Goal: Task Accomplishment & Management: Manage account settings

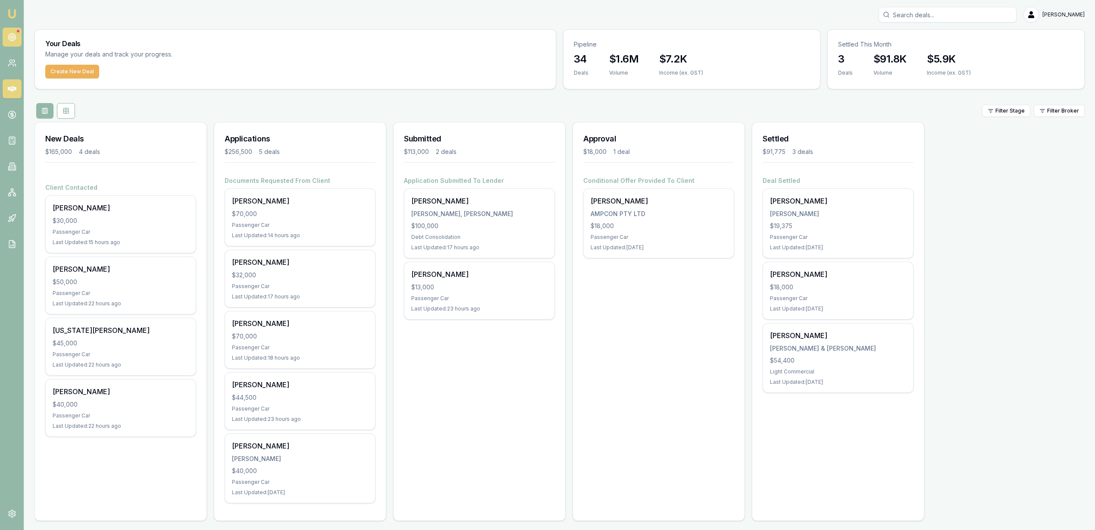
click at [8, 35] on icon at bounding box center [12, 37] width 9 height 9
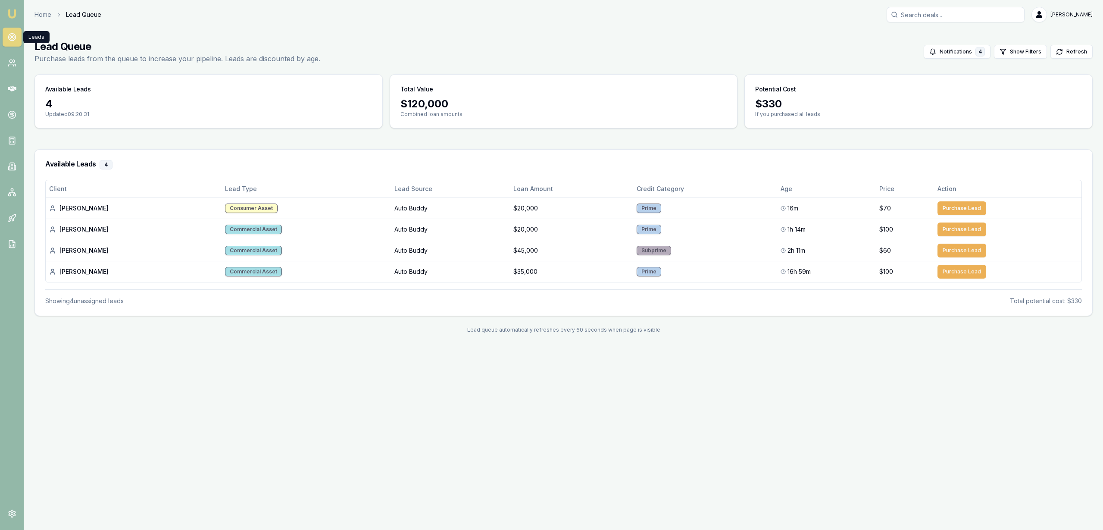
click at [11, 11] on img at bounding box center [12, 14] width 10 height 10
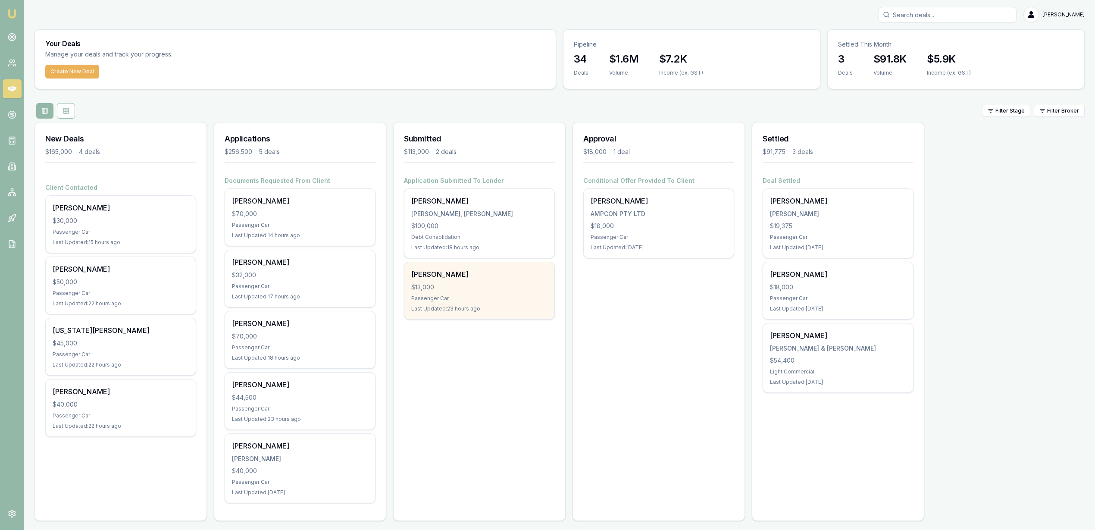
click at [457, 277] on div "Bailey Dalby" at bounding box center [479, 274] width 136 height 10
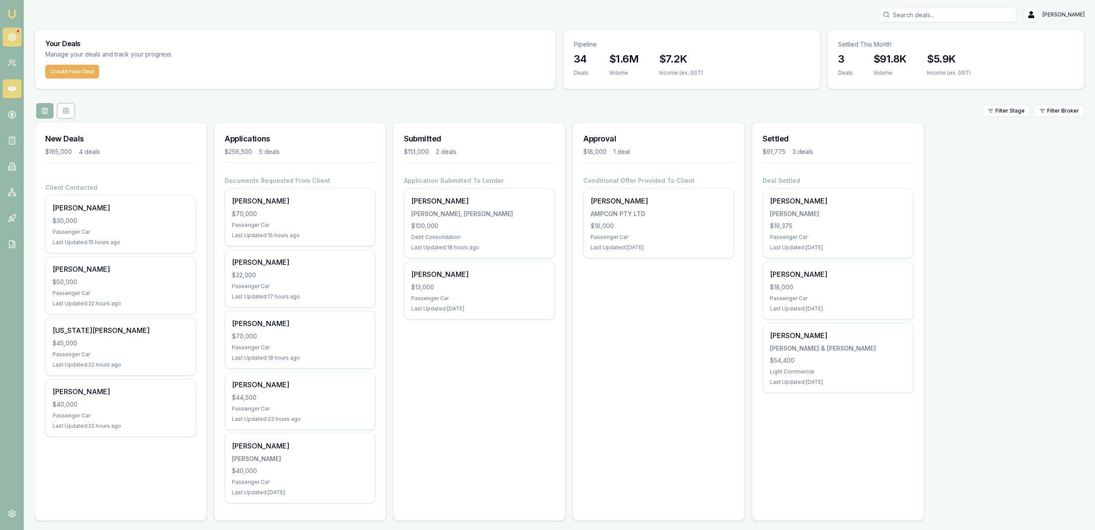
click at [9, 37] on icon at bounding box center [12, 37] width 9 height 9
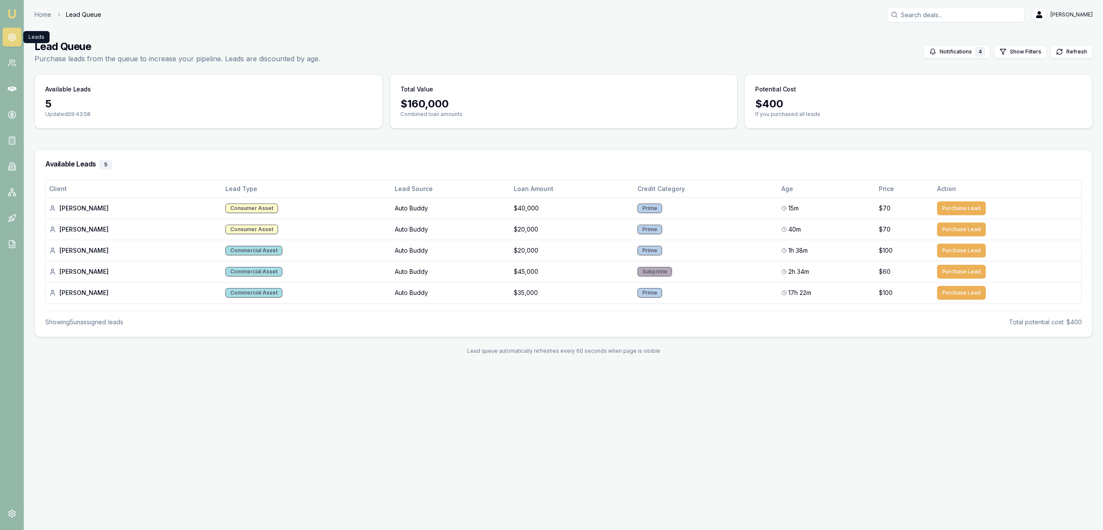
click at [13, 16] on img at bounding box center [12, 14] width 10 height 10
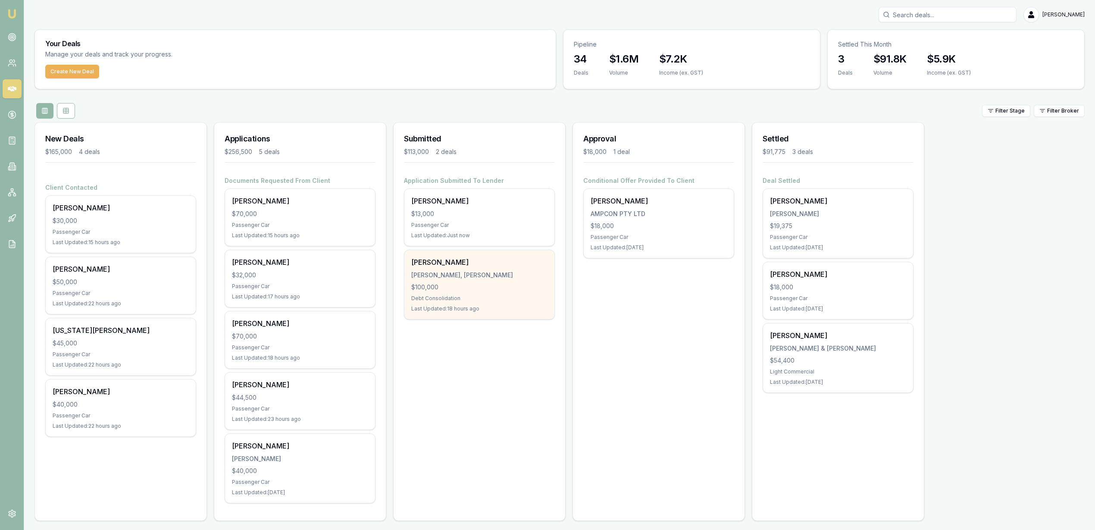
click at [486, 284] on div "$100,000" at bounding box center [479, 287] width 136 height 9
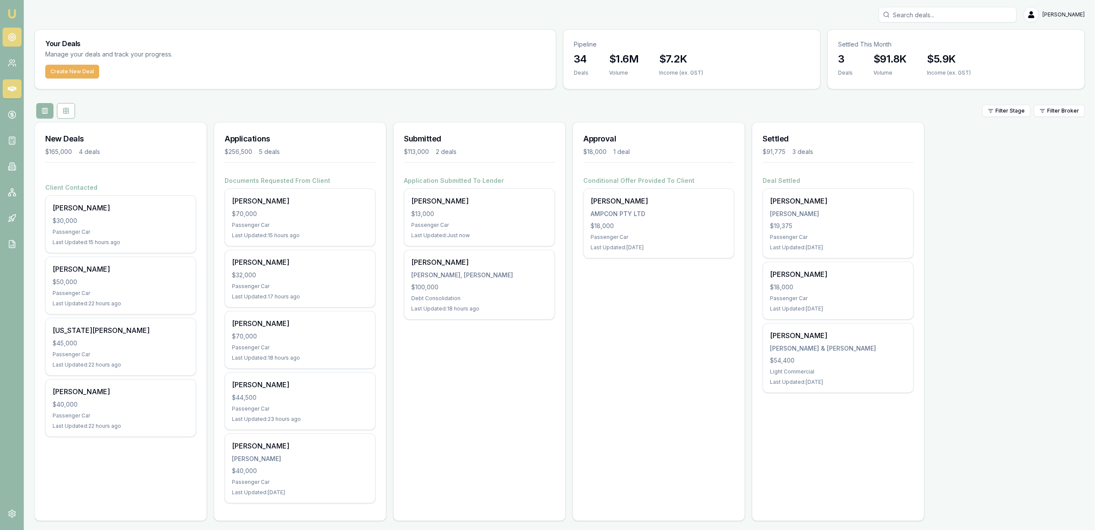
click at [15, 37] on circle at bounding box center [11, 37] width 7 height 7
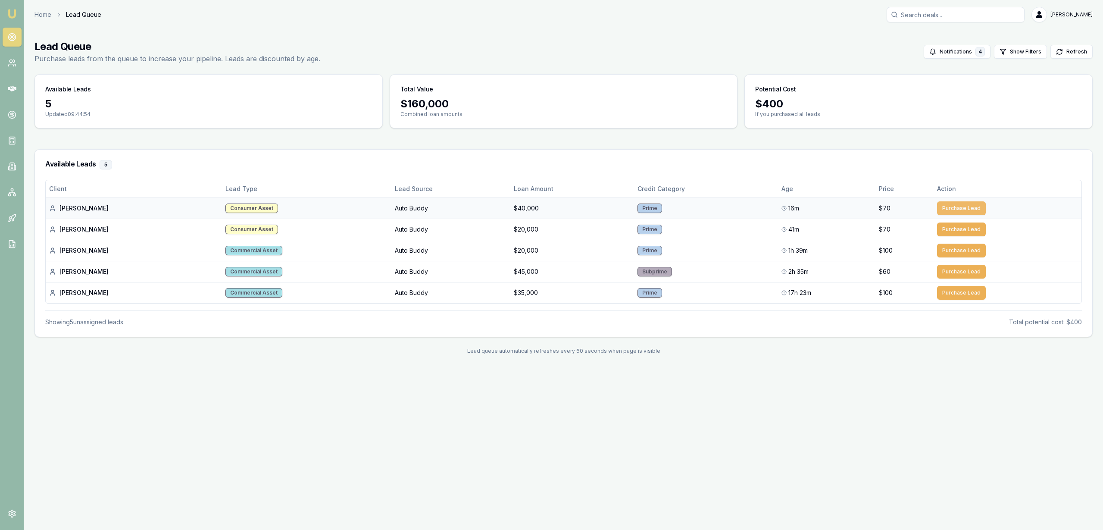
click at [958, 206] on button "Purchase Lead" at bounding box center [961, 208] width 49 height 14
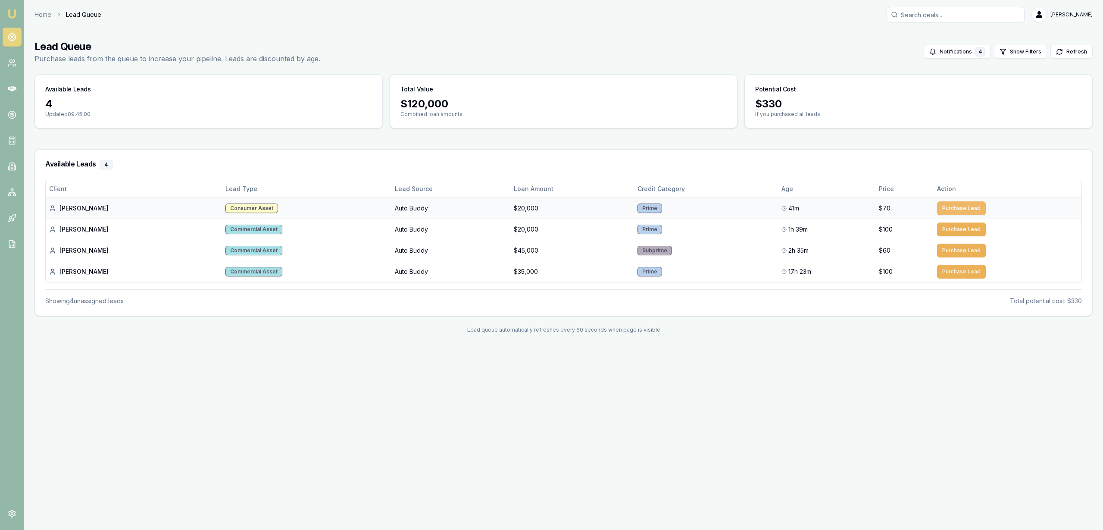
click at [964, 209] on button "Purchase Lead" at bounding box center [961, 208] width 49 height 14
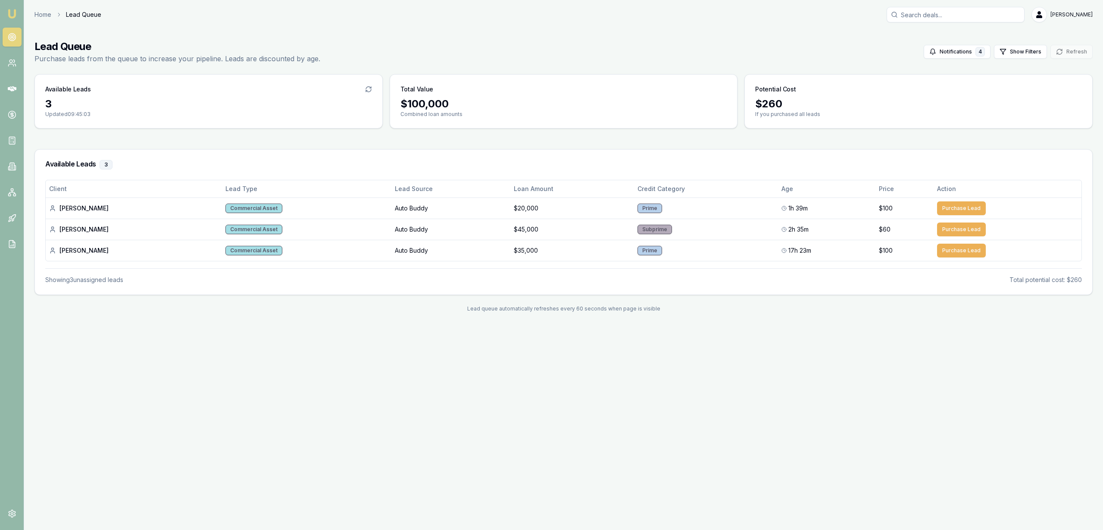
click at [10, 14] on img at bounding box center [12, 14] width 10 height 10
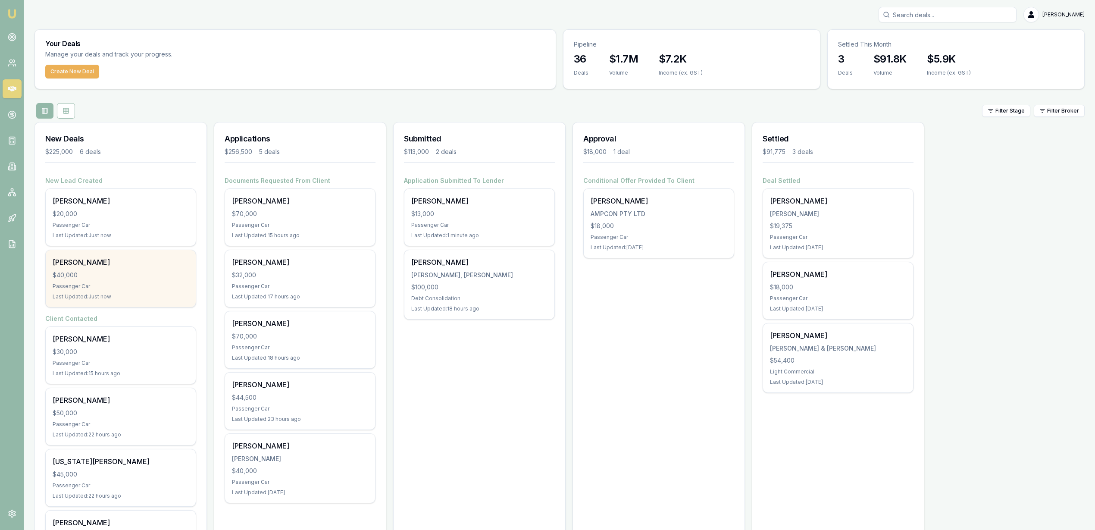
click at [115, 290] on div "Lisa West $40,000 Passenger Car Last Updated: Just now" at bounding box center [121, 278] width 150 height 57
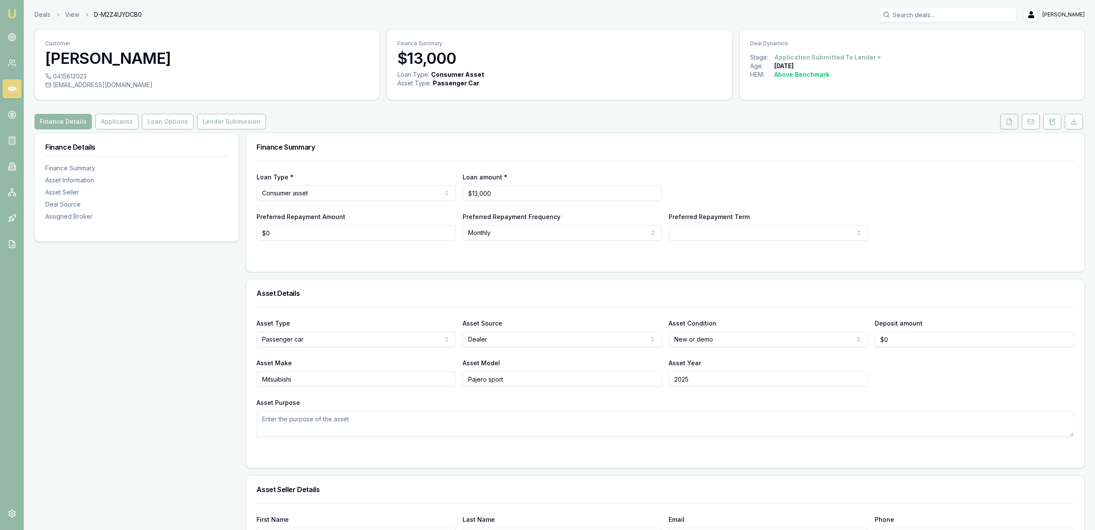
click at [1010, 124] on icon at bounding box center [1009, 122] width 5 height 6
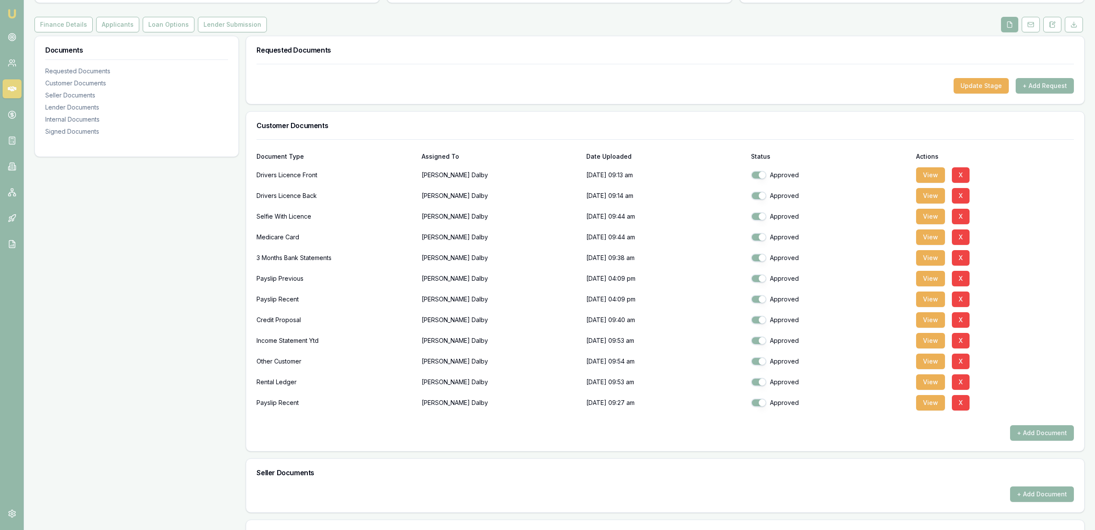
scroll to position [377, 0]
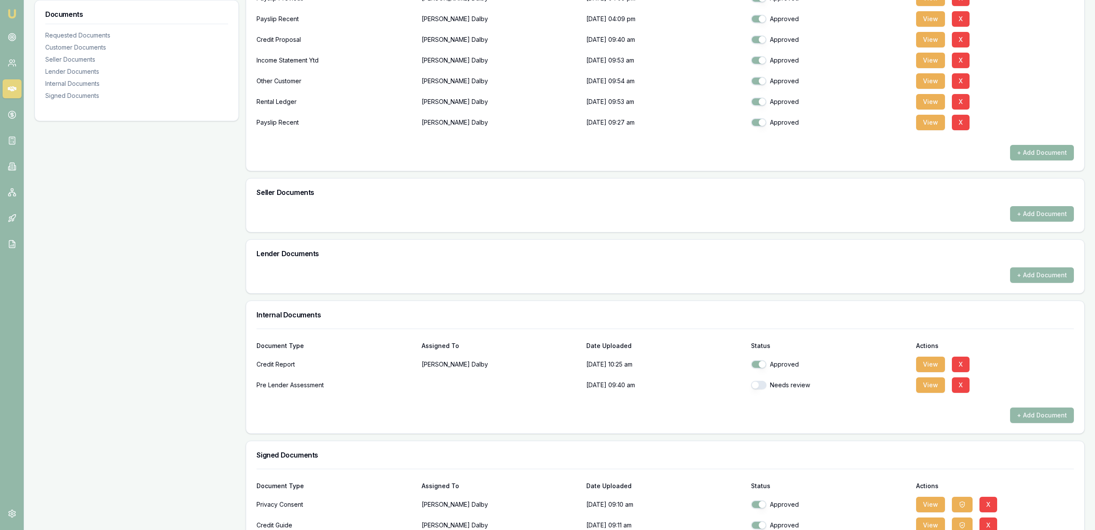
click at [1040, 154] on button "+ Add Document" at bounding box center [1042, 153] width 64 height 16
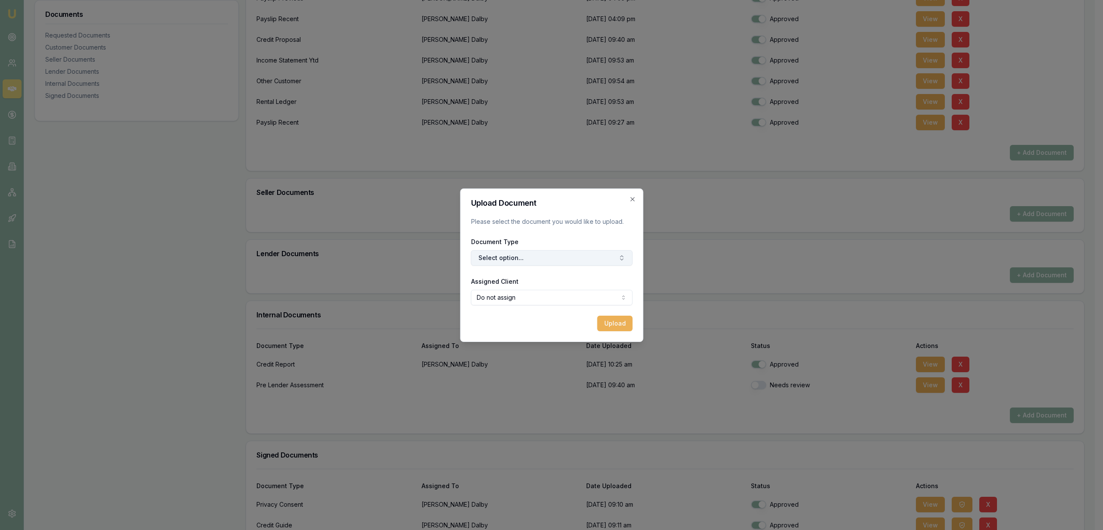
click at [499, 259] on button "Select option..." at bounding box center [552, 258] width 162 height 16
type input "rental"
click at [517, 306] on div "Rental Ledger" at bounding box center [556, 308] width 108 height 14
click at [617, 328] on button "Upload" at bounding box center [614, 323] width 35 height 16
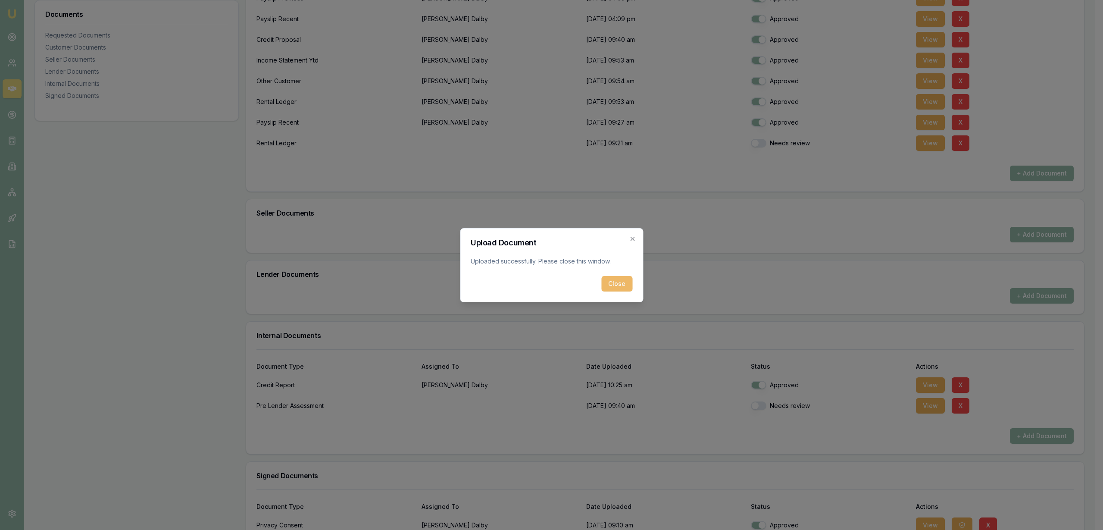
click at [622, 281] on button "Close" at bounding box center [616, 284] width 31 height 16
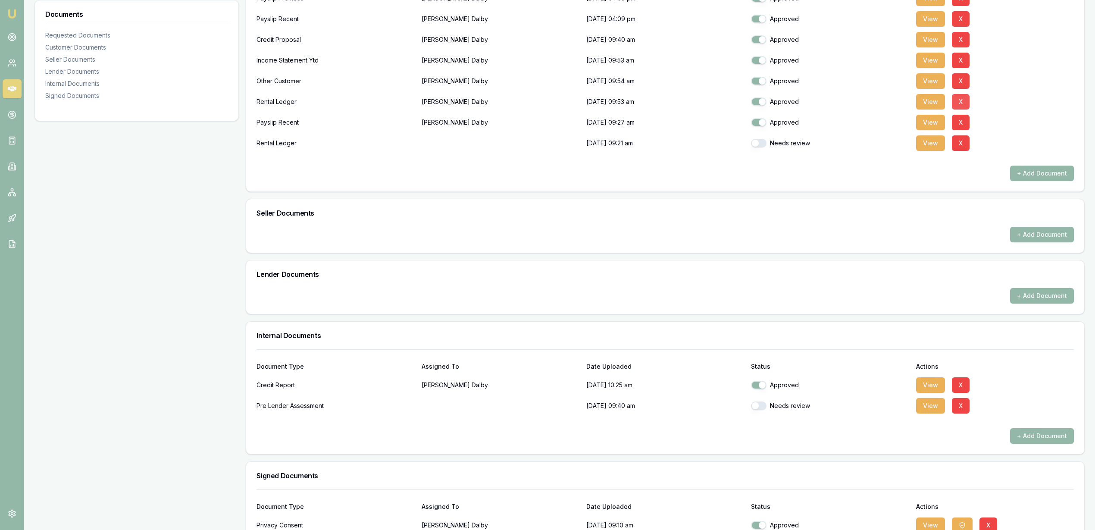
click at [965, 99] on button "X" at bounding box center [961, 102] width 18 height 16
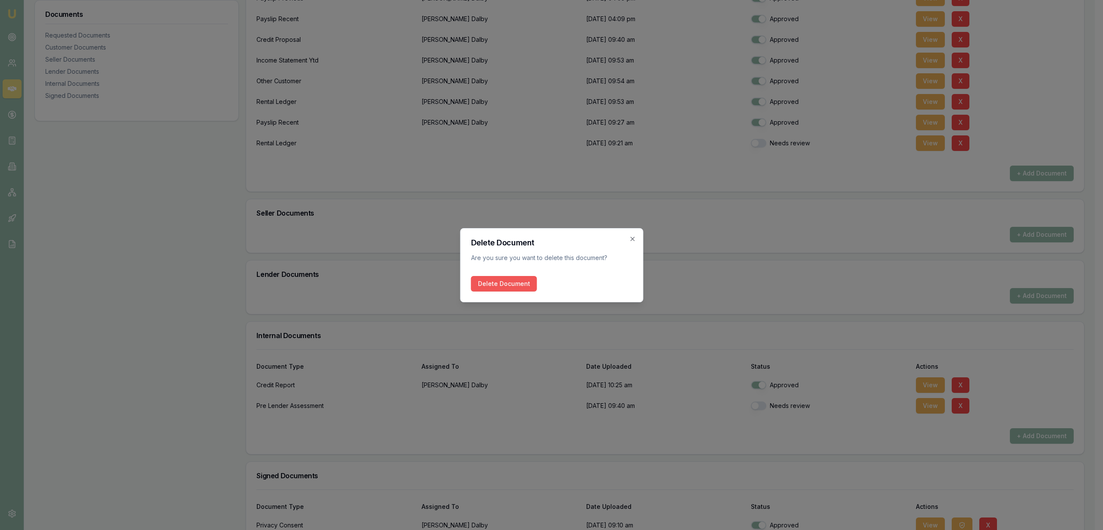
click at [487, 285] on button "Delete Document" at bounding box center [504, 284] width 66 height 16
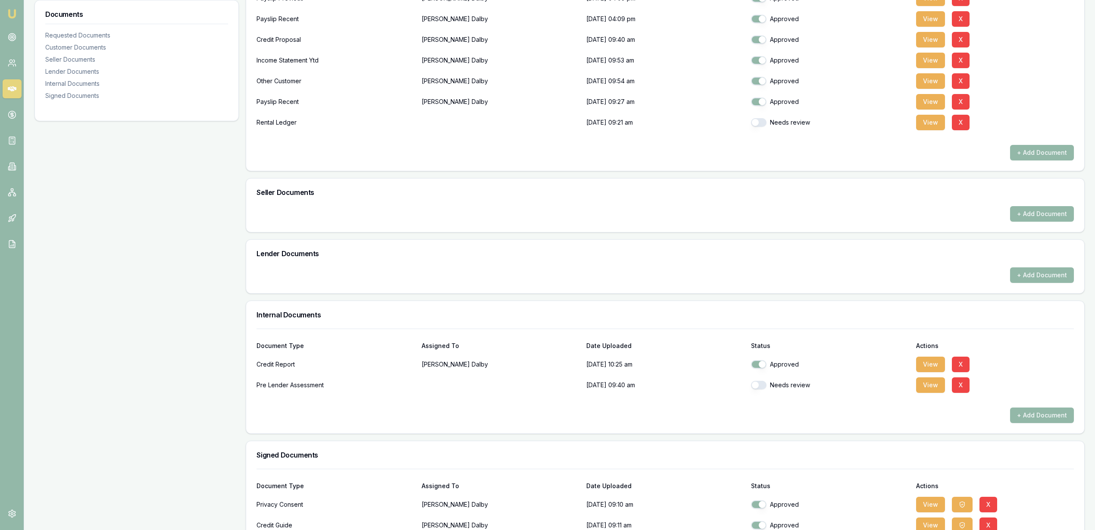
click at [765, 125] on button "button" at bounding box center [759, 122] width 16 height 9
checkbox input "true"
click at [756, 387] on button "button" at bounding box center [759, 385] width 16 height 9
checkbox input "true"
drag, startPoint x: 924, startPoint y: 59, endPoint x: 919, endPoint y: 59, distance: 5.2
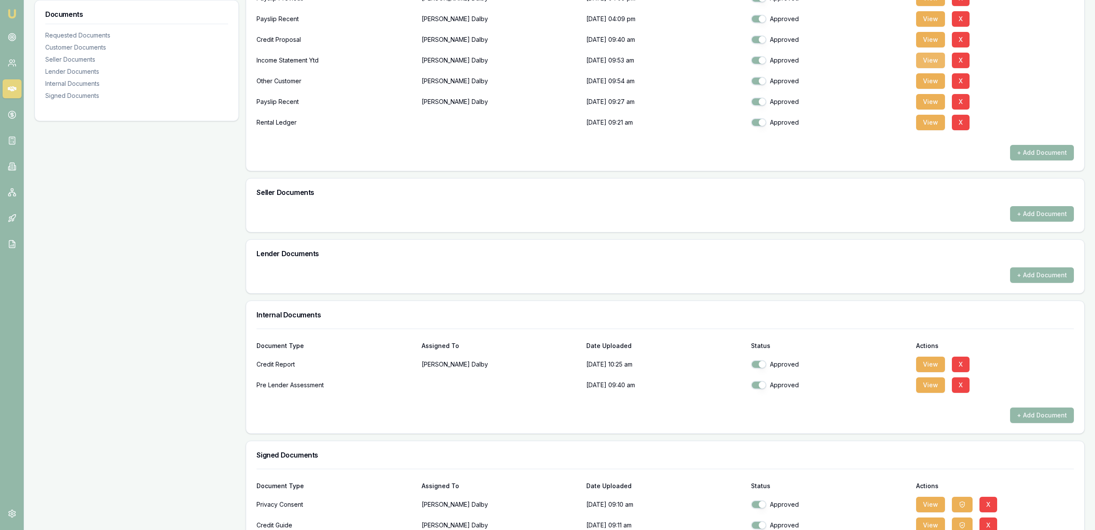
click at [925, 59] on button "View" at bounding box center [930, 61] width 29 height 16
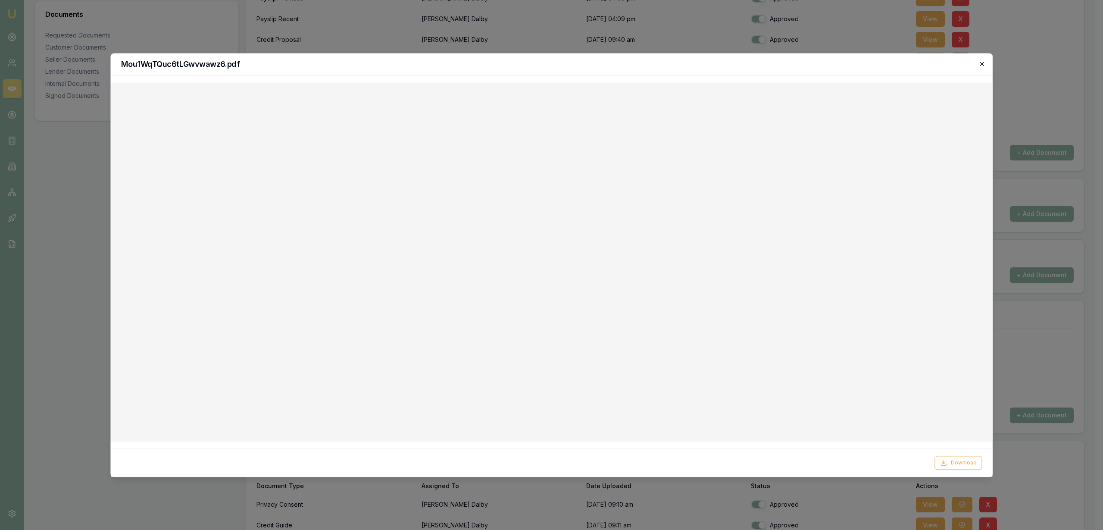
click at [984, 64] on icon "button" at bounding box center [981, 63] width 7 height 7
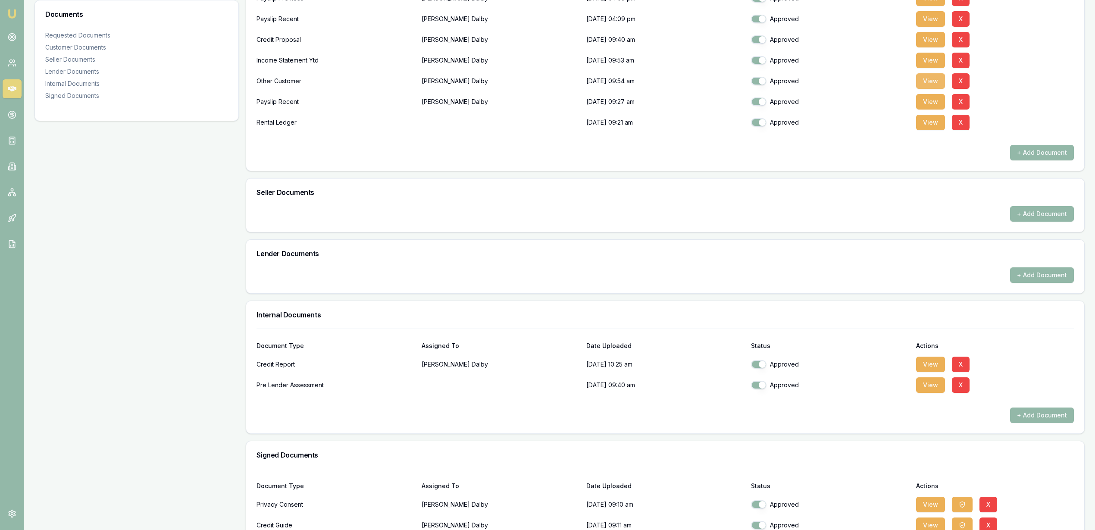
drag, startPoint x: 934, startPoint y: 81, endPoint x: 928, endPoint y: 83, distance: 6.4
click at [934, 81] on button "View" at bounding box center [930, 81] width 29 height 16
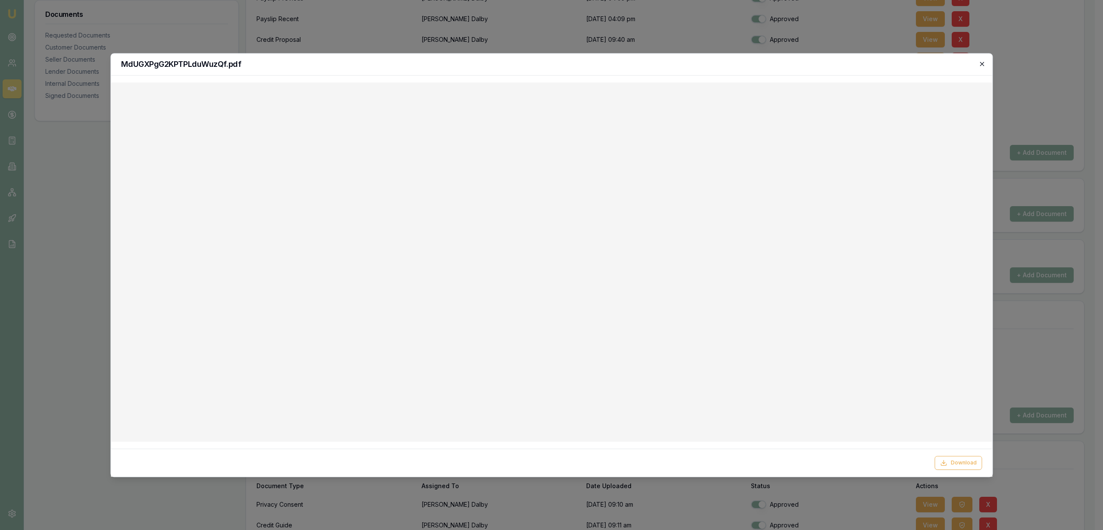
click at [983, 63] on icon "button" at bounding box center [981, 63] width 7 height 7
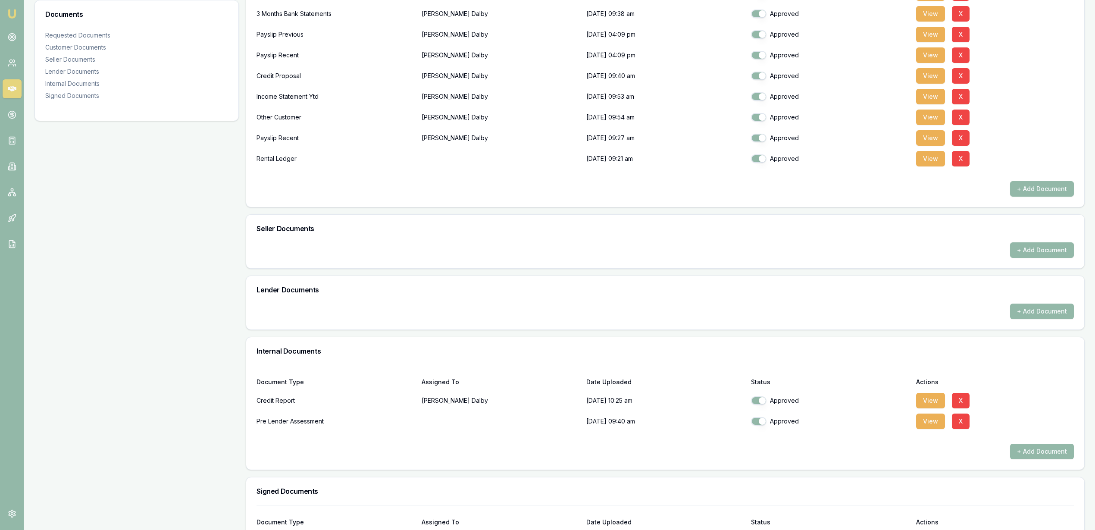
scroll to position [323, 0]
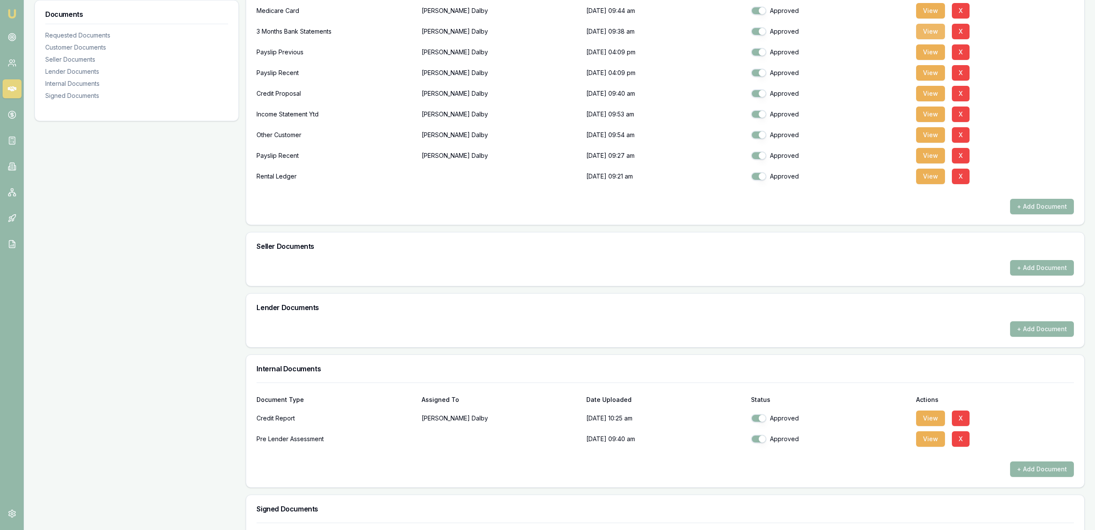
click at [921, 26] on button "View" at bounding box center [930, 32] width 29 height 16
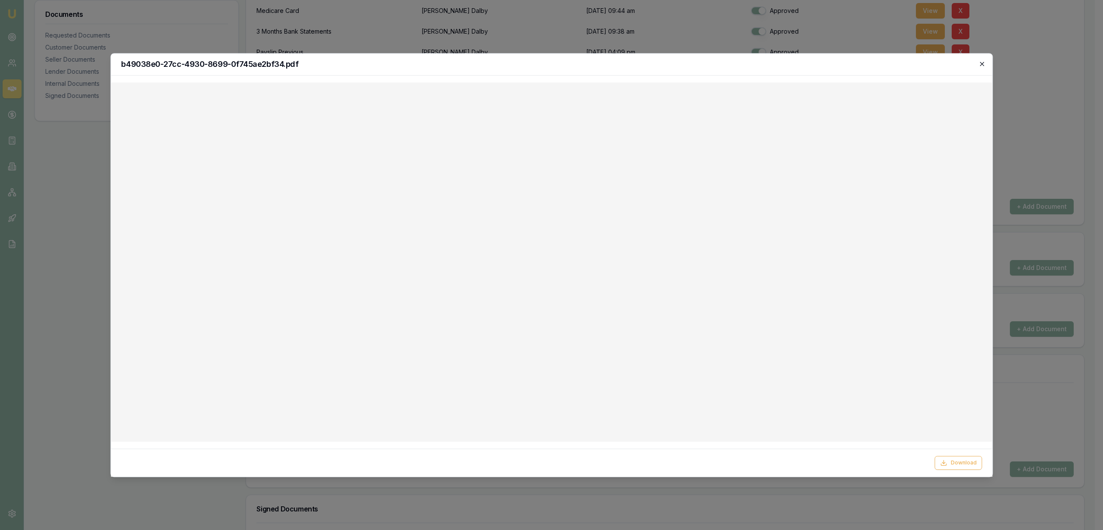
click at [981, 63] on icon "button" at bounding box center [982, 64] width 4 height 4
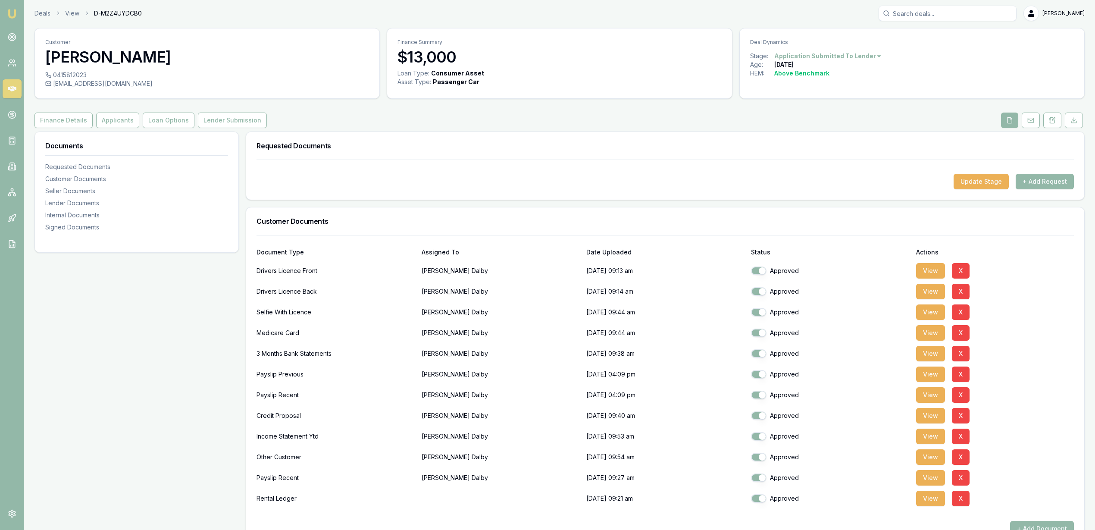
scroll to position [0, 0]
click at [114, 117] on button "Applicants" at bounding box center [117, 122] width 43 height 16
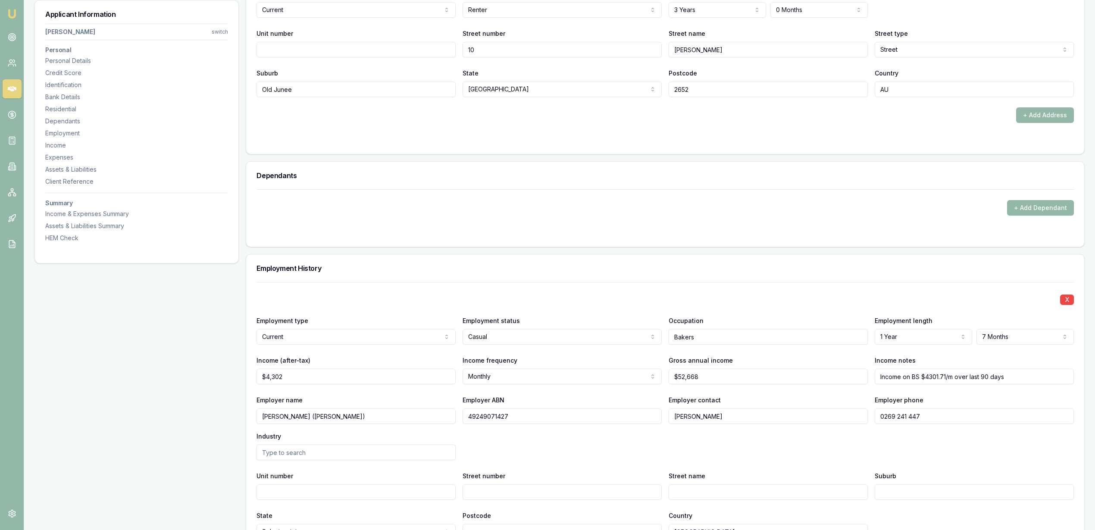
scroll to position [916, 0]
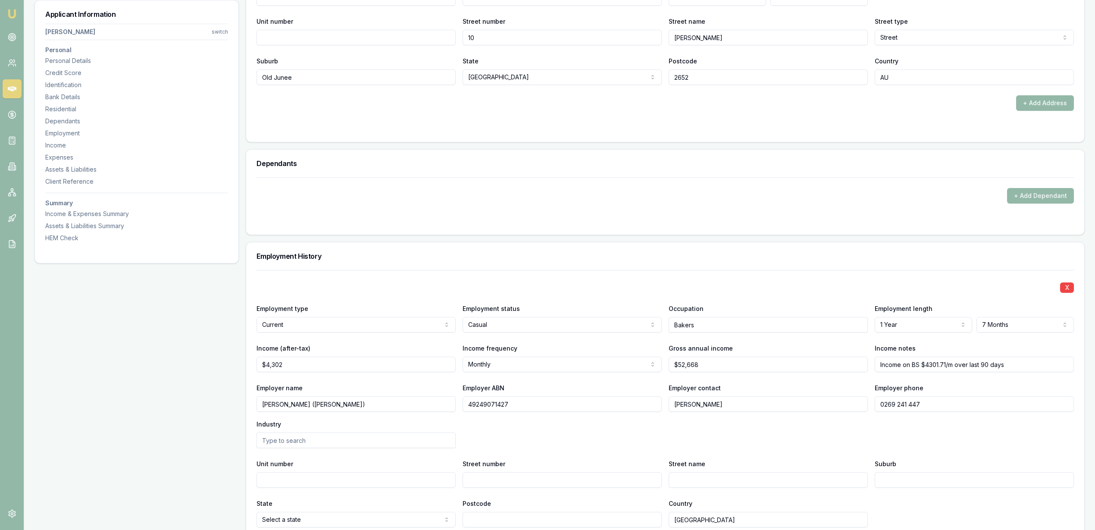
click at [935, 401] on input "0269 241 447" at bounding box center [973, 404] width 199 height 16
type input "0269 241 447"
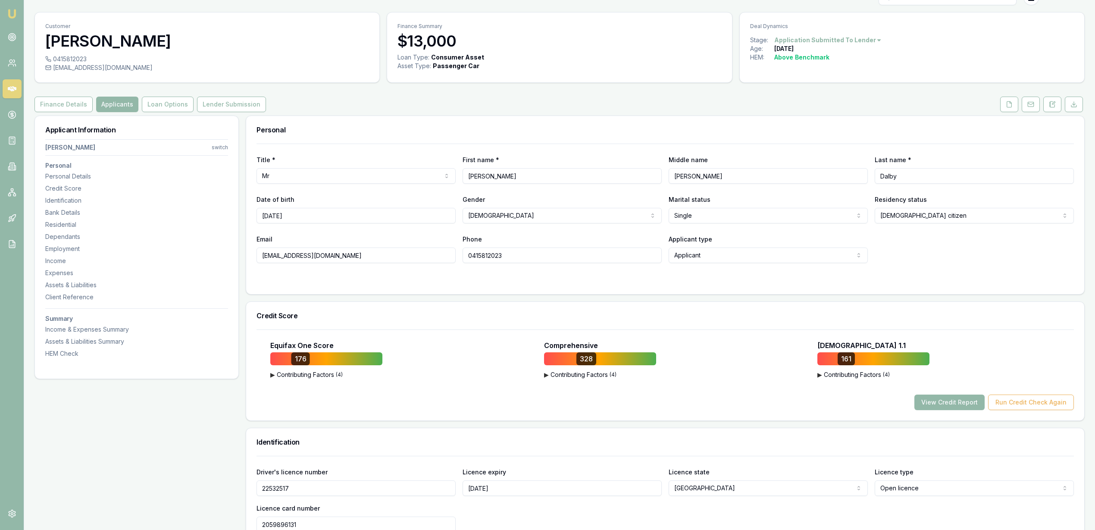
scroll to position [0, 0]
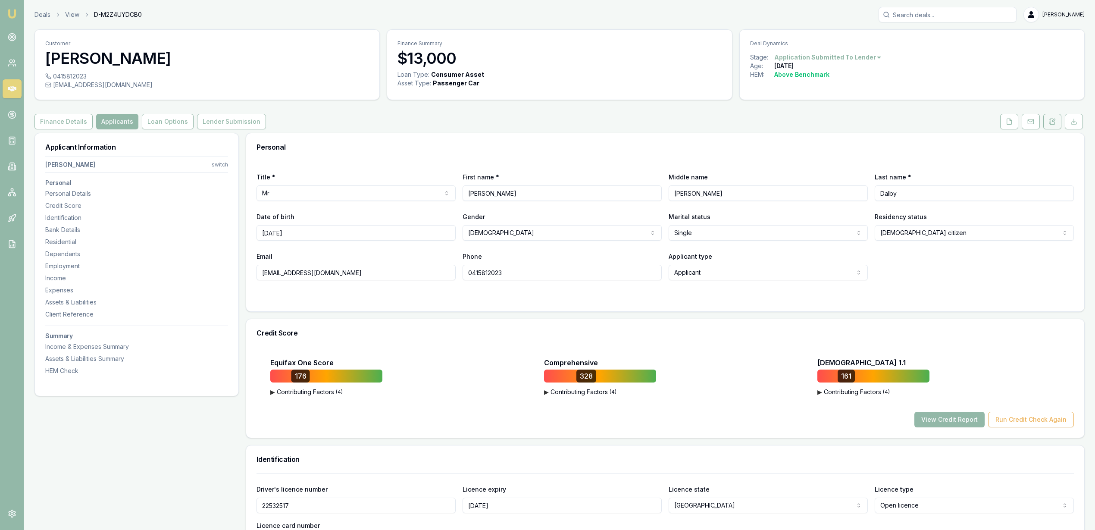
click at [1047, 119] on button at bounding box center [1052, 122] width 18 height 16
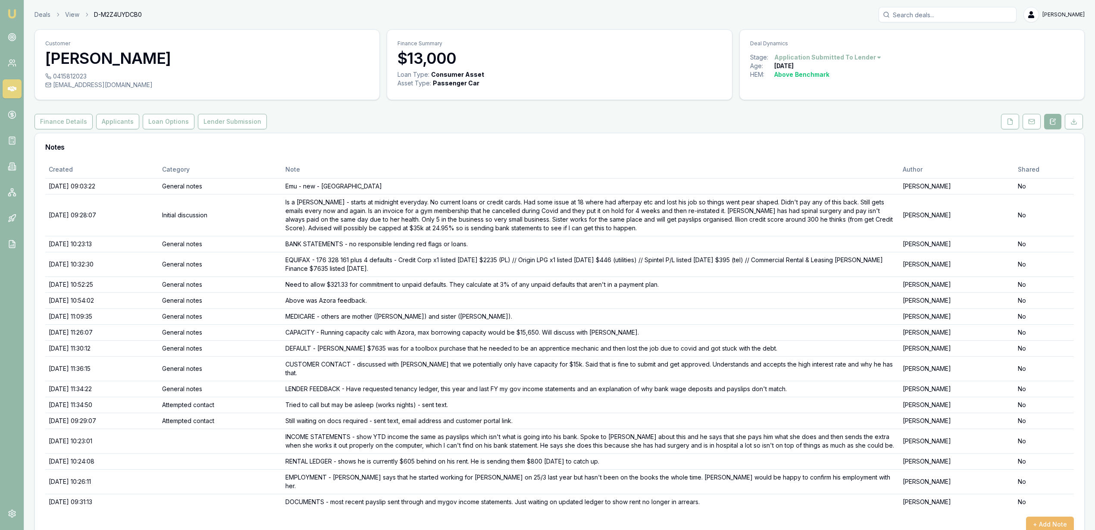
click at [1044, 516] on button "+ Add Note" at bounding box center [1050, 524] width 48 height 16
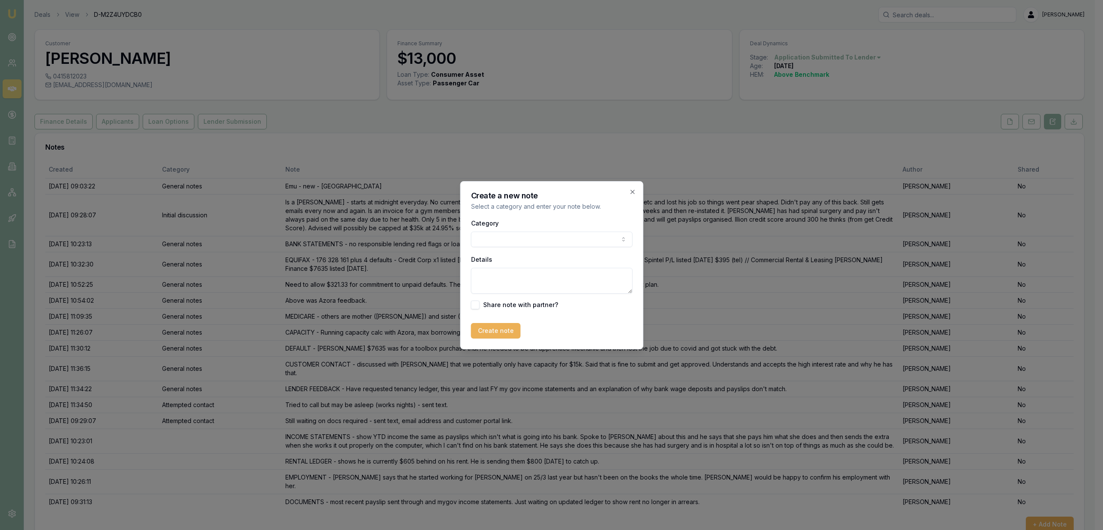
click at [531, 276] on textarea "Details" at bounding box center [552, 281] width 162 height 26
type textarea "Bosses number - 0428220480 - Tina"
click at [501, 332] on button "Create note" at bounding box center [496, 331] width 50 height 16
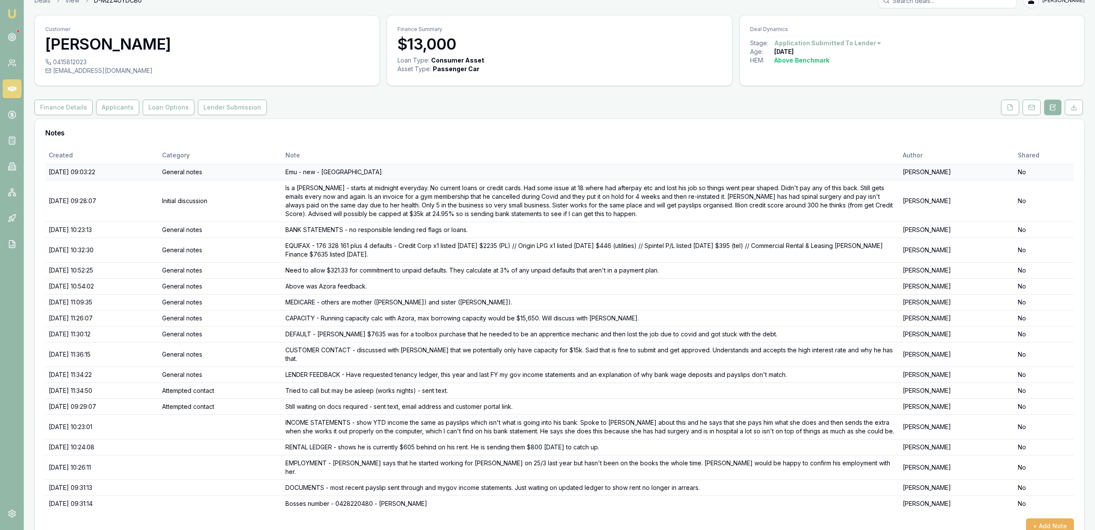
scroll to position [19, 0]
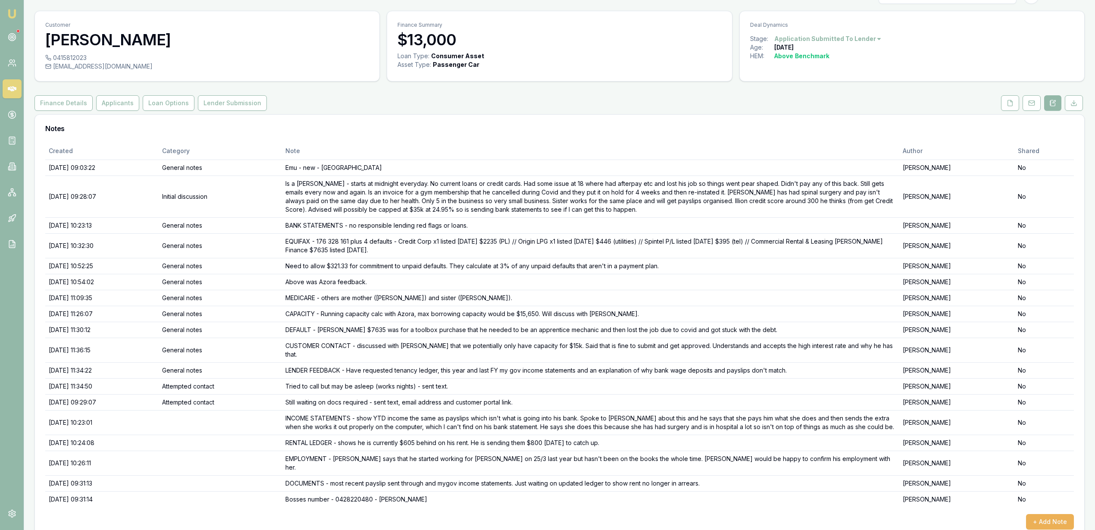
drag, startPoint x: 106, startPoint y: 104, endPoint x: 105, endPoint y: 114, distance: 10.0
click at [106, 104] on button "Applicants" at bounding box center [117, 103] width 43 height 16
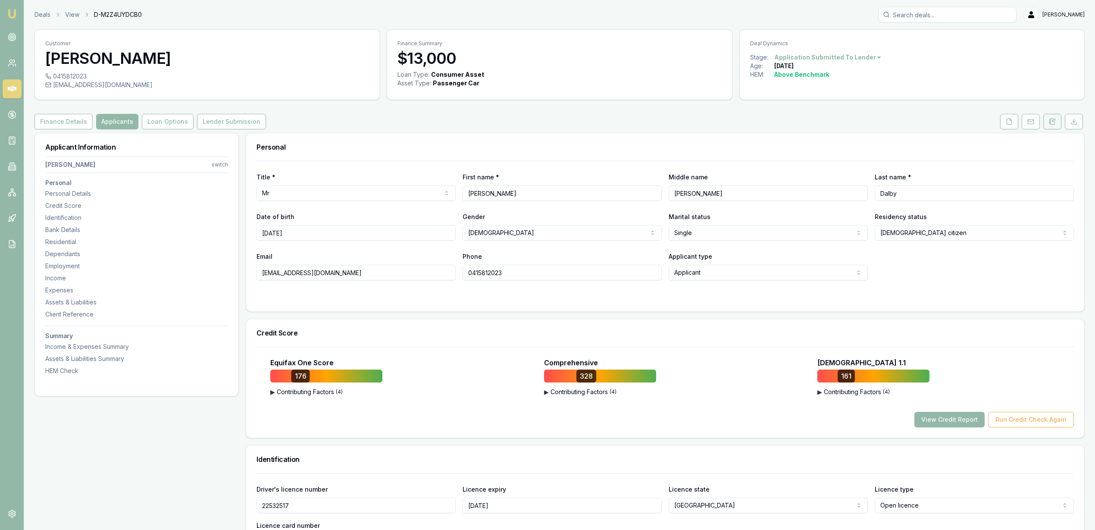
click at [1058, 117] on button at bounding box center [1052, 122] width 18 height 16
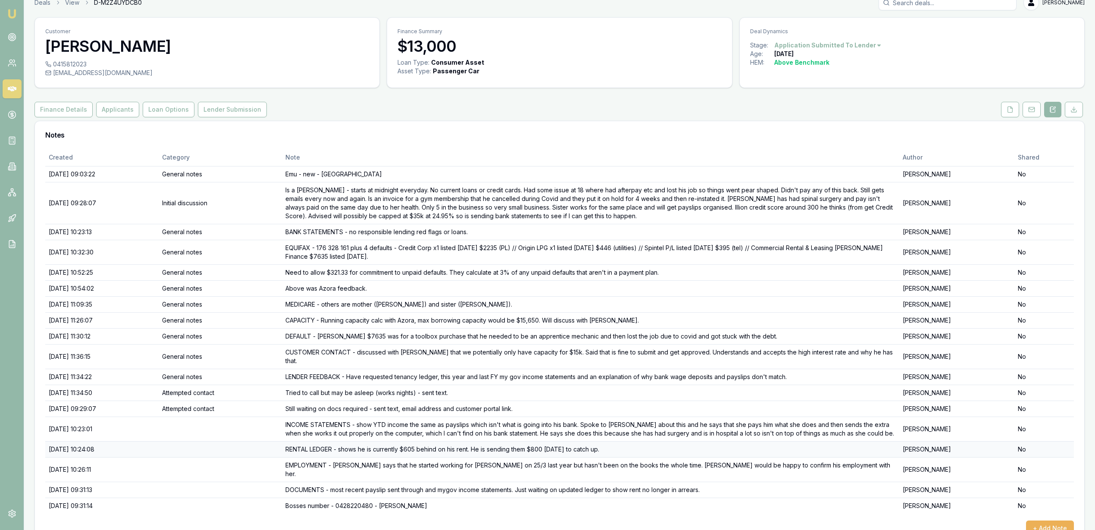
scroll to position [19, 0]
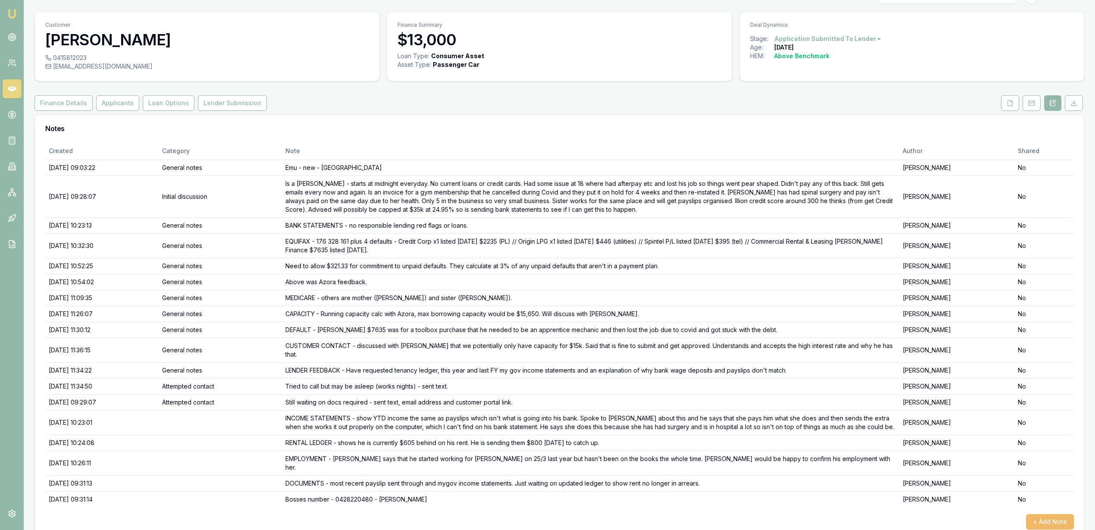
click at [1057, 514] on button "+ Add Note" at bounding box center [1050, 522] width 48 height 16
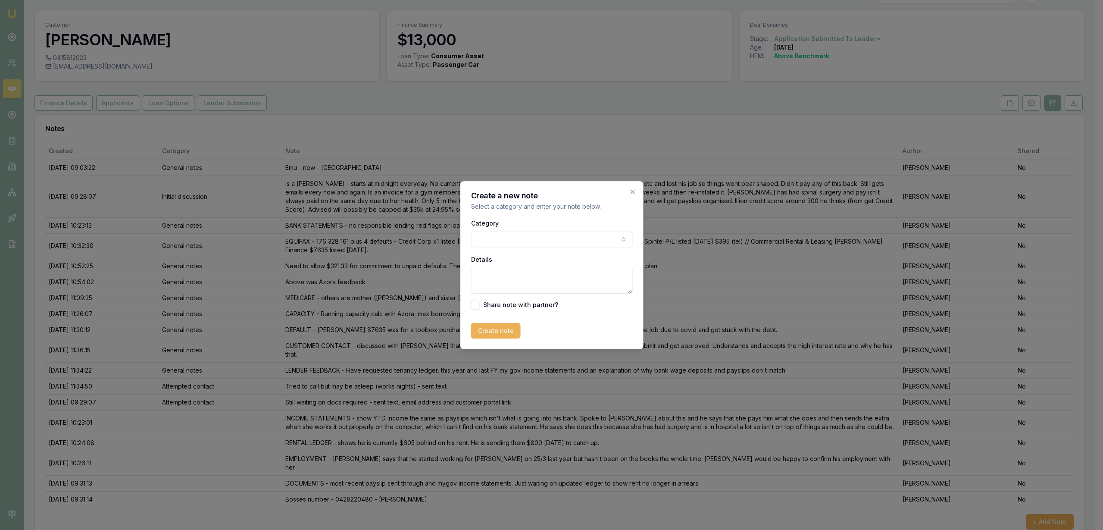
click at [514, 280] on textarea "Details" at bounding box center [552, 281] width 162 height 26
type textarea "D"
type textarea "ADDITIONAL DOCUMENTS received and sent to lender for review and progress of app…"
click at [502, 331] on button "Create note" at bounding box center [496, 331] width 50 height 16
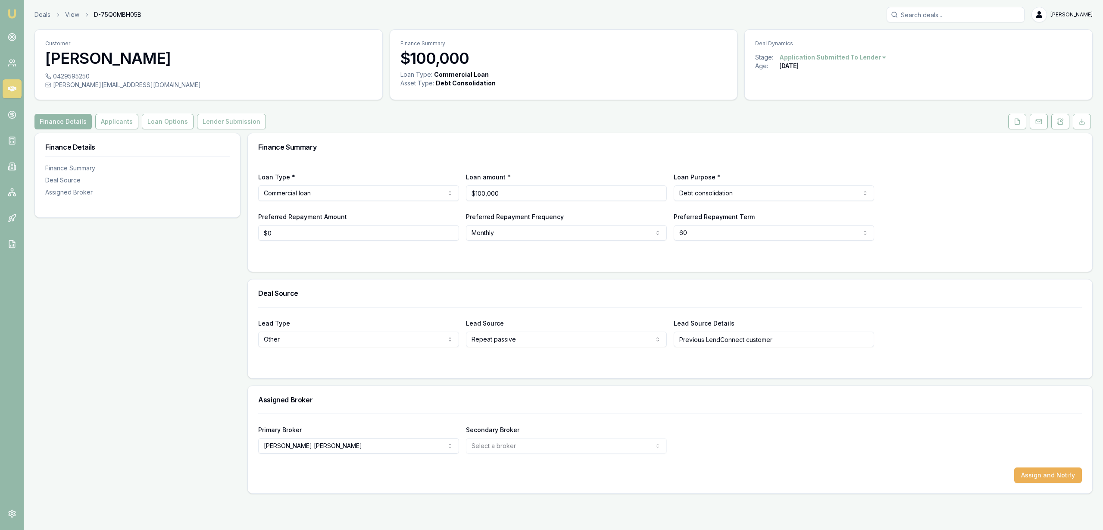
drag, startPoint x: 1057, startPoint y: 123, endPoint x: 1048, endPoint y: 128, distance: 10.0
click at [1057, 123] on icon at bounding box center [1060, 121] width 7 height 7
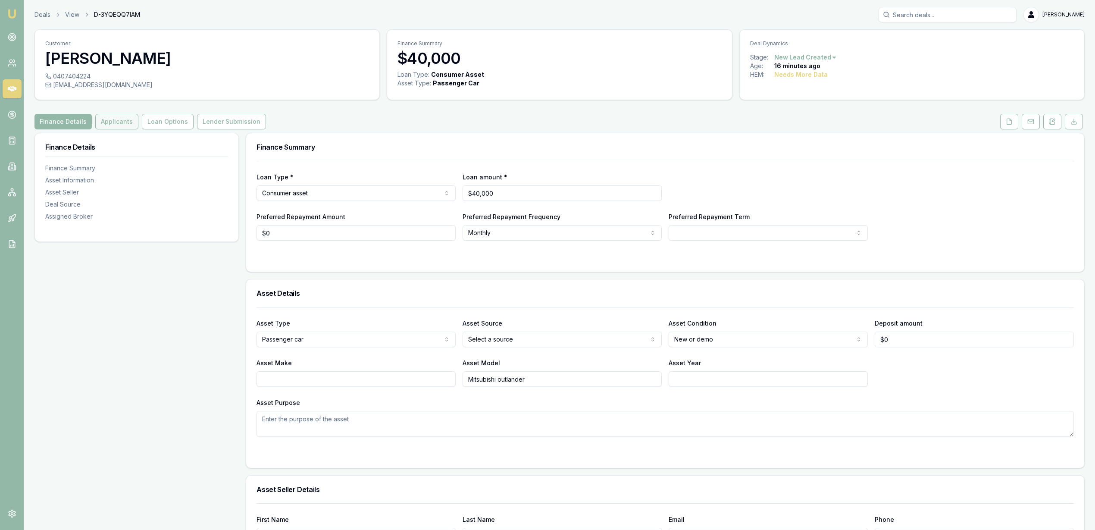
drag, startPoint x: 119, startPoint y: 120, endPoint x: 124, endPoint y: 122, distance: 5.0
click at [119, 120] on button "Applicants" at bounding box center [116, 122] width 43 height 16
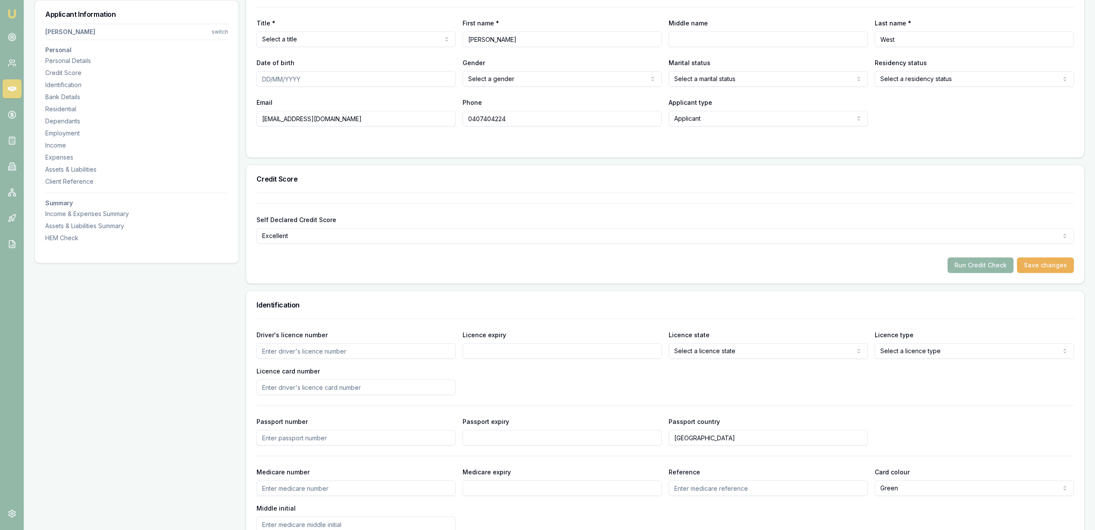
scroll to position [162, 0]
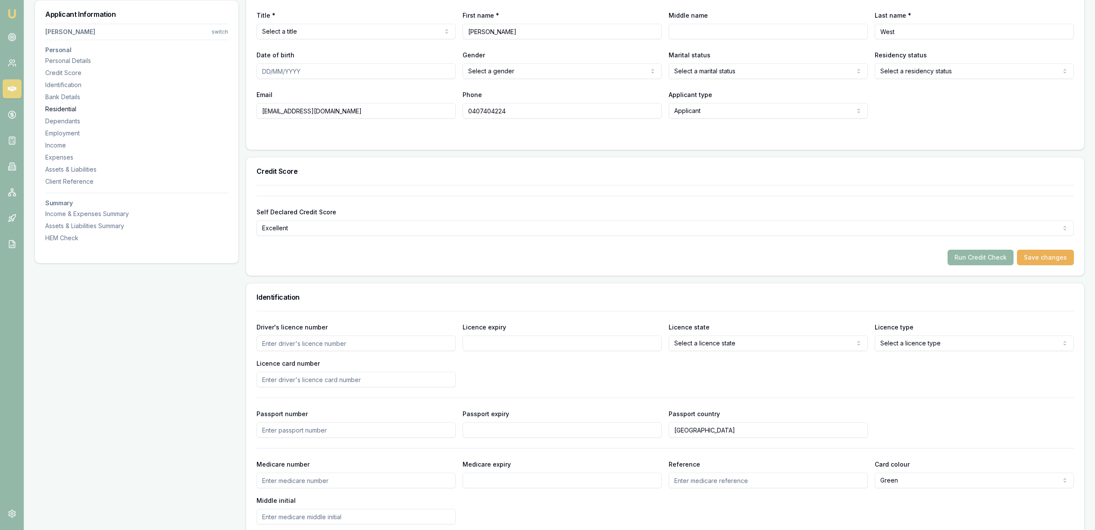
click at [69, 110] on div "Residential" at bounding box center [136, 109] width 183 height 9
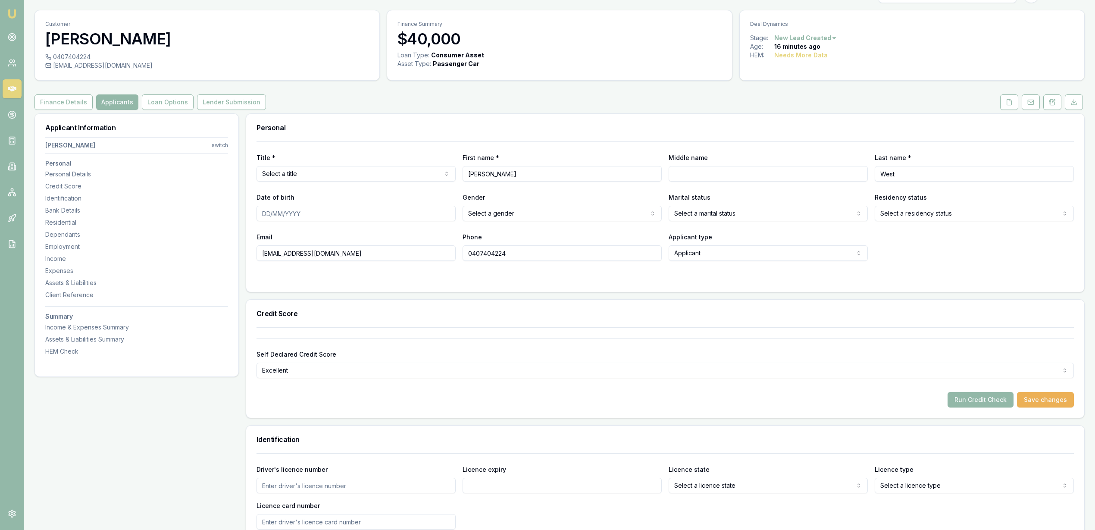
scroll to position [12, 0]
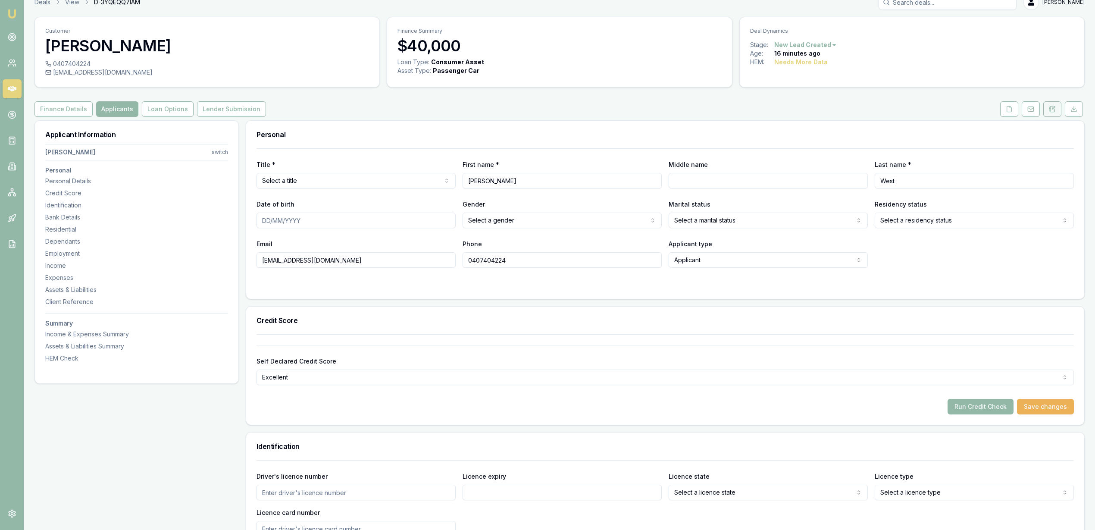
click at [1054, 108] on icon at bounding box center [1053, 107] width 3 height 3
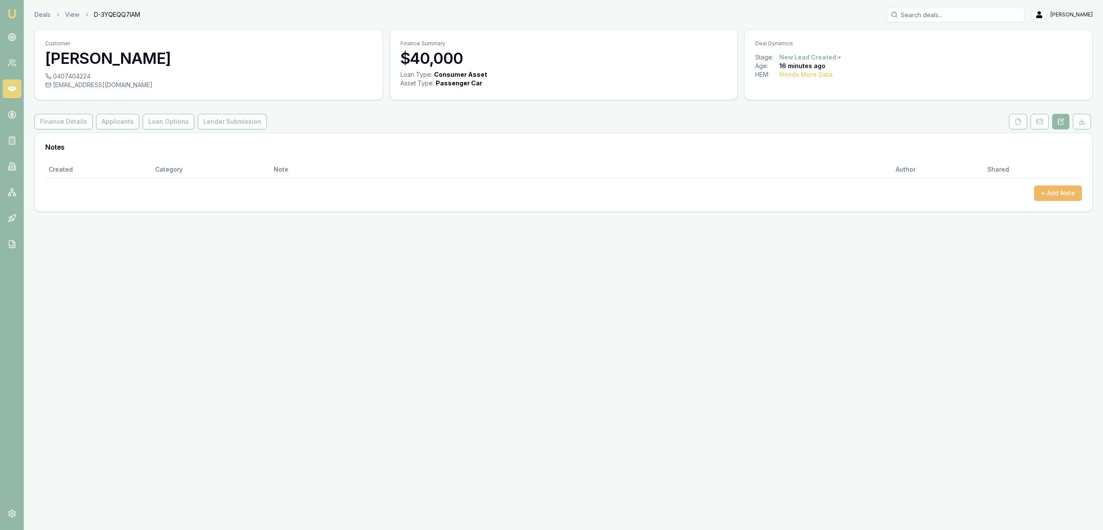
click at [1042, 190] on button "+ Add Note" at bounding box center [1058, 193] width 48 height 16
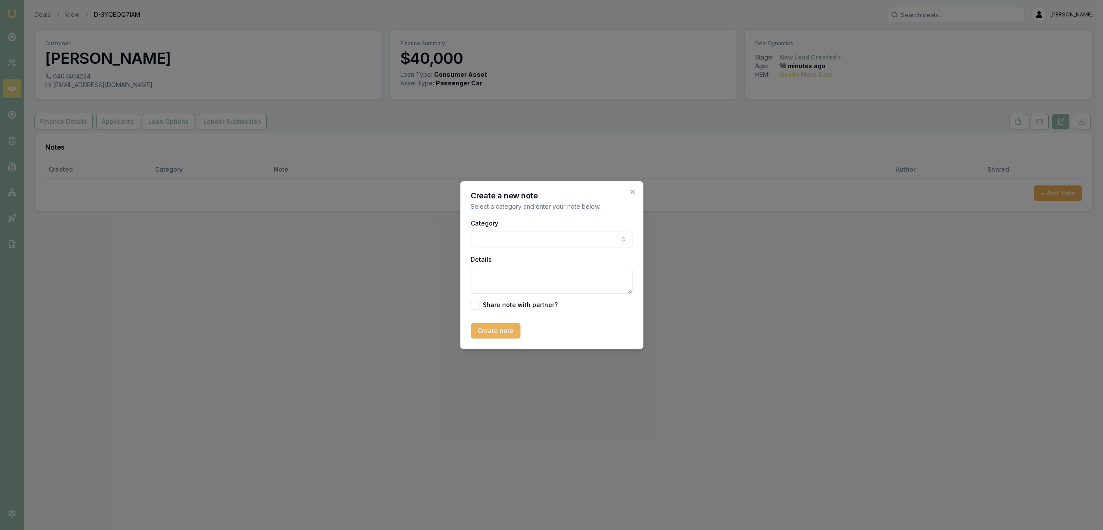
click at [512, 275] on textarea "Details" at bounding box center [552, 281] width 162 height 26
type textarea "AUTOBUDDY - new - Qld"
click at [486, 334] on button "Create note" at bounding box center [496, 331] width 50 height 16
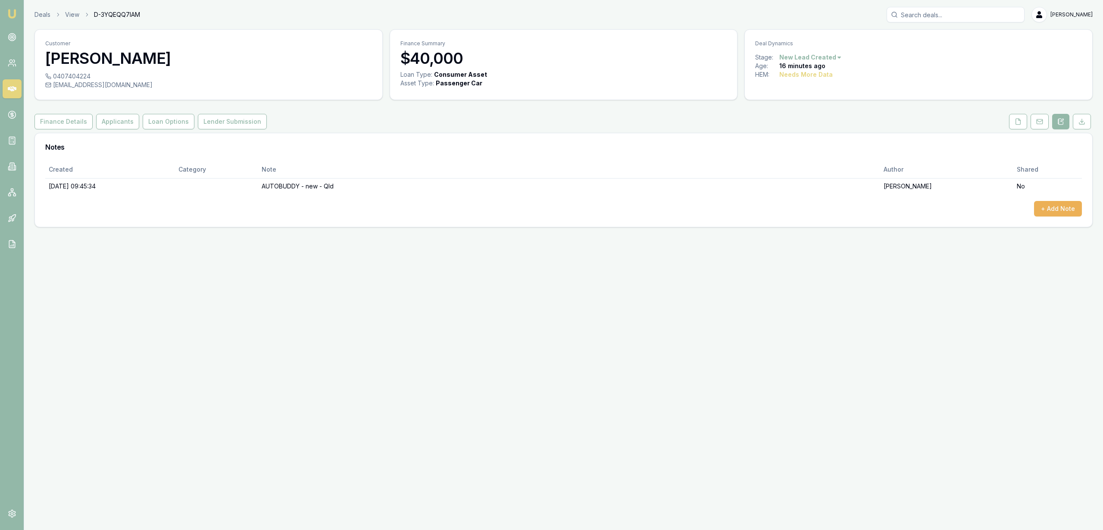
drag, startPoint x: 53, startPoint y: 76, endPoint x: 110, endPoint y: 76, distance: 56.9
click at [110, 76] on div "0407404224" at bounding box center [208, 76] width 327 height 9
click at [90, 75] on div "0407404224" at bounding box center [208, 76] width 327 height 9
drag, startPoint x: 90, startPoint y: 74, endPoint x: 49, endPoint y: 77, distance: 41.1
click at [49, 77] on div "0407404224" at bounding box center [208, 76] width 327 height 9
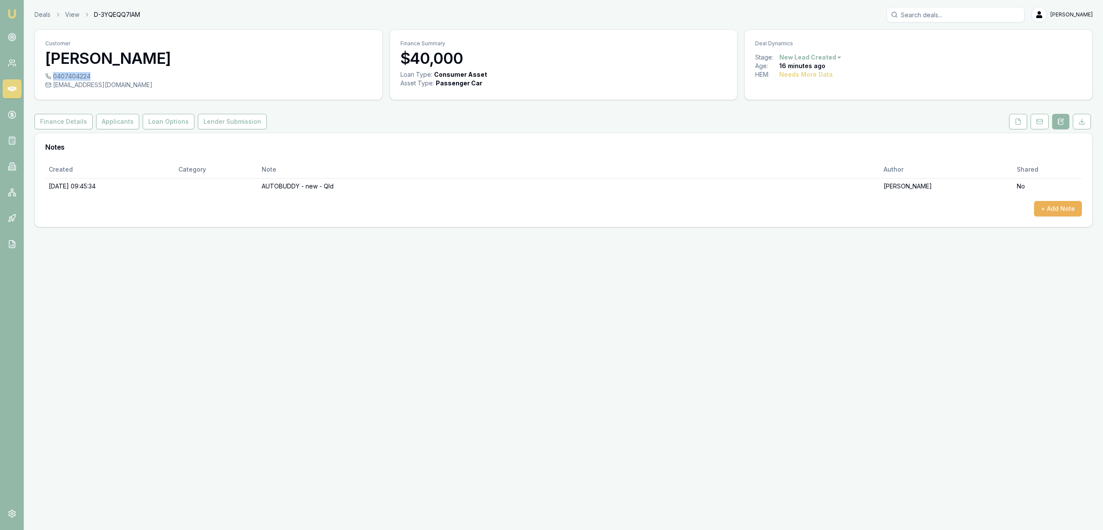
copy div "0407404224"
click at [1060, 201] on button "+ Add Note" at bounding box center [1058, 209] width 48 height 16
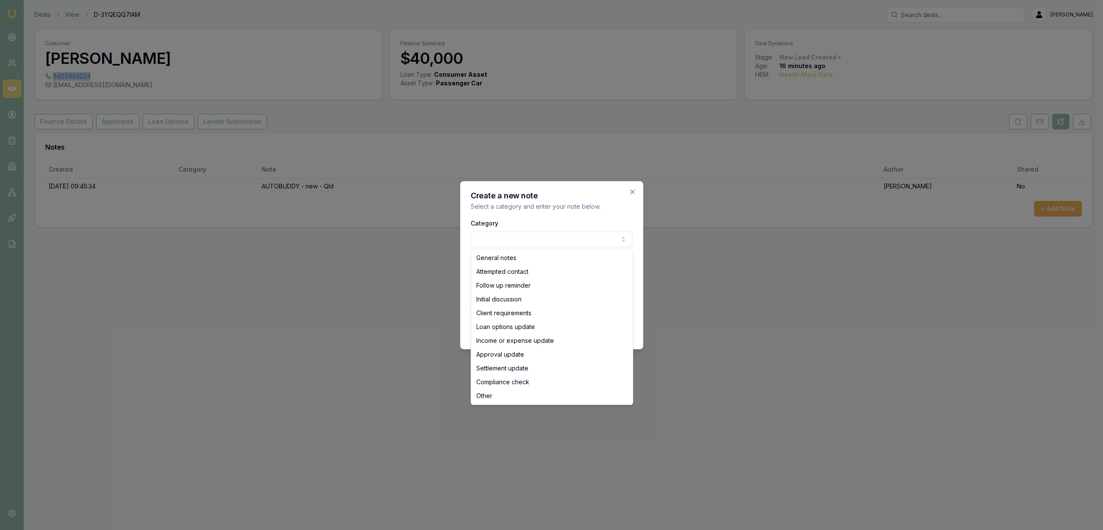
click at [526, 233] on body "Emu Broker Deals View D-3YQEQQ7IAM Robyn Adams Toggle Menu Customer Lisa West 0…" at bounding box center [551, 265] width 1103 height 530
select select "ATTEMPTED_CONTACT"
drag, startPoint x: 514, startPoint y: 272, endPoint x: 516, endPoint y: 280, distance: 8.9
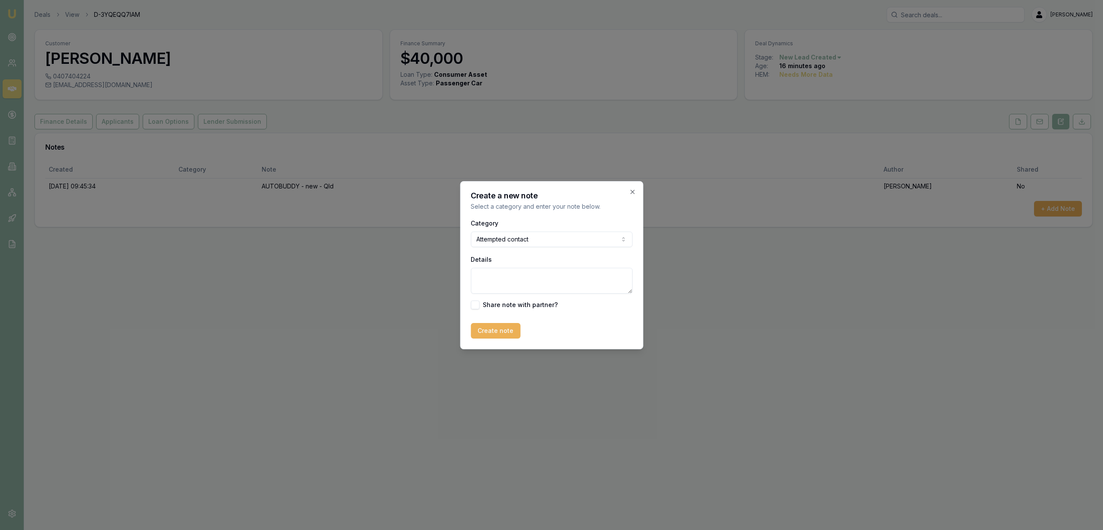
click at [518, 285] on textarea "Details" at bounding box center [552, 281] width 162 height 26
type textarea "D1C1 - no message can be left - sent text and emailed."
click at [483, 333] on button "Create note" at bounding box center [496, 331] width 50 height 16
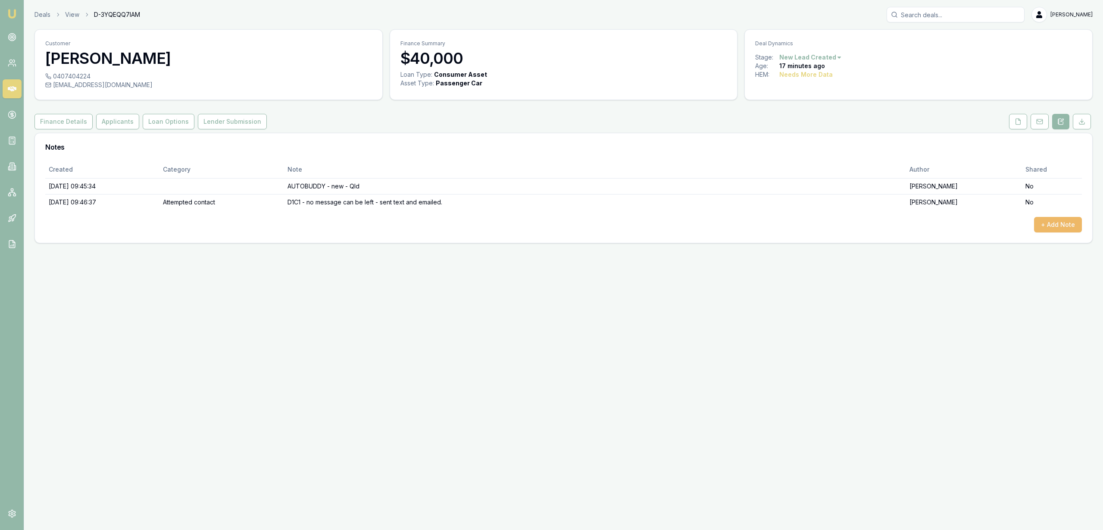
click at [1046, 223] on button "+ Add Note" at bounding box center [1058, 225] width 48 height 16
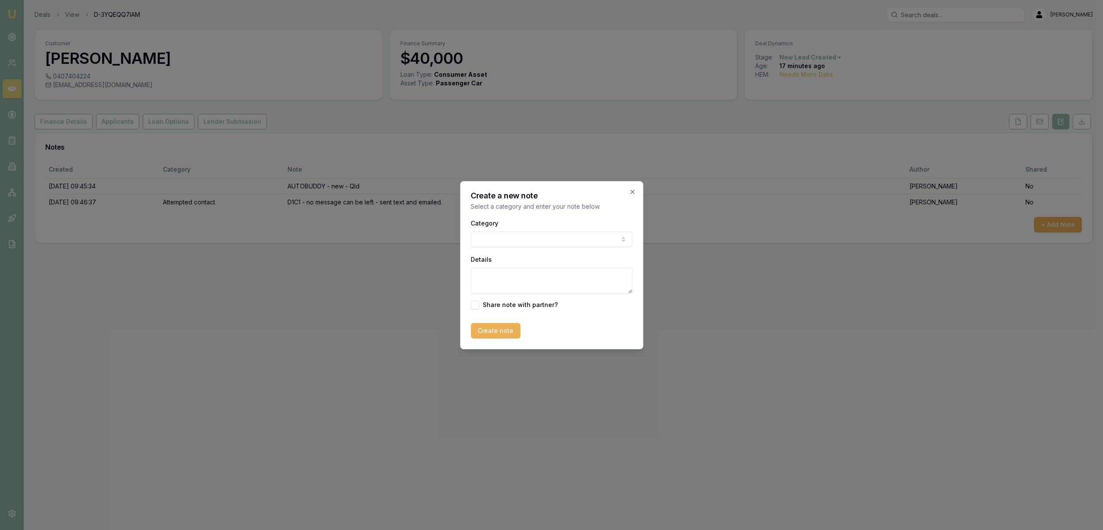
click at [512, 272] on textarea "Details" at bounding box center [552, 281] width 162 height 26
type textarea "Quote test messages"
click at [489, 335] on button "Create note" at bounding box center [496, 331] width 50 height 16
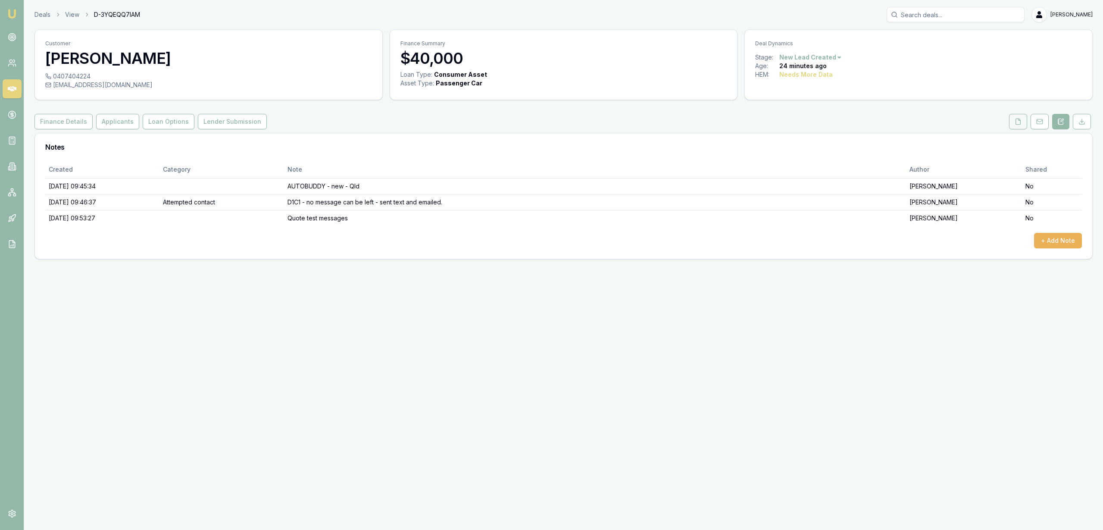
click at [1017, 123] on icon at bounding box center [1017, 121] width 7 height 7
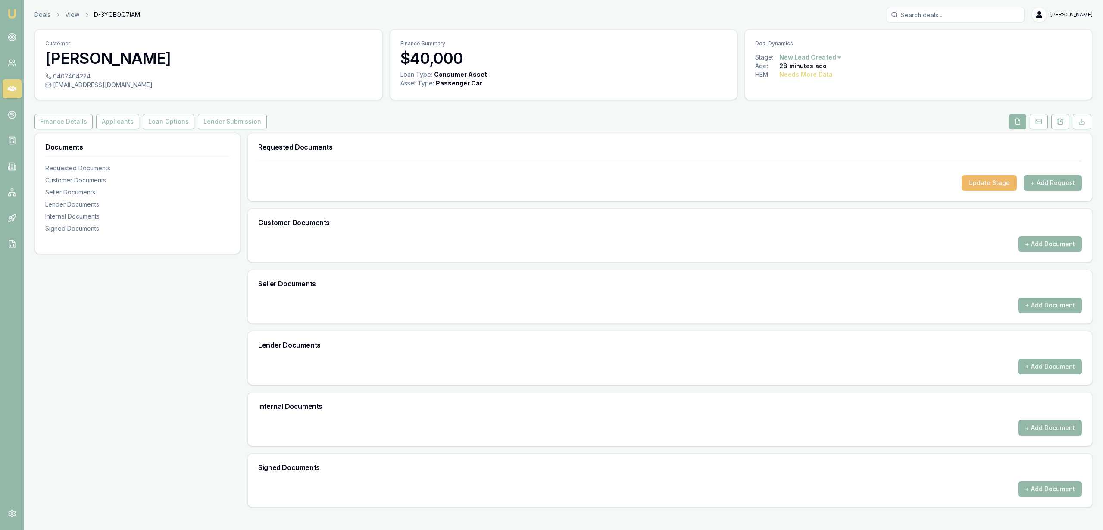
click at [996, 187] on button "Update Stage" at bounding box center [988, 183] width 55 height 16
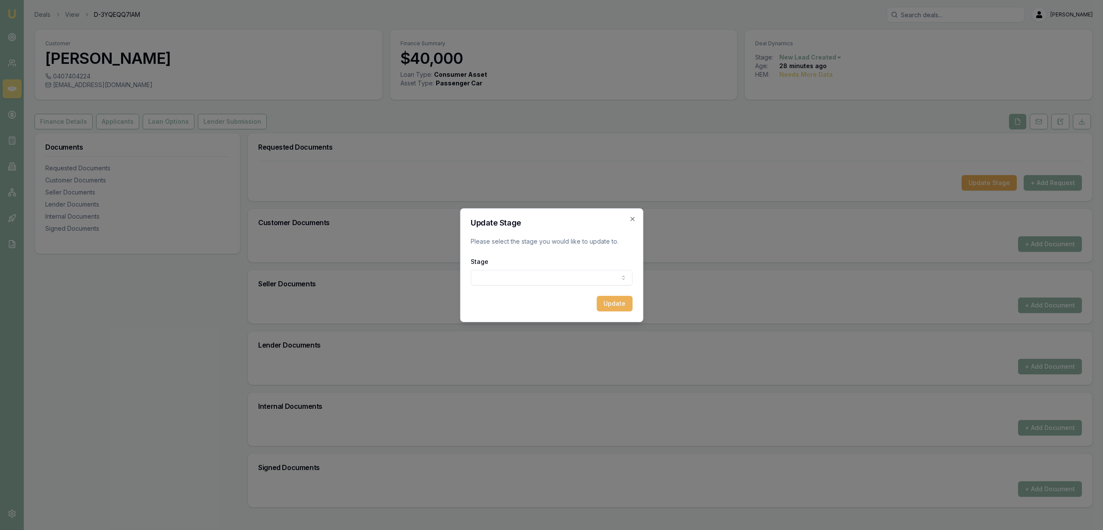
click at [518, 282] on body "Emu Broker Deals View D-3YQEQQ7IAM Robyn Adams Toggle Menu Customer Lisa West 0…" at bounding box center [551, 265] width 1103 height 530
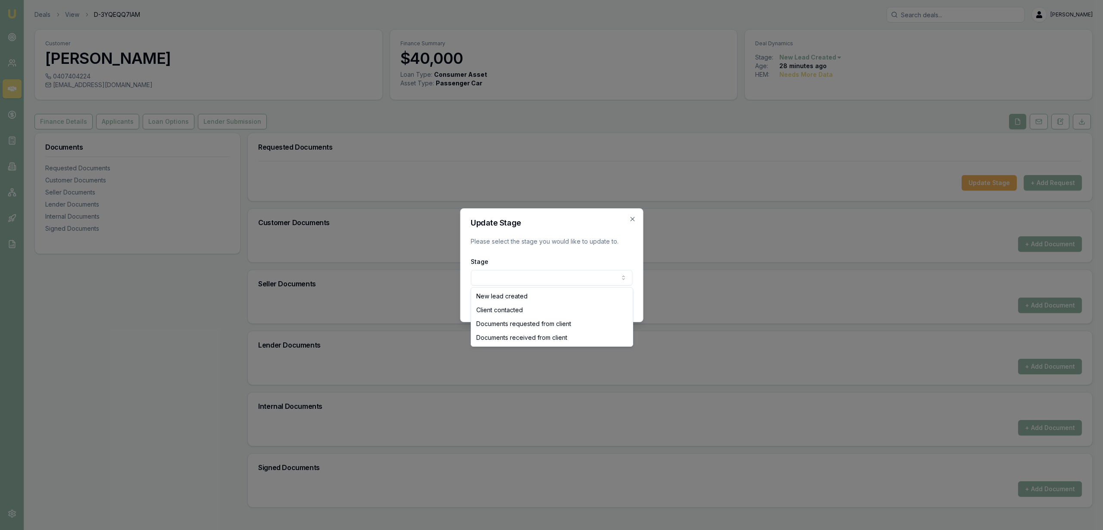
select select "CLIENT_CONTACTED"
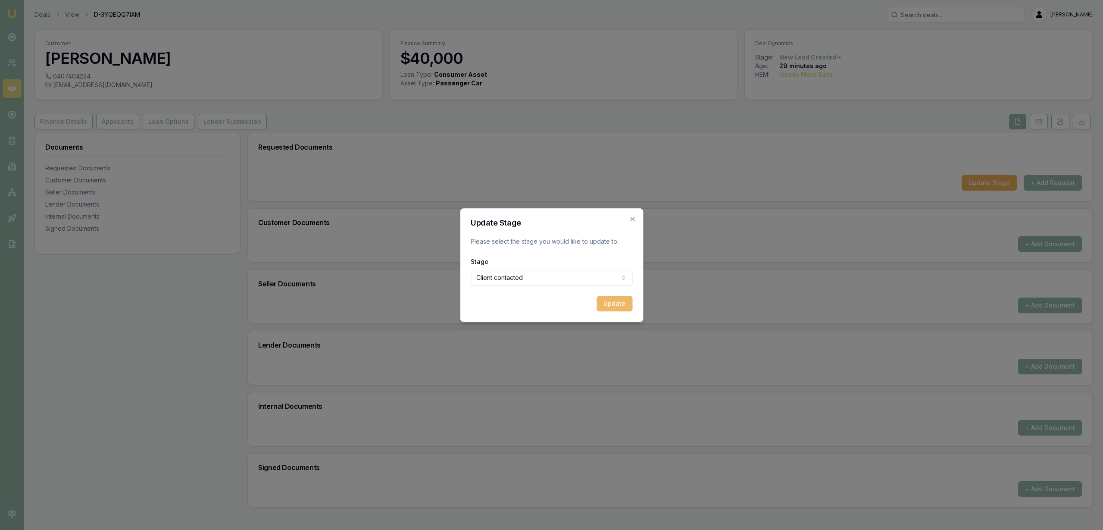
click at [612, 302] on button "Update" at bounding box center [614, 304] width 36 height 16
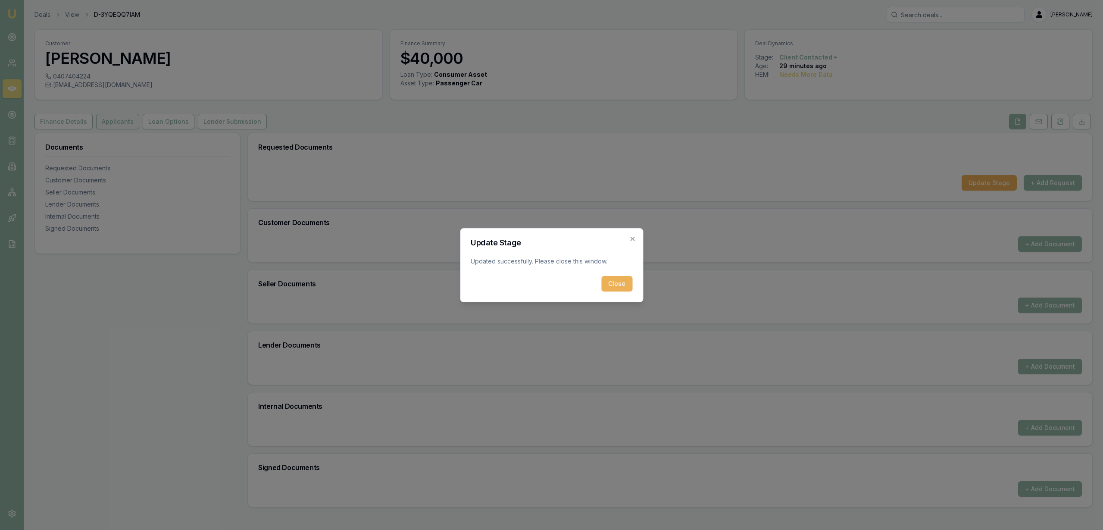
drag, startPoint x: 622, startPoint y: 281, endPoint x: 94, endPoint y: 128, distance: 550.6
click at [621, 281] on button "Close" at bounding box center [616, 284] width 31 height 16
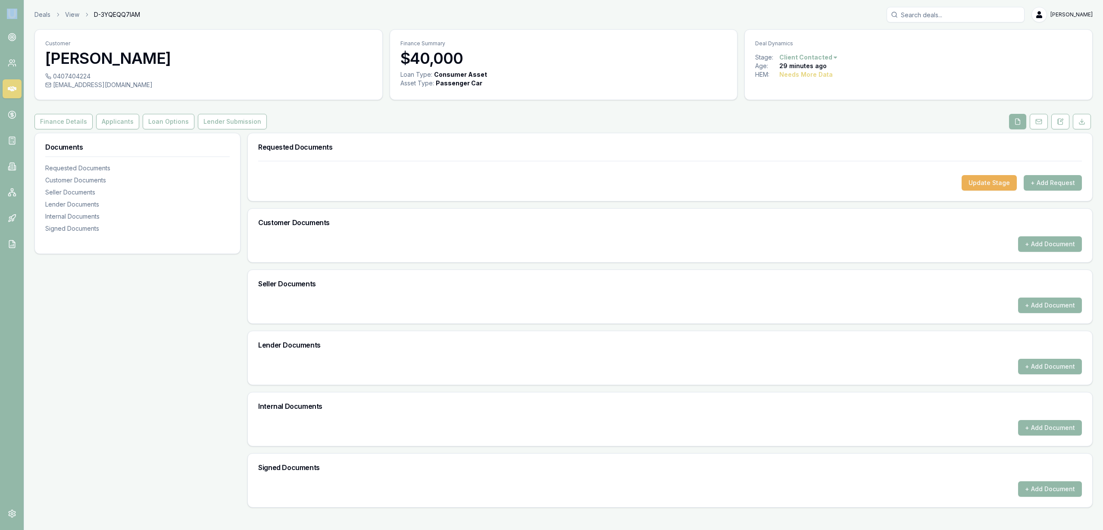
drag, startPoint x: 24, startPoint y: 4, endPoint x: 14, endPoint y: 11, distance: 12.7
click at [20, 8] on div "Emu Broker Deals View D-3YQEQQ7IAM Robyn Adams Toggle Menu Customer Lisa West 0…" at bounding box center [551, 265] width 1103 height 530
click at [12, 12] on img at bounding box center [12, 14] width 10 height 10
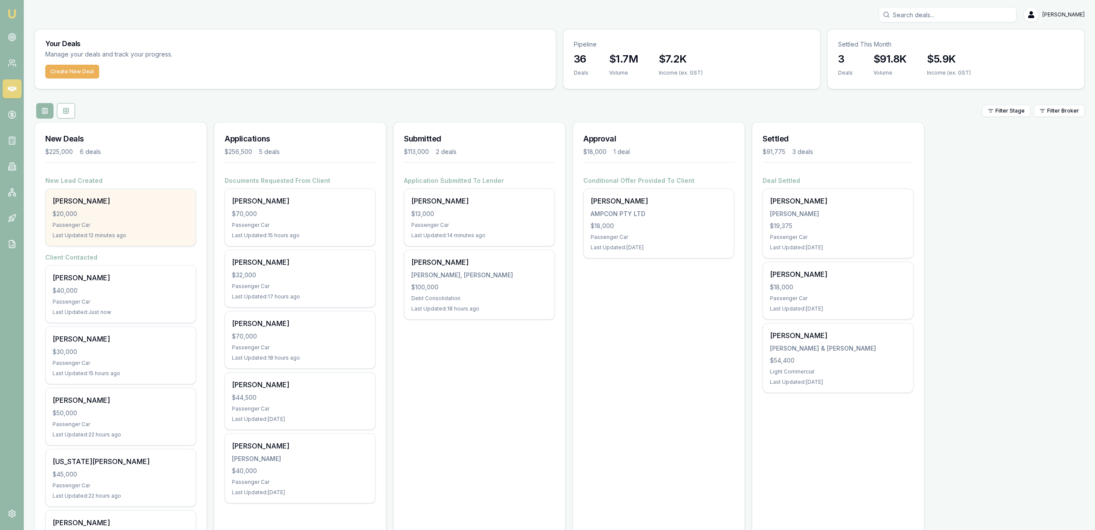
click at [128, 216] on div "$20,000" at bounding box center [121, 213] width 136 height 9
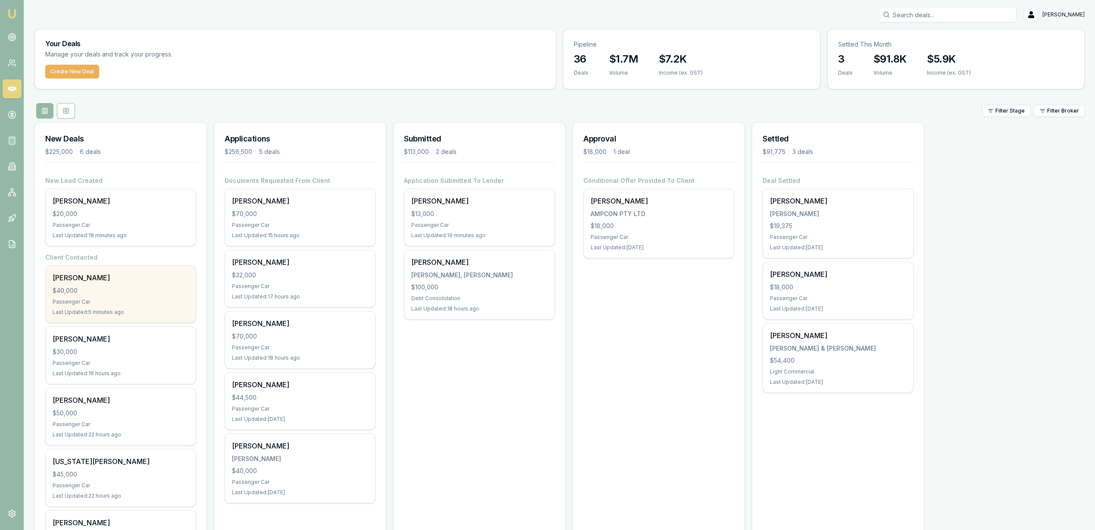
click at [96, 284] on div "Lisa West $40,000 Passenger Car Last Updated: 5 minutes ago" at bounding box center [121, 293] width 150 height 57
click at [91, 296] on div "Lisa West $40,000 Passenger Car Last Updated: 5 minutes ago" at bounding box center [121, 293] width 150 height 57
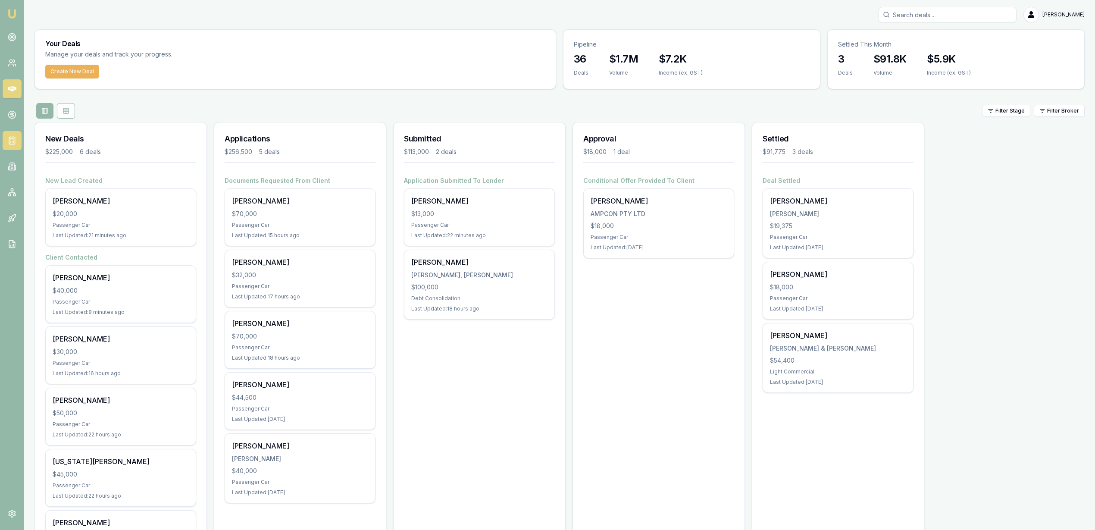
click at [12, 140] on icon at bounding box center [12, 140] width 0 height 0
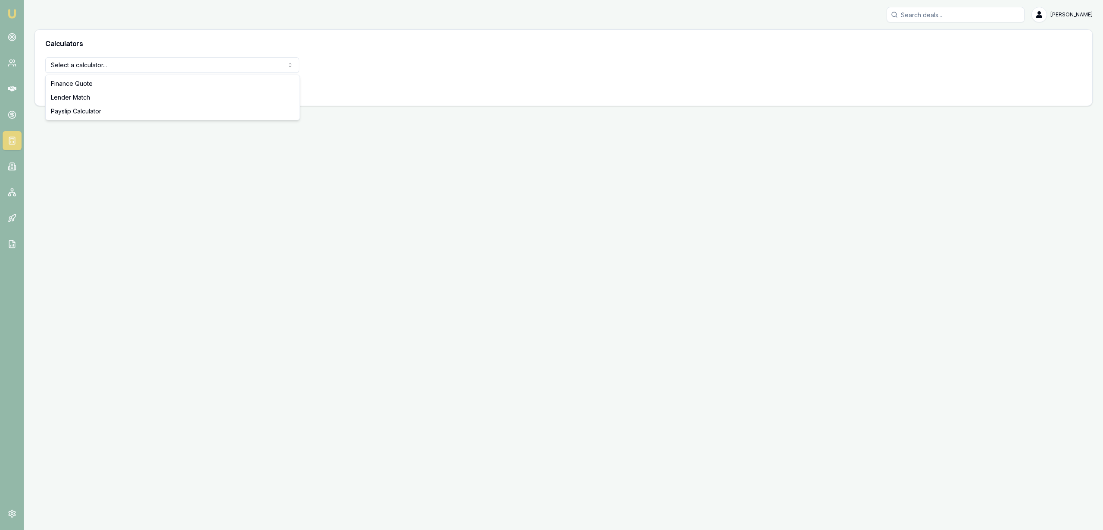
click at [118, 60] on html "Emu Broker Robyn Adams Toggle Menu Calculators Select a calculator... Finance Q…" at bounding box center [551, 265] width 1103 height 530
click at [76, 84] on button "View Calculator" at bounding box center [76, 88] width 62 height 16
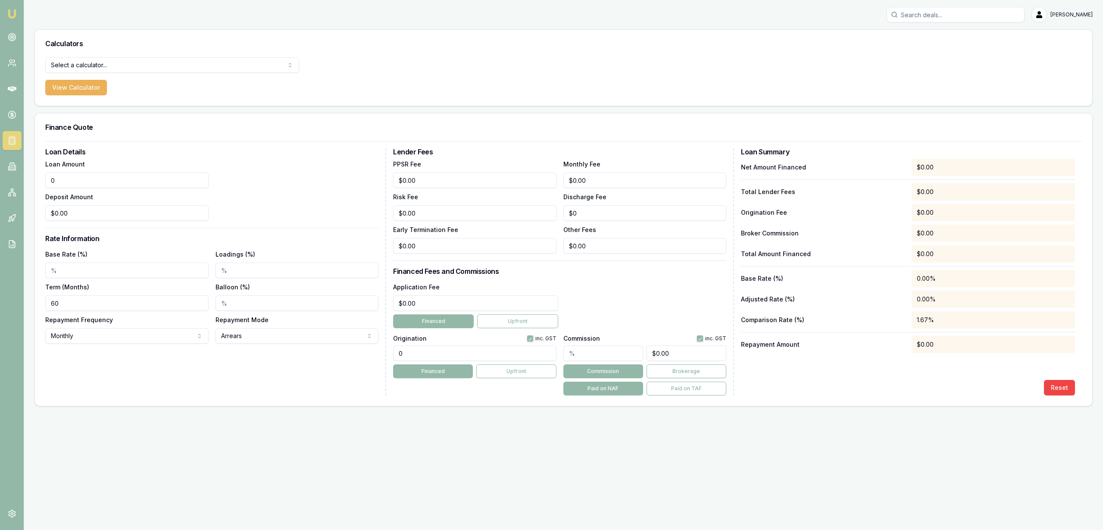
drag, startPoint x: 62, startPoint y: 183, endPoint x: 3, endPoint y: 182, distance: 58.6
click at [20, 183] on div "Emu Broker Robyn Adams Toggle Menu Calculators Select a calculator... Finance Q…" at bounding box center [551, 265] width 1103 height 530
type input "$40,000.00"
drag, startPoint x: 79, startPoint y: 267, endPoint x: 73, endPoint y: 283, distance: 16.9
click at [79, 267] on input "Base Rate (%)" at bounding box center [126, 270] width 163 height 16
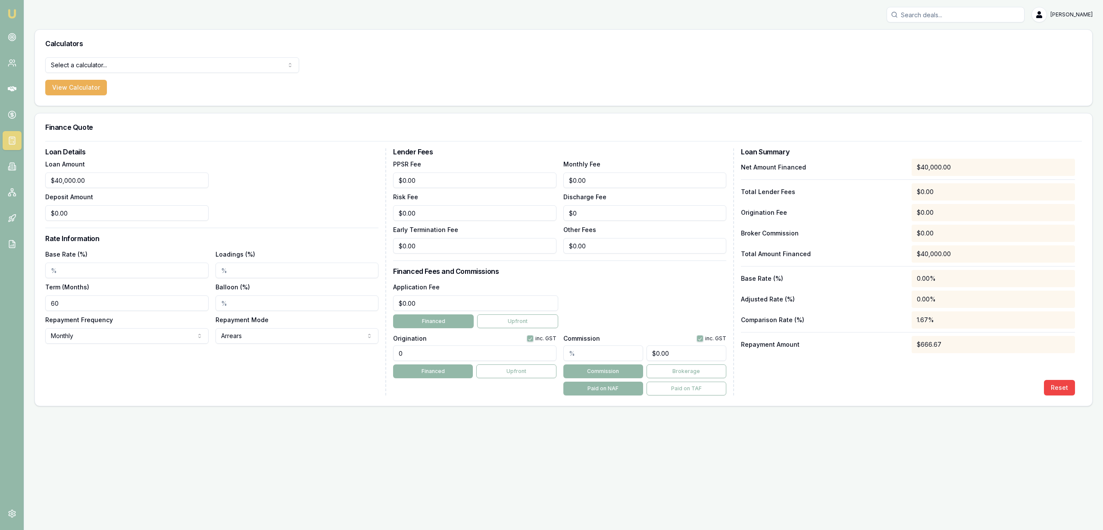
drag, startPoint x: 75, startPoint y: 305, endPoint x: 25, endPoint y: 306, distance: 50.0
click at [25, 306] on main "Calculators Select a calculator... Finance Quote Lender Match Payslip Calculato…" at bounding box center [563, 217] width 1079 height 377
type input "48"
click at [169, 393] on div "Loan Details Loan Amount $40,000.00 Deposit Amount $0.00 Rate Information Base …" at bounding box center [215, 271] width 341 height 247
click at [119, 338] on html "Emu Broker Robyn Adams Toggle Menu Calculators Select a calculator... Finance Q…" at bounding box center [551, 265] width 1103 height 530
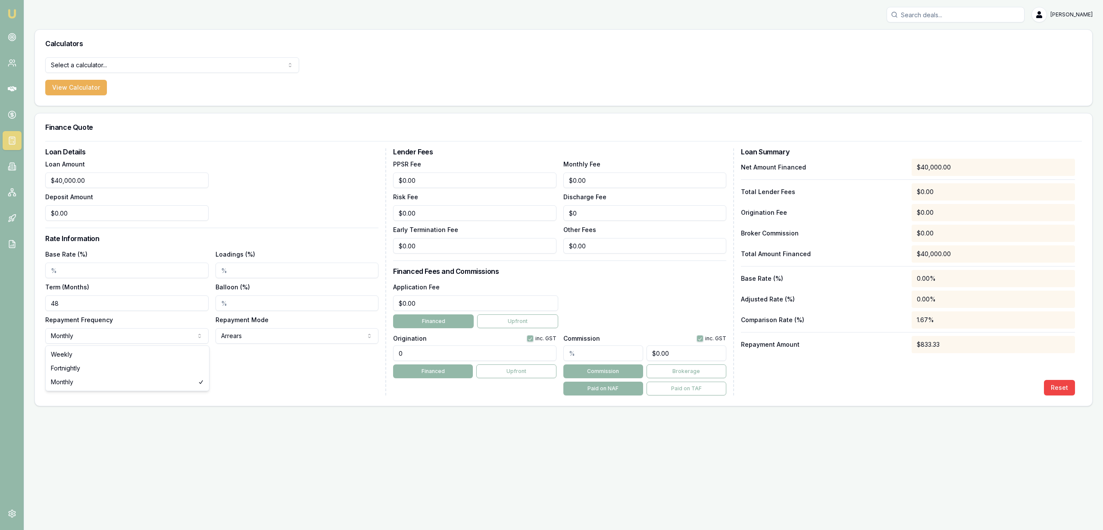
select select "FORTNIGHTLY"
click at [84, 274] on input "Base Rate (%)" at bounding box center [126, 270] width 163 height 16
type input "8.00%"
click at [271, 380] on div "Loan Details Loan Amount $40,000.00 Deposit Amount $0.00 Rate Information Base …" at bounding box center [215, 271] width 341 height 247
drag, startPoint x: 411, startPoint y: 297, endPoint x: 365, endPoint y: 291, distance: 45.5
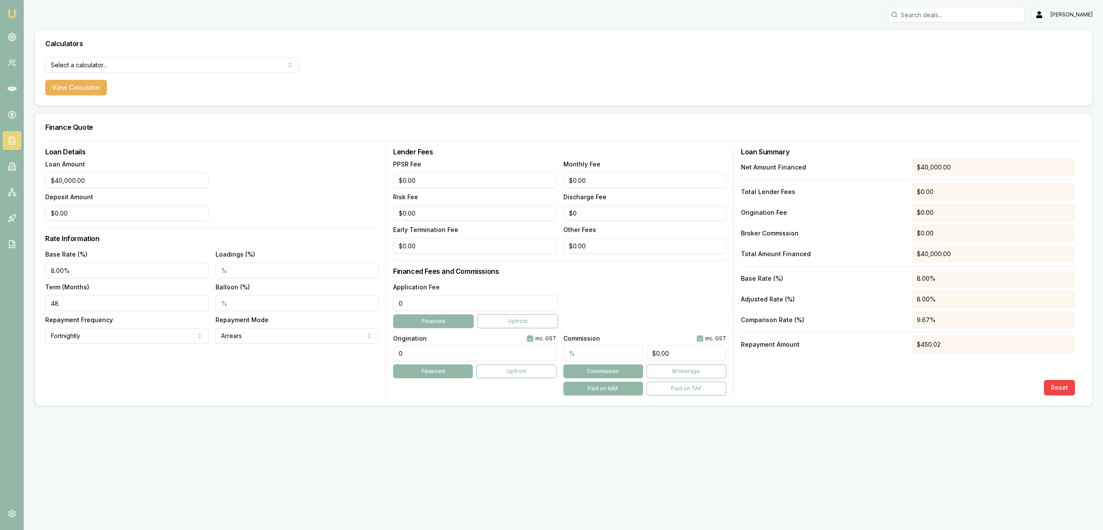
click at [365, 291] on div "Loan Details Loan Amount $40,000.00 Deposit Amount $0.00 Rate Information Base …" at bounding box center [563, 271] width 1036 height 247
type input "$495.00"
drag, startPoint x: 424, startPoint y: 350, endPoint x: 378, endPoint y: 350, distance: 46.1
click at [378, 350] on div "Loan Details Loan Amount $40,000.00 Deposit Amount $0.00 Rate Information Base …" at bounding box center [563, 271] width 1036 height 247
type input "995.00"
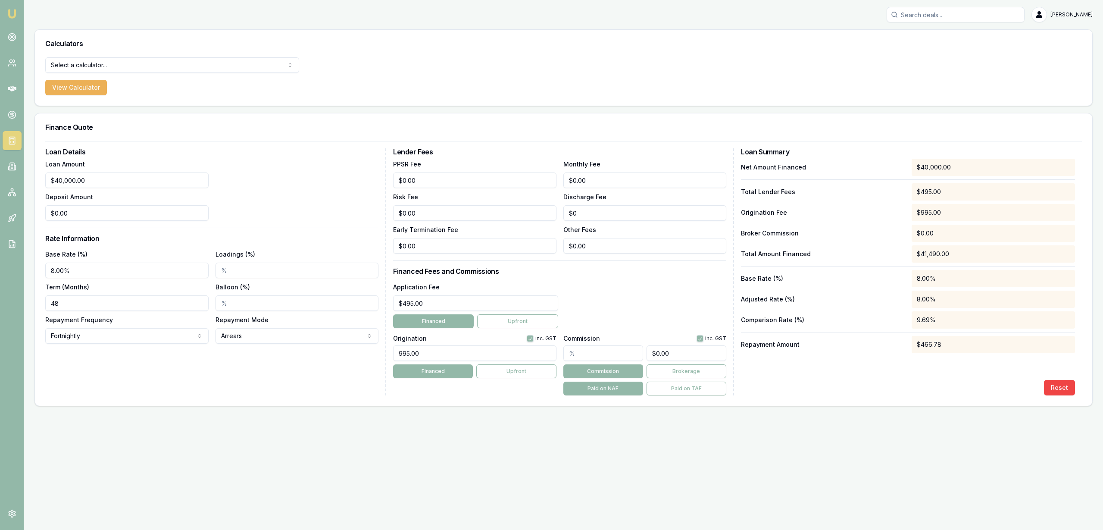
click at [422, 391] on div "Origination inc. GST 995.00 Financed Upfront" at bounding box center [474, 363] width 163 height 64
click at [147, 334] on html "Emu Broker Robyn Adams Toggle Menu Calculators Select a calculator... Finance Q…" at bounding box center [551, 265] width 1103 height 530
click at [112, 338] on html "Emu Broker Robyn Adams Toggle Menu Calculators Select a calculator... Finance Q…" at bounding box center [551, 265] width 1103 height 530
select select "FORTNIGHTLY"
click at [159, 384] on div "Loan Details Loan Amount $40,000.00 Deposit Amount $0.00 Rate Information Base …" at bounding box center [215, 271] width 341 height 247
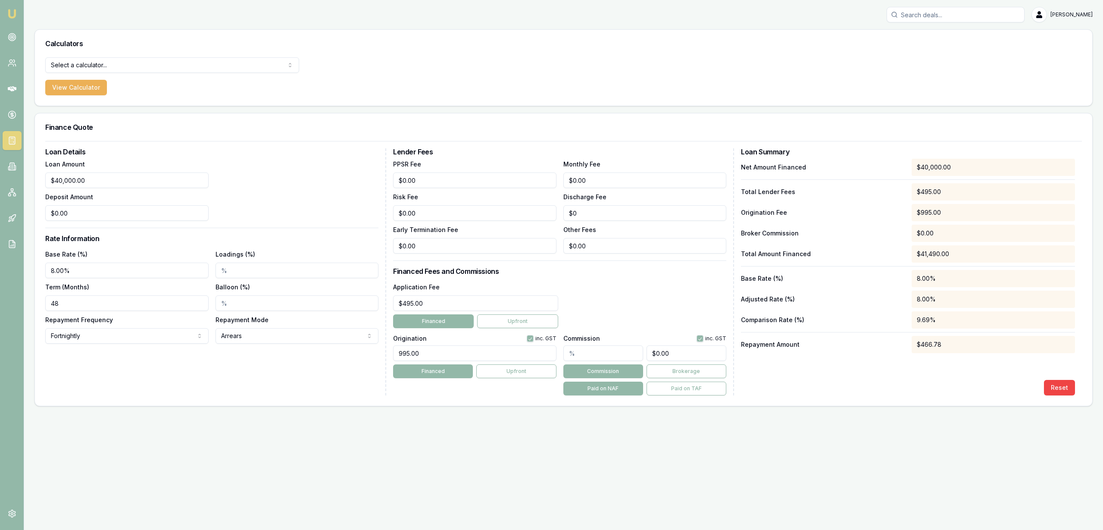
drag, startPoint x: 79, startPoint y: 303, endPoint x: 33, endPoint y: 303, distance: 46.6
click at [33, 303] on main "Calculators Select a calculator... Finance Quote Lender Match Payslip Calculato…" at bounding box center [563, 217] width 1079 height 377
type input "60"
click at [198, 372] on div "Loan Details Loan Amount $40,000.00 Deposit Amount $0.00 Rate Information Base …" at bounding box center [215, 271] width 341 height 247
click at [12, 12] on img at bounding box center [12, 14] width 10 height 10
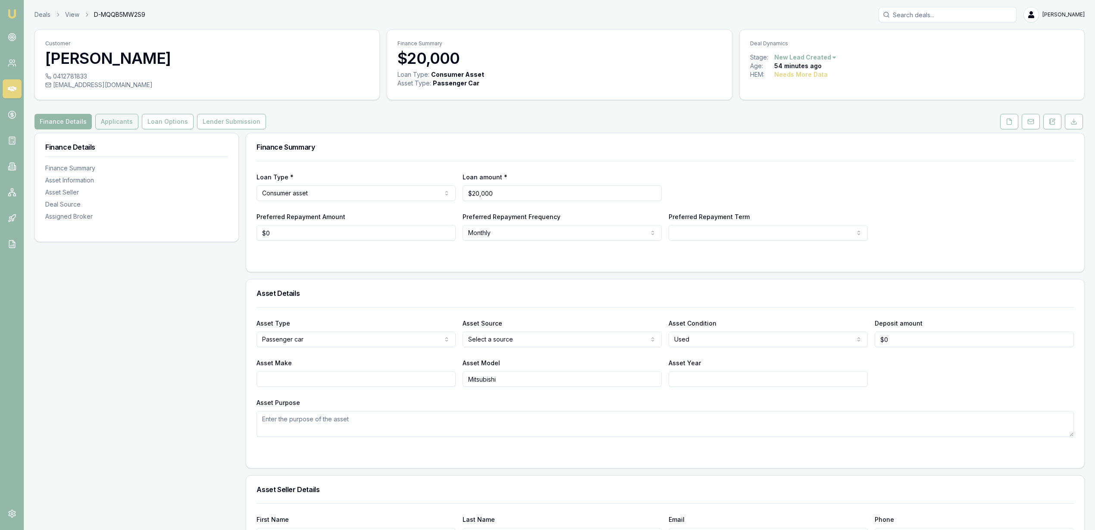
click at [111, 119] on button "Applicants" at bounding box center [116, 122] width 43 height 16
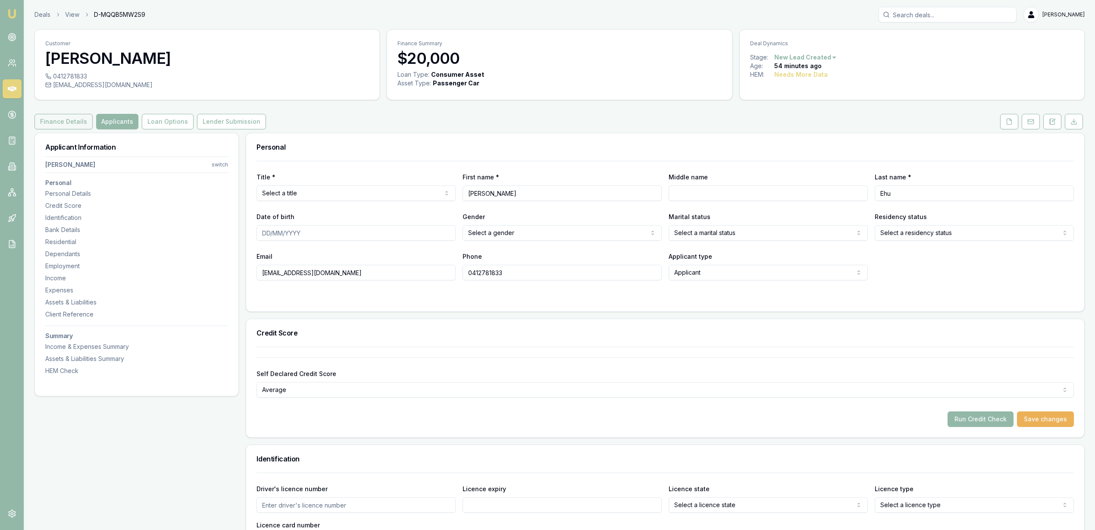
click at [50, 120] on button "Finance Details" at bounding box center [63, 122] width 58 height 16
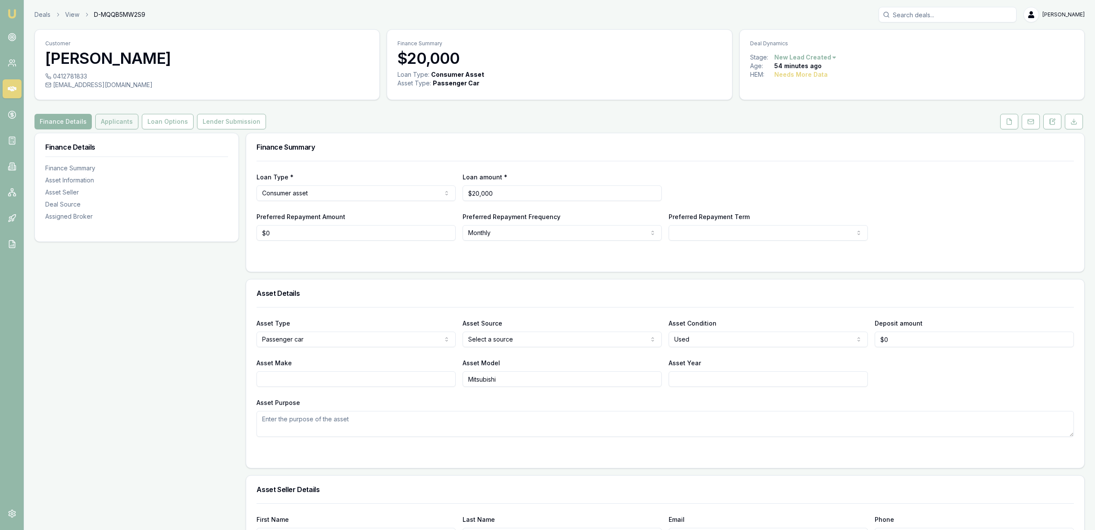
click at [104, 120] on button "Applicants" at bounding box center [116, 122] width 43 height 16
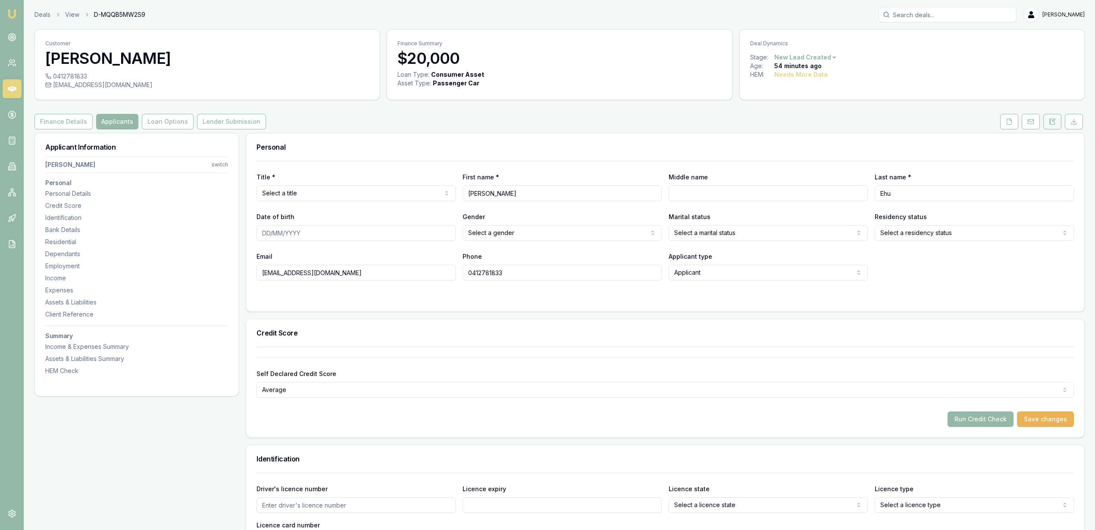
click at [1053, 120] on icon at bounding box center [1053, 120] width 3 height 3
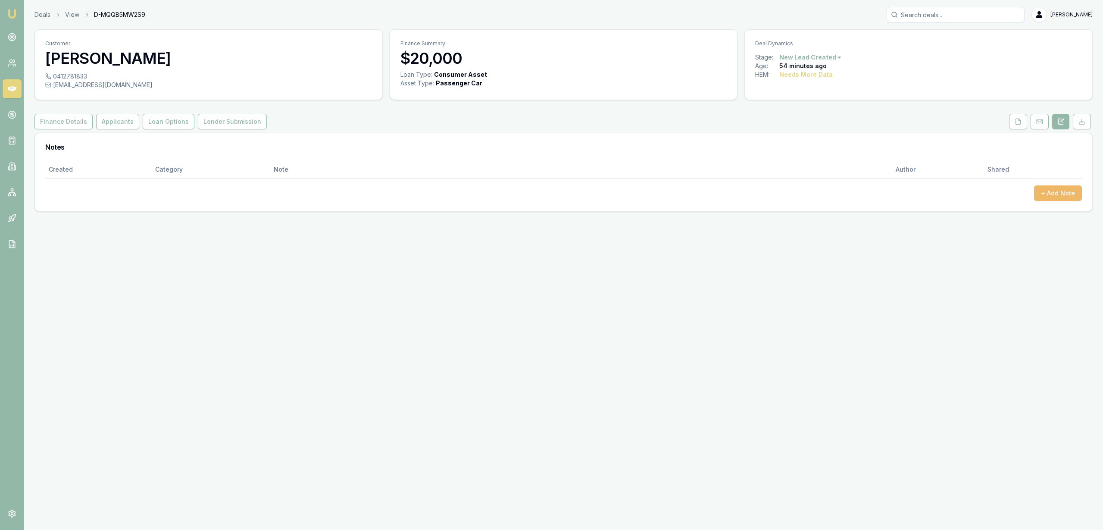
click at [1056, 191] on button "+ Add Note" at bounding box center [1058, 193] width 48 height 16
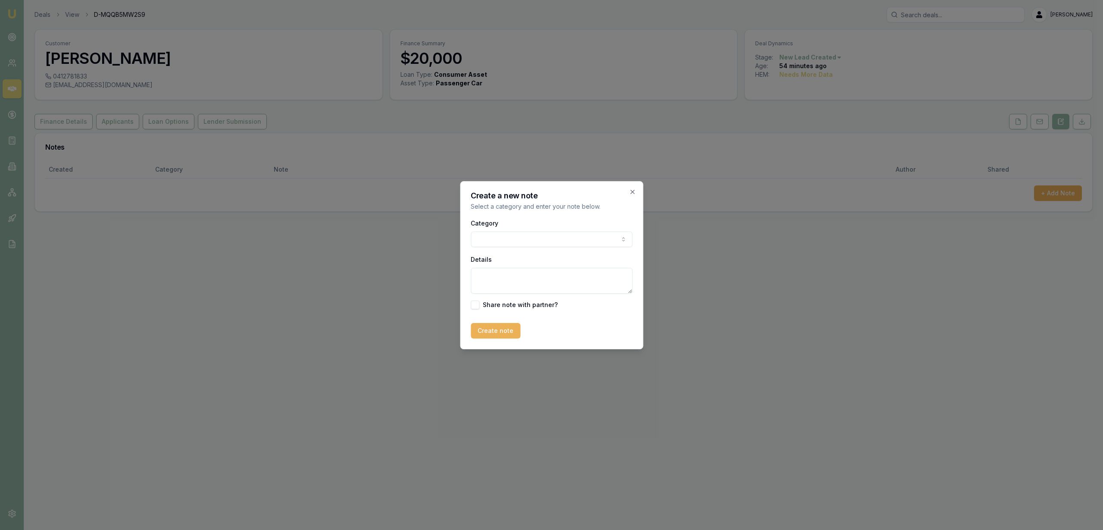
click at [495, 271] on textarea "Details" at bounding box center [552, 281] width 162 height 26
type textarea "AutoBuddy - used - Qld"
click at [500, 333] on button "Create note" at bounding box center [496, 331] width 50 height 16
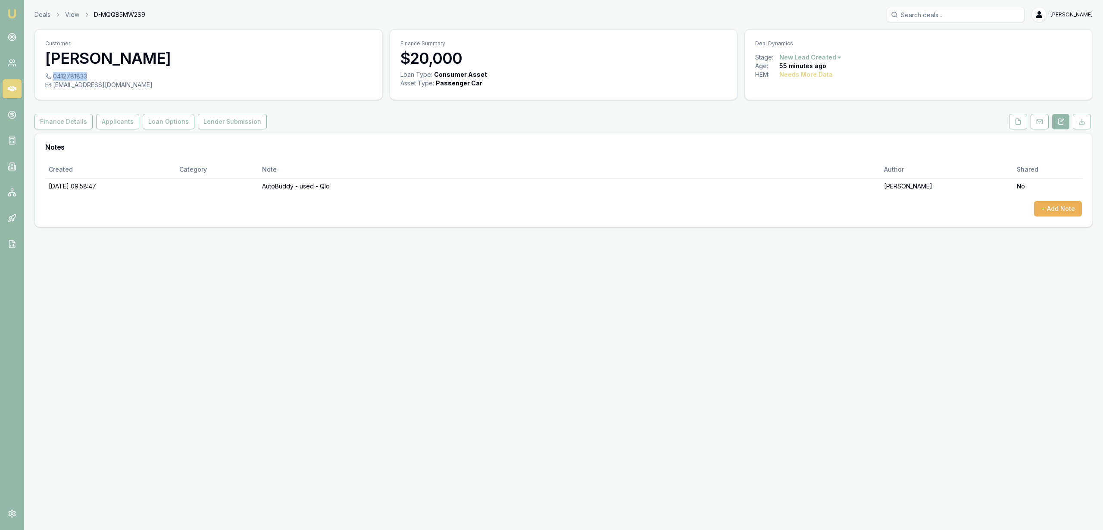
drag, startPoint x: 87, startPoint y: 75, endPoint x: 52, endPoint y: 72, distance: 35.5
click at [52, 72] on div "0412781833" at bounding box center [208, 76] width 327 height 9
copy div "0412781833"
click at [1064, 207] on button "+ Add Note" at bounding box center [1058, 209] width 48 height 16
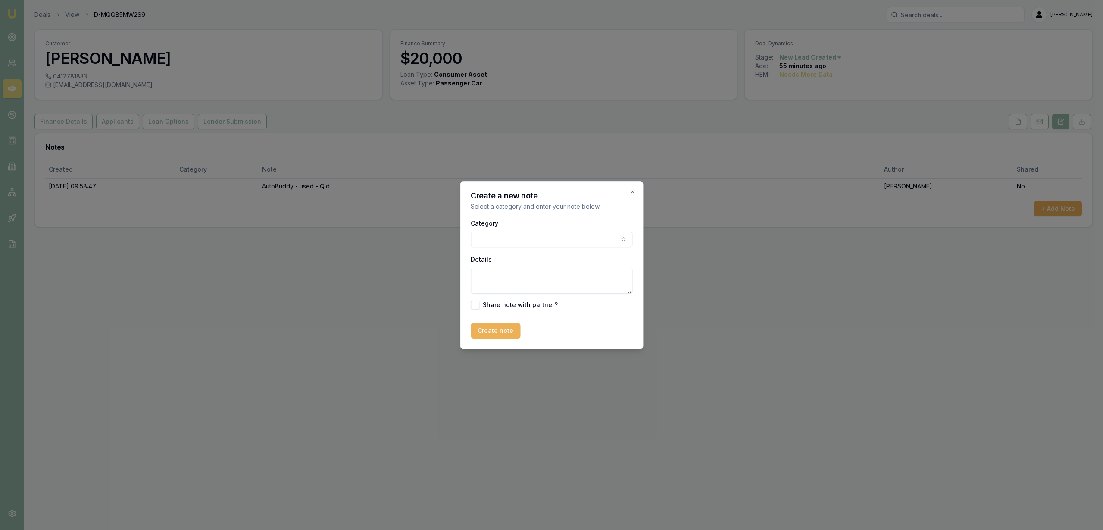
click at [500, 283] on textarea "Details" at bounding box center [552, 281] width 162 height 26
type textarea "V"
type textarea "D1C1 - LM - sent text and emailed"
click at [514, 239] on body "Emu Broker Deals View D-MQQB5MW2S9 [PERSON_NAME] Toggle Menu Customer [PERSON_N…" at bounding box center [551, 265] width 1103 height 530
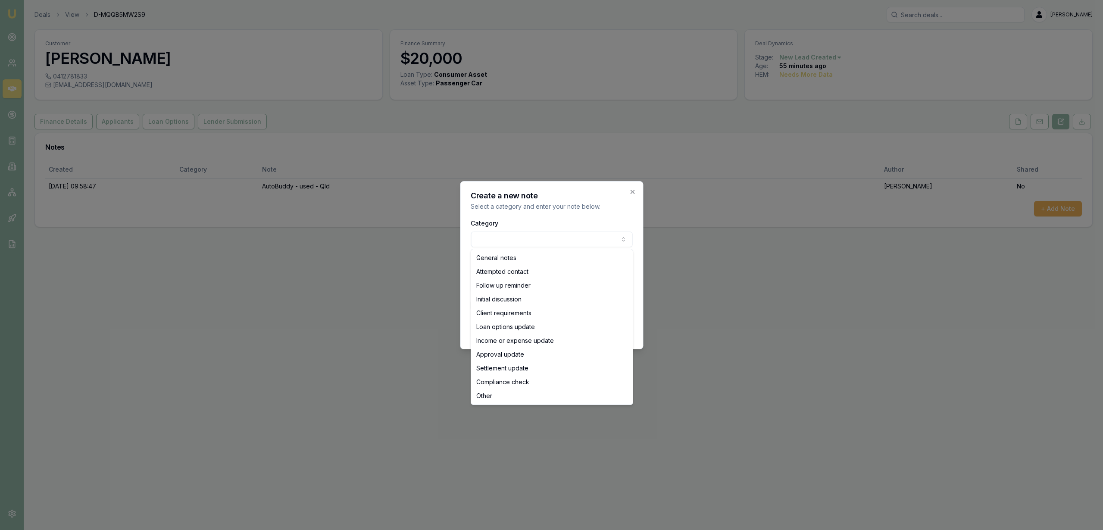
select select "ATTEMPTED_CONTACT"
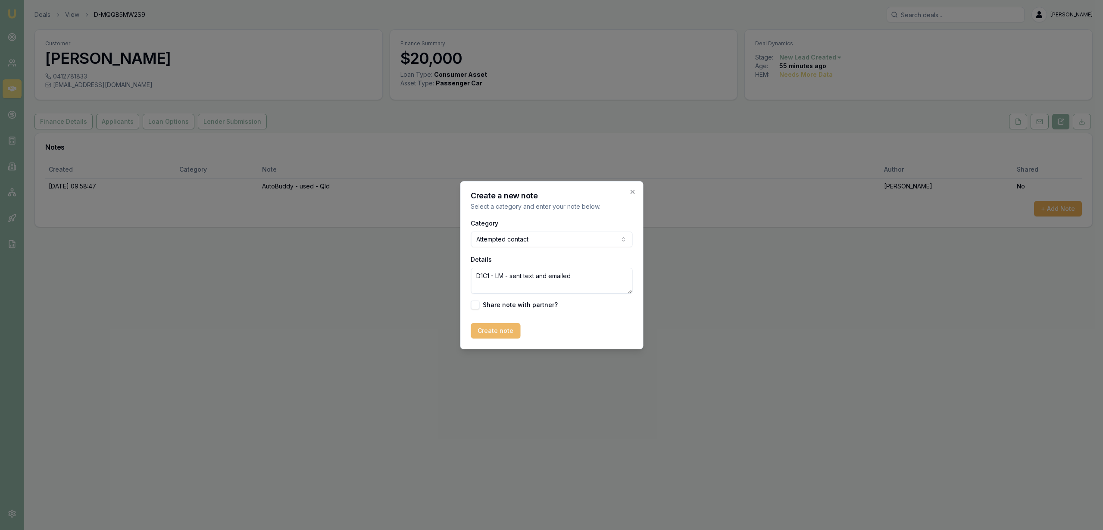
click at [493, 331] on button "Create note" at bounding box center [496, 331] width 50 height 16
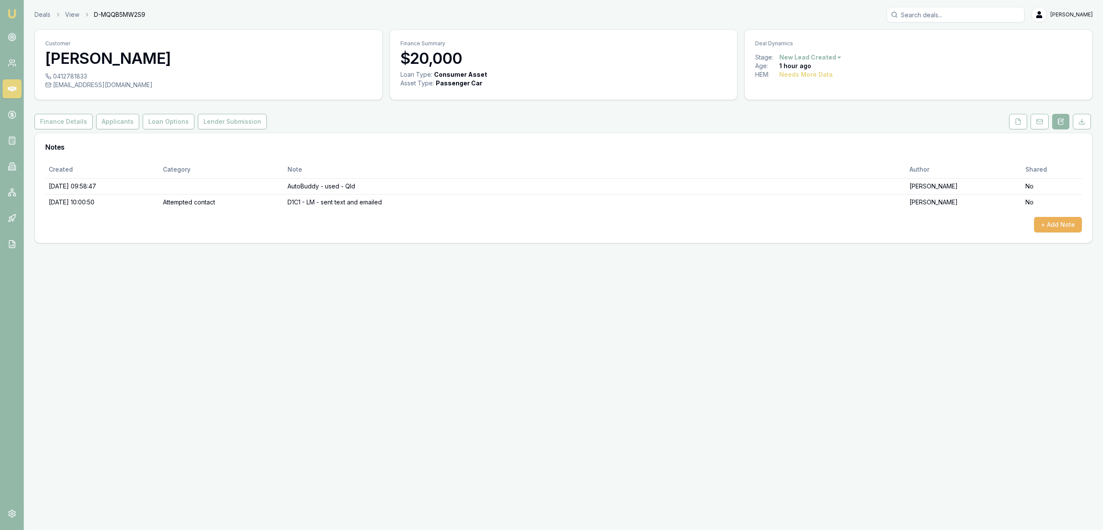
click at [9, 16] on img at bounding box center [12, 14] width 10 height 10
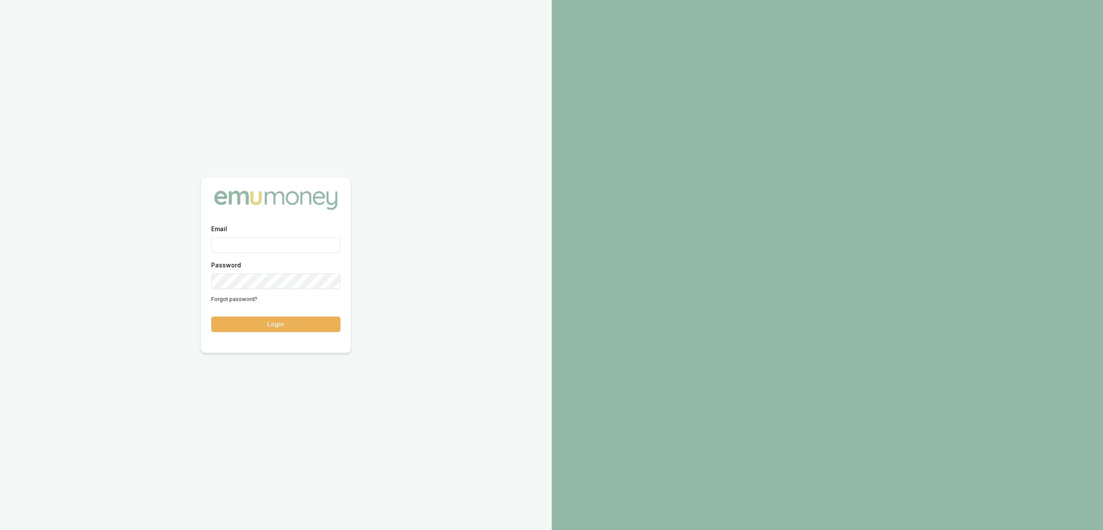
click at [243, 250] on input "Email" at bounding box center [275, 245] width 129 height 16
type input "[PERSON_NAME][EMAIL_ADDRESS][PERSON_NAME][DOMAIN_NAME]"
click at [278, 325] on button "Login" at bounding box center [275, 324] width 129 height 16
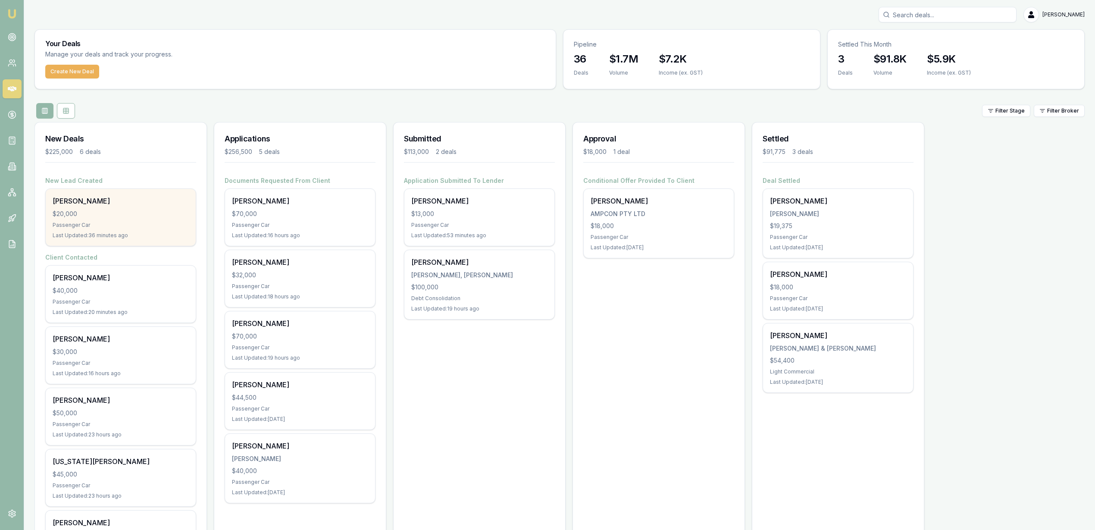
click at [94, 216] on div "$20,000" at bounding box center [121, 213] width 136 height 9
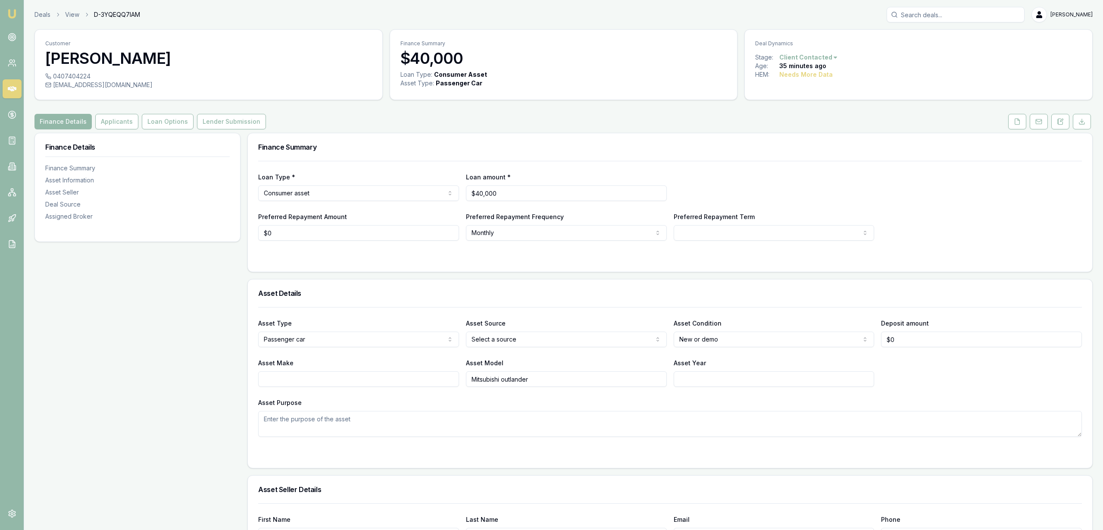
click at [499, 335] on html "Emu Broker Deals View D-3YQEQQ7IAM [PERSON_NAME] Toggle Menu Customer [PERSON_N…" at bounding box center [551, 265] width 1103 height 530
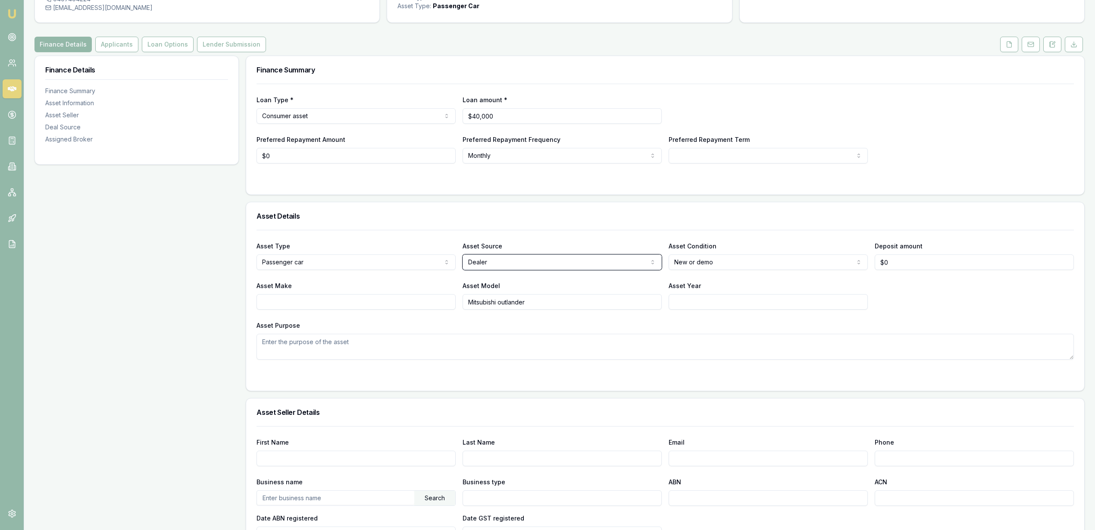
scroll to position [108, 0]
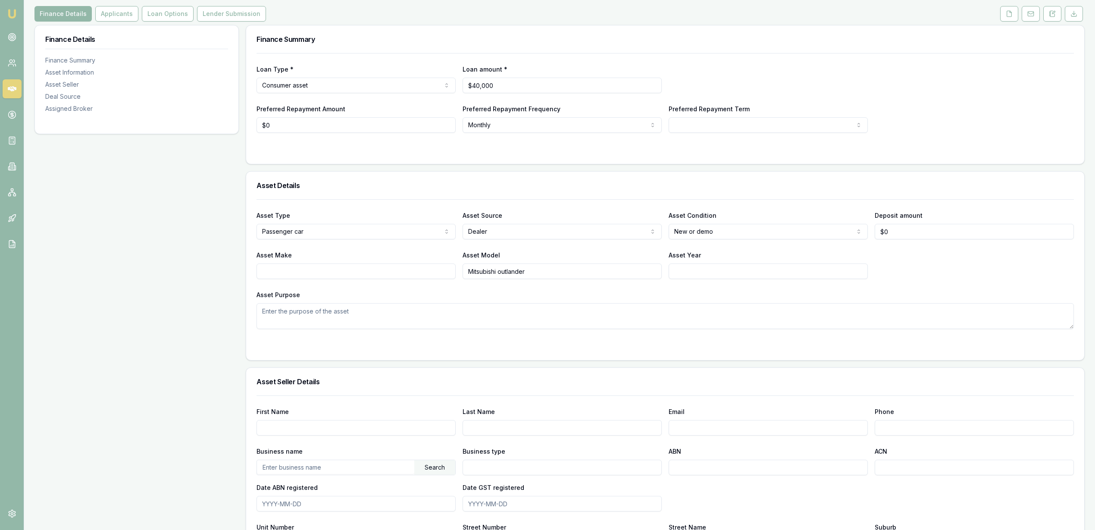
click at [350, 272] on input "Asset Make" at bounding box center [355, 271] width 199 height 16
type input "Mitsubishi"
type input "Outlander"
type input "2025"
click at [365, 296] on div "Asset Purpose" at bounding box center [664, 309] width 817 height 40
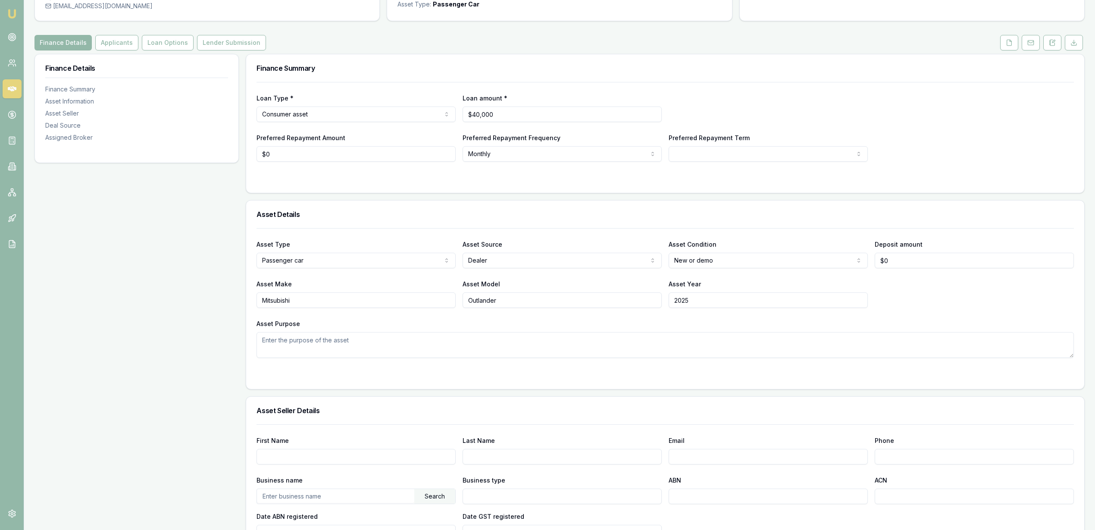
scroll to position [54, 0]
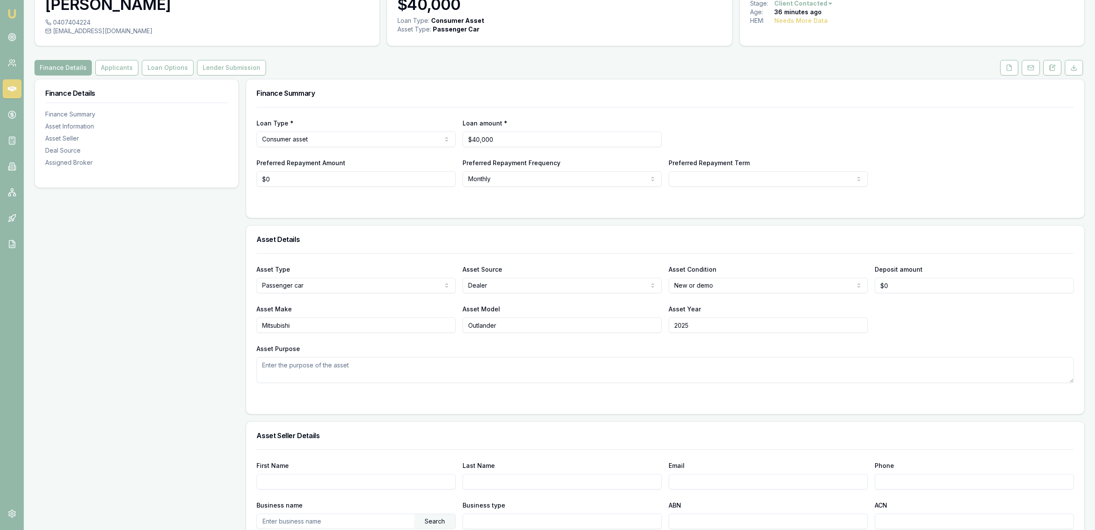
click at [745, 181] on html "Emu Broker Deals View D-3YQEQQ7IAM Robyn Adams Toggle Menu Customer Lisa West 0…" at bounding box center [547, 211] width 1095 height 530
select select "48"
type input "0"
click at [289, 182] on input "0" at bounding box center [355, 179] width 199 height 16
click at [283, 210] on div "Loan Type * Consumer asset Consumer loan Consumer asset Commercial loan Commerc…" at bounding box center [665, 162] width 838 height 111
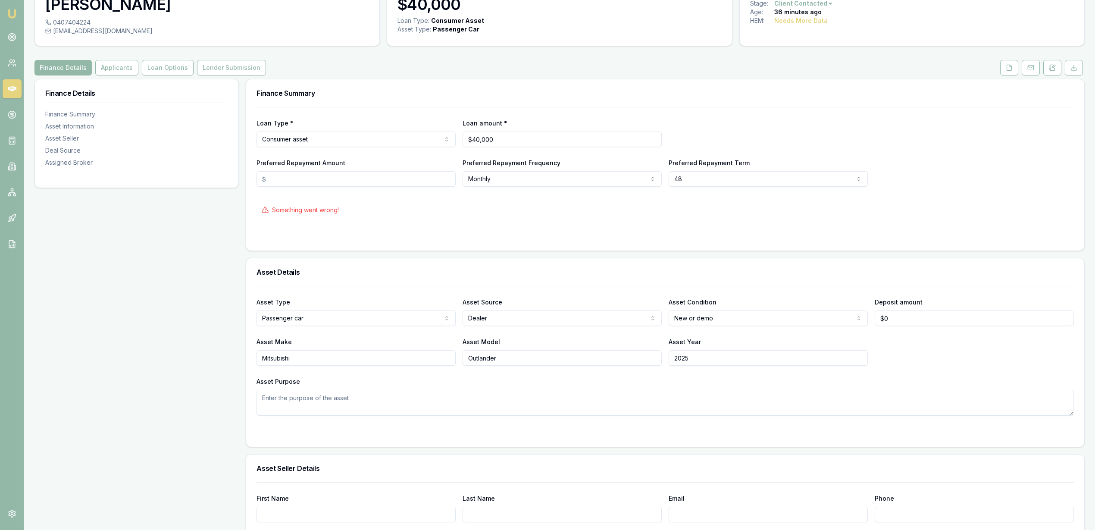
click at [471, 237] on div at bounding box center [664, 236] width 817 height 7
select select
type input "$0"
select select "60"
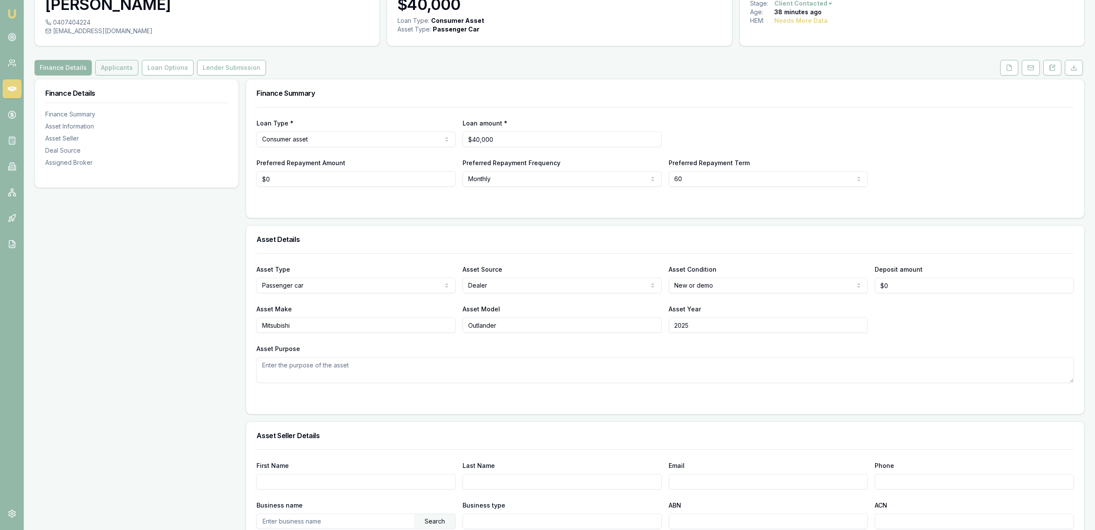
click at [115, 66] on button "Applicants" at bounding box center [116, 68] width 43 height 16
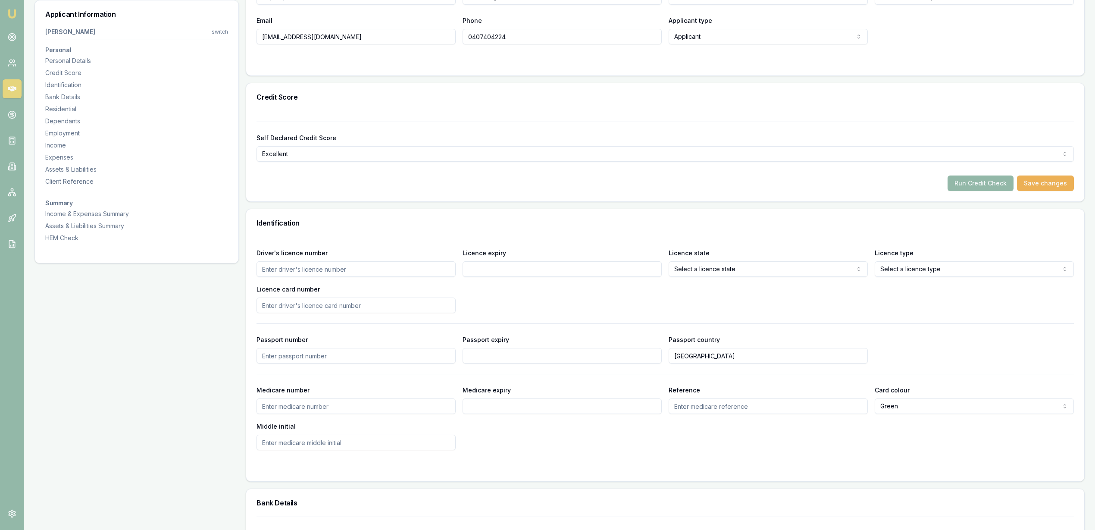
scroll to position [323, 0]
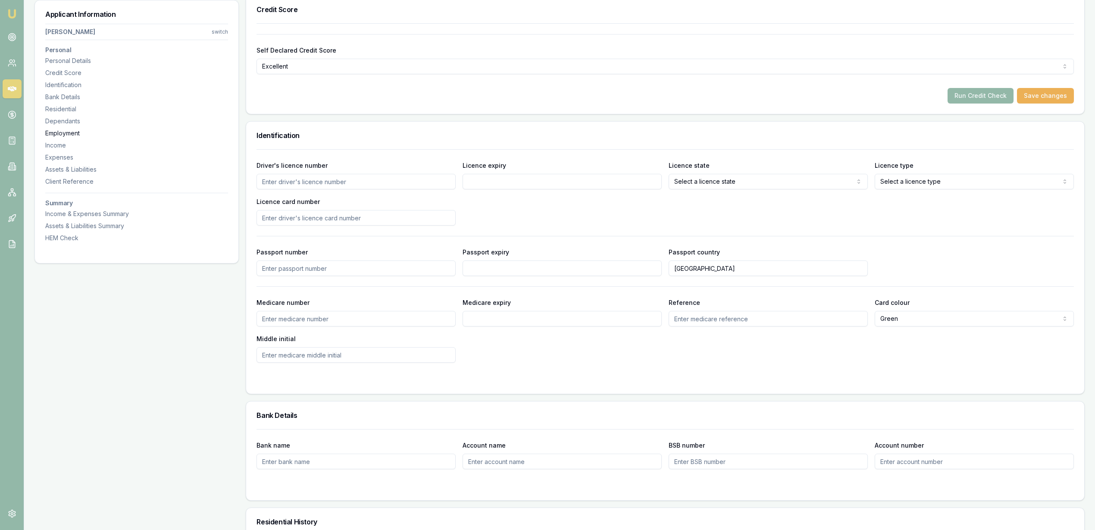
click at [66, 131] on div "Employment" at bounding box center [136, 133] width 183 height 9
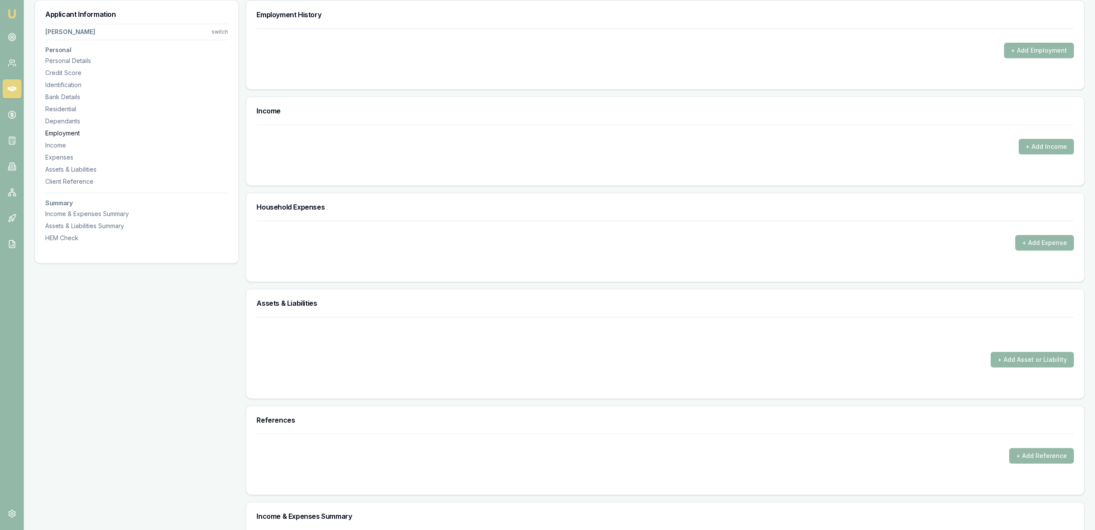
scroll to position [1157, 0]
click at [1045, 51] on button "+ Add Employment" at bounding box center [1039, 50] width 70 height 16
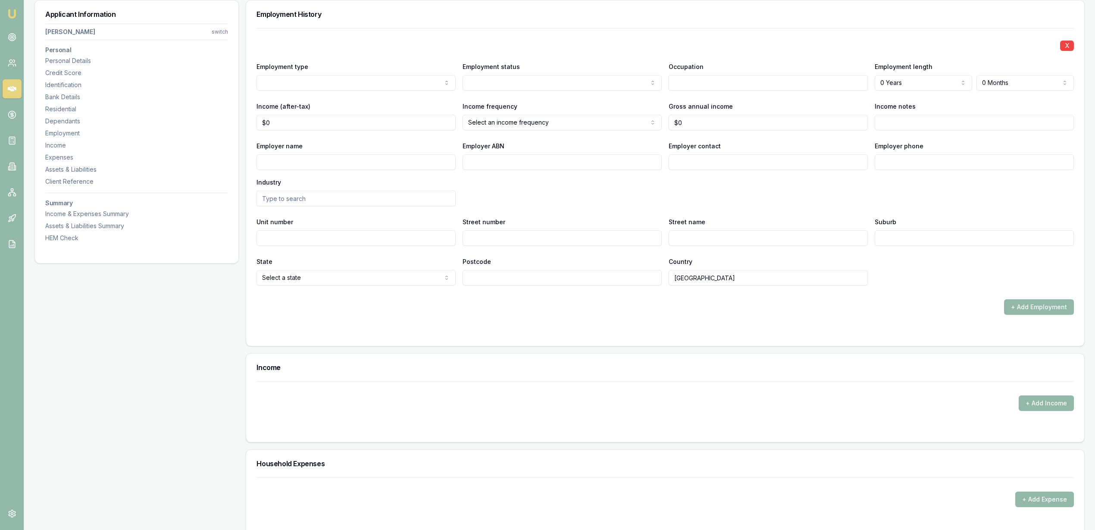
click at [532, 200] on div "Employer name Employer ABN Employer contact Employer phone Industry" at bounding box center [664, 173] width 817 height 66
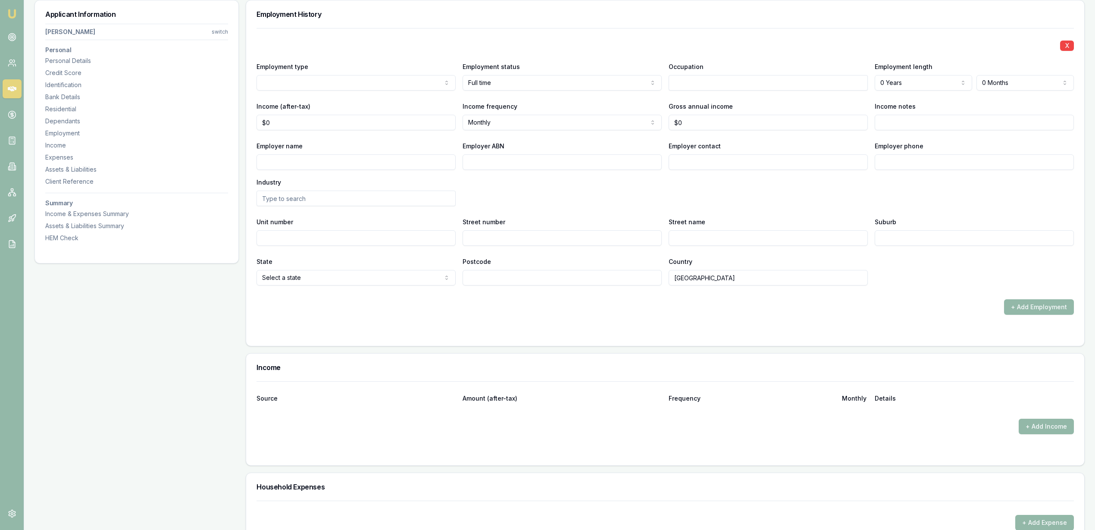
click at [924, 123] on input "Income notes" at bounding box center [973, 123] width 199 height 16
type input "75.5 hours/"
click at [780, 80] on input "text" at bounding box center [767, 83] width 199 height 16
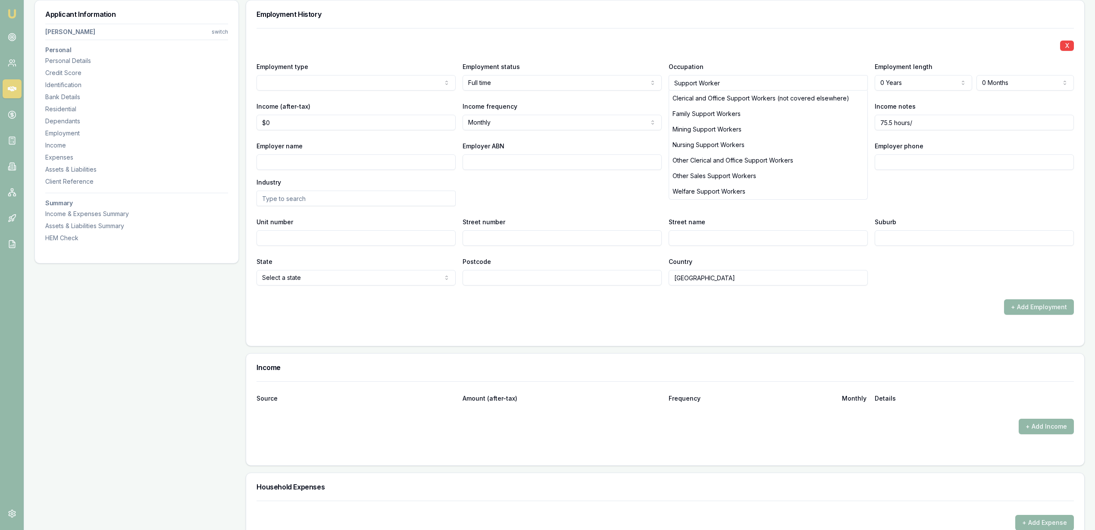
type input "Support Worker"
click at [882, 327] on form "X Employment type Current Previous Employment status Full time Full time Part t…" at bounding box center [664, 181] width 817 height 307
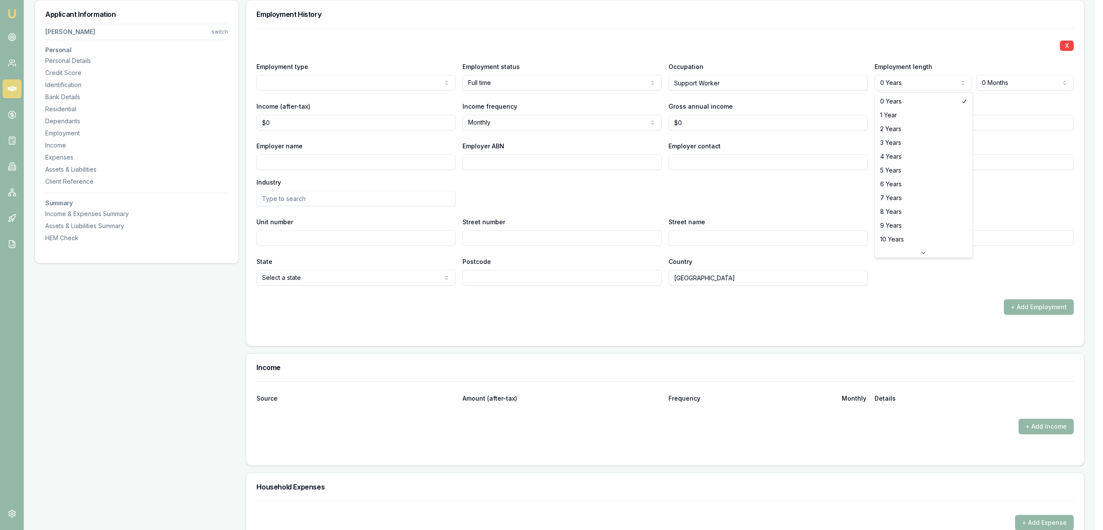
select select "10"
click at [697, 319] on form "X Employment type Current Previous Employment status Full time Full time Part t…" at bounding box center [664, 181] width 817 height 307
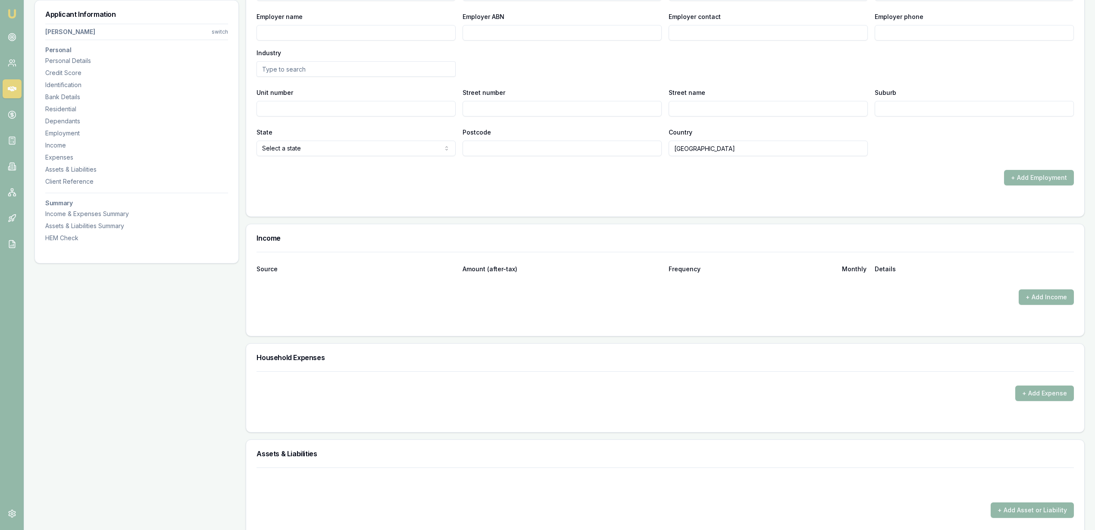
scroll to position [1265, 0]
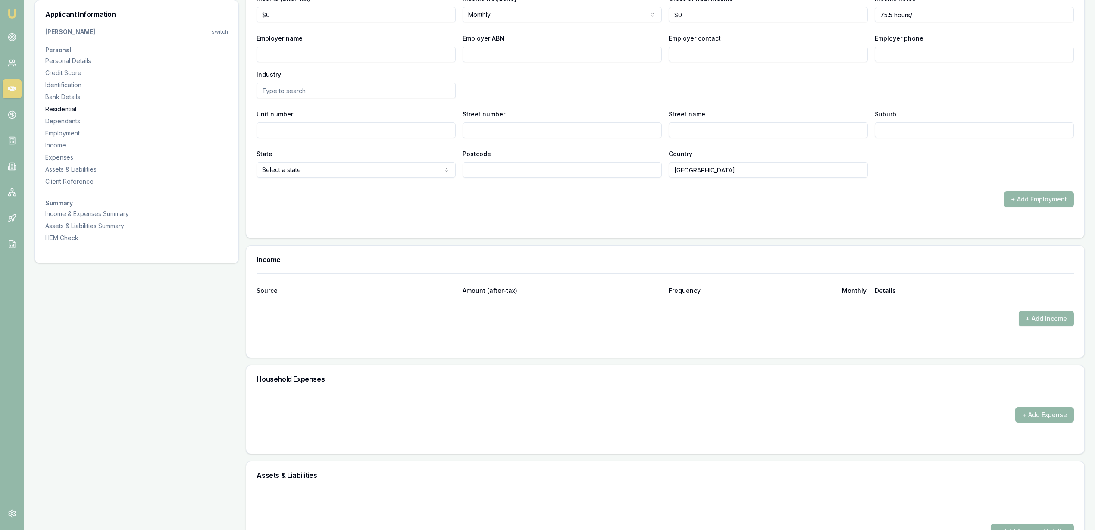
click at [63, 108] on div "Residential" at bounding box center [136, 109] width 183 height 9
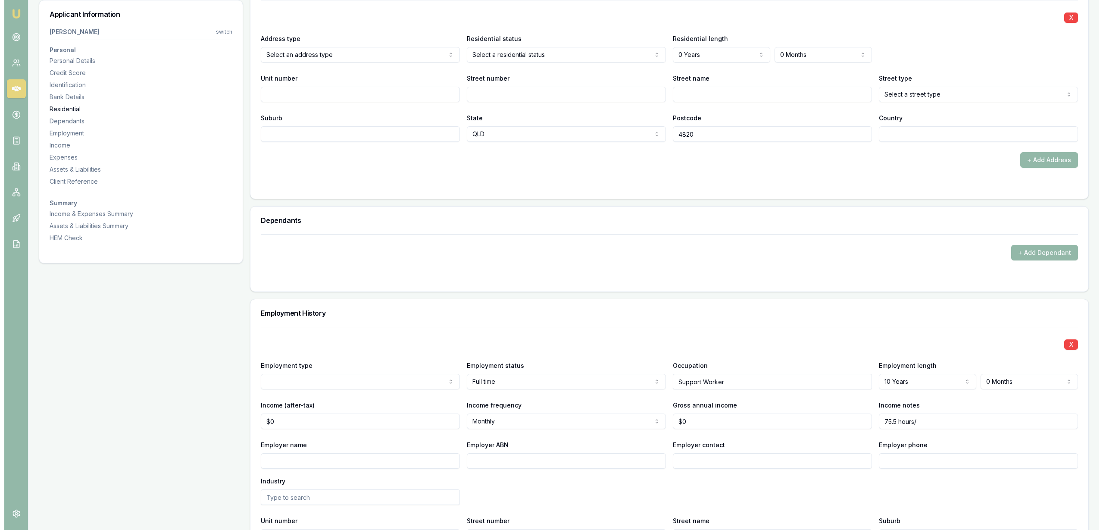
scroll to position [830, 0]
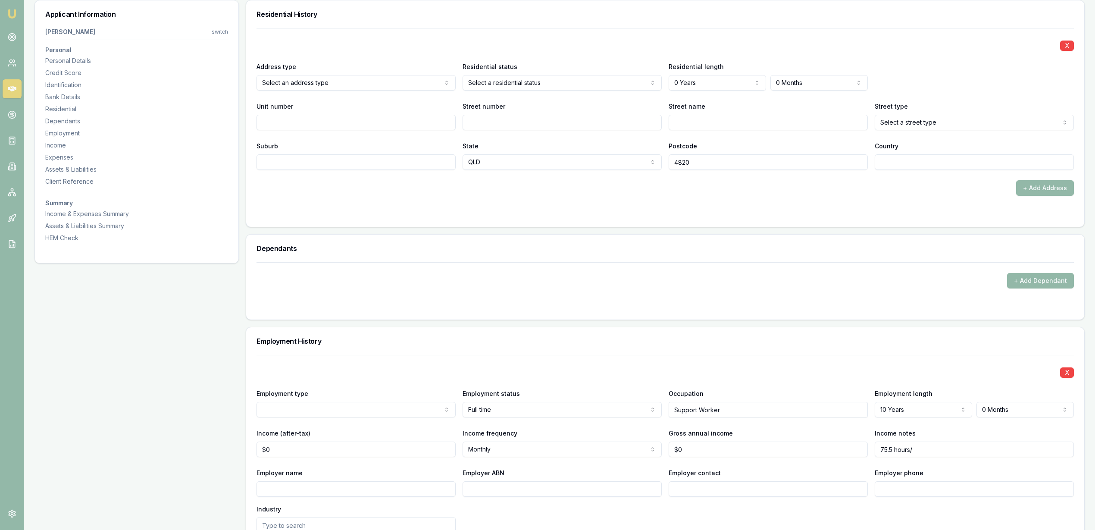
select select "RENTER"
drag, startPoint x: 676, startPoint y: 222, endPoint x: 686, endPoint y: 206, distance: 18.2
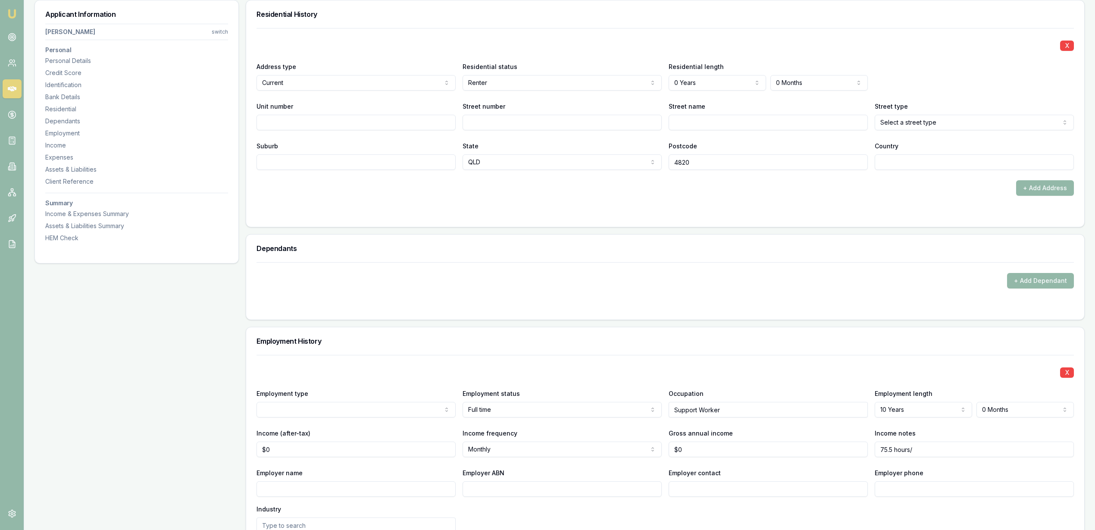
click at [677, 221] on div "X Address type Current Current Previous Residential status Renter Owner with mo…" at bounding box center [665, 127] width 838 height 199
click at [686, 206] on form "X Address type Current Current Previous Residential status Renter Owner with mo…" at bounding box center [664, 122] width 817 height 188
click at [726, 252] on div at bounding box center [717, 252] width 97 height 10
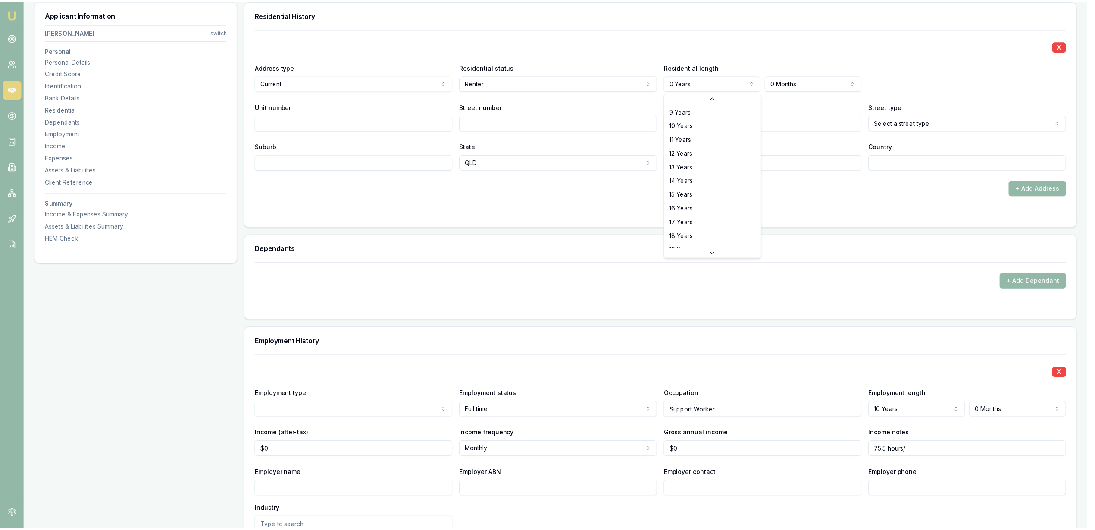
scroll to position [138, 0]
select select "20"
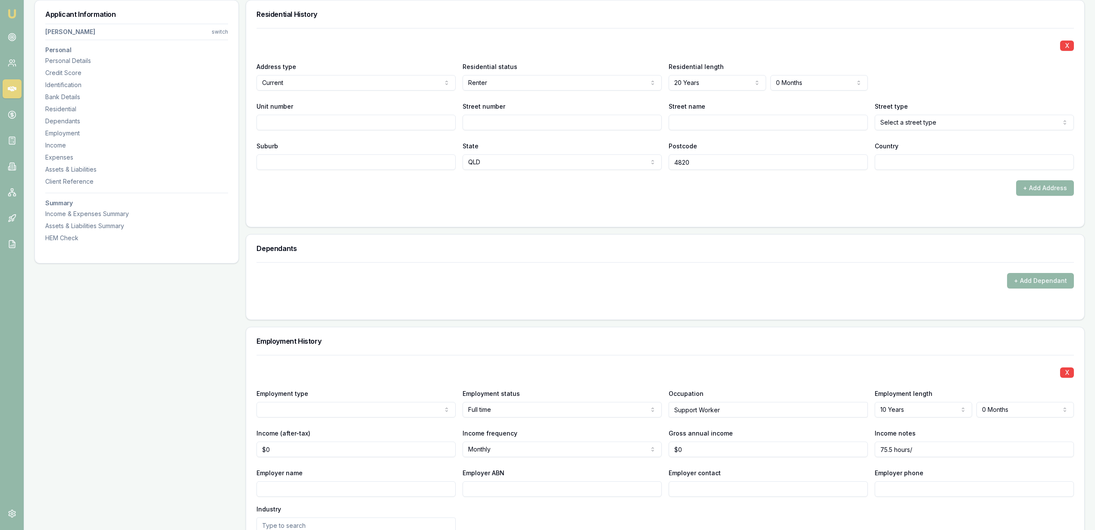
click at [710, 189] on div "+ Add Address" at bounding box center [664, 188] width 817 height 16
click at [605, 200] on form "X Address type Current Current Previous Residential status Renter Owner with mo…" at bounding box center [664, 122] width 817 height 188
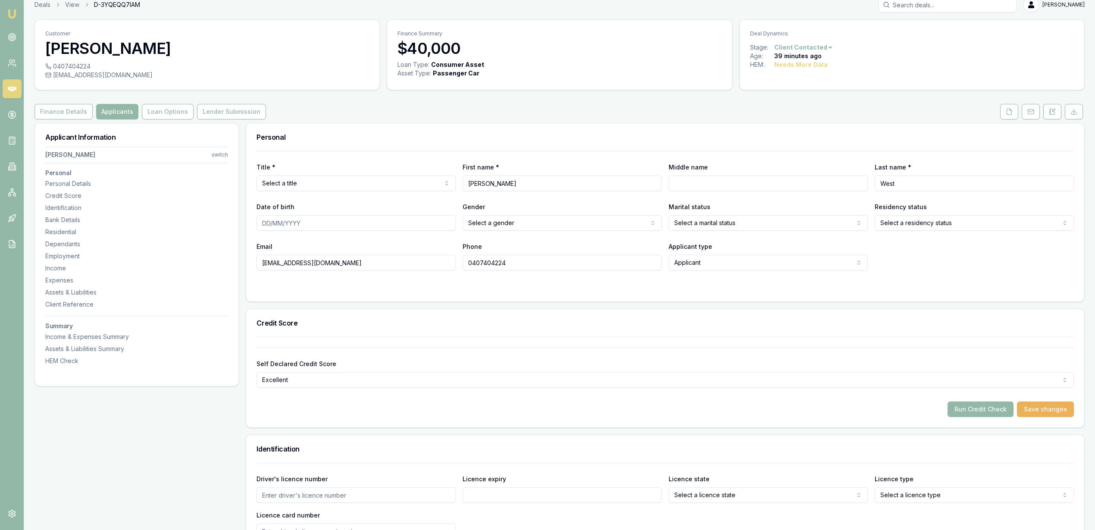
scroll to position [0, 0]
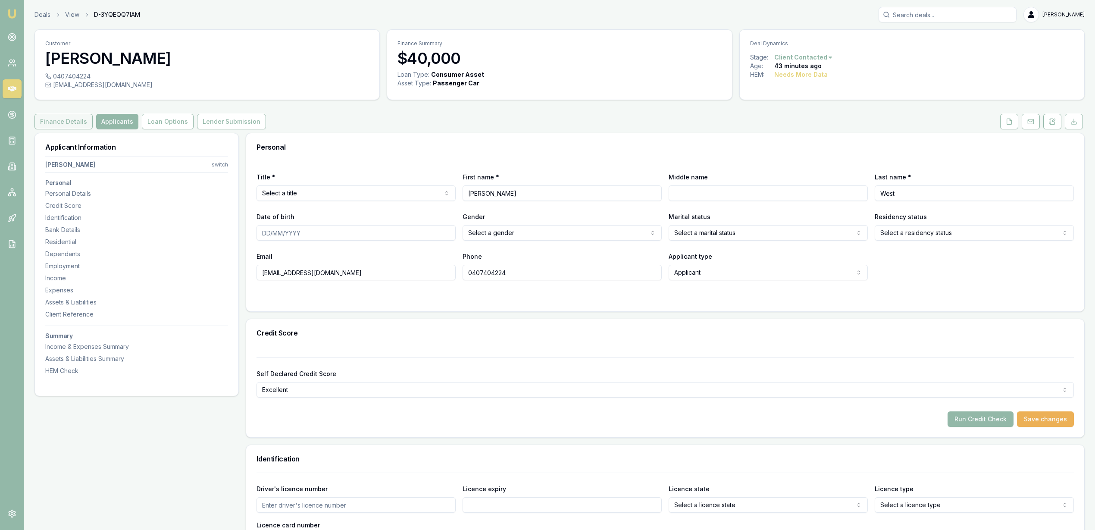
click at [59, 119] on button "Finance Details" at bounding box center [63, 122] width 58 height 16
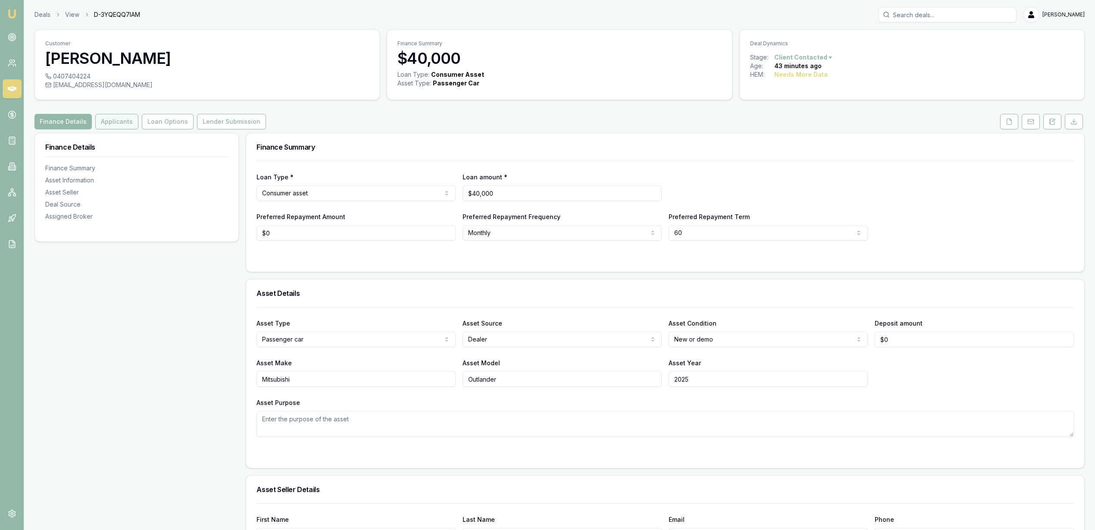
click at [112, 122] on button "Applicants" at bounding box center [116, 122] width 43 height 16
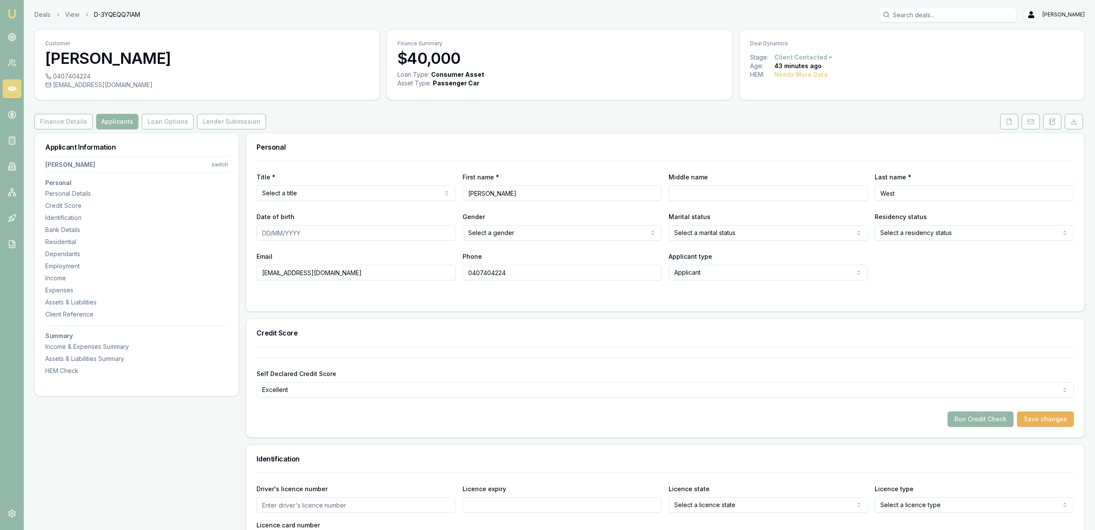
click at [429, 193] on html "Emu Broker Deals View D-3YQEQQ7IAM Robyn Adams Toggle Menu Customer Lisa West 0…" at bounding box center [547, 265] width 1095 height 530
select select "Ms"
click at [300, 289] on form "Title * Ms Mr Mrs Miss Ms Dr Prof First name * Lisa Middle name Last name * Wes…" at bounding box center [664, 231] width 817 height 140
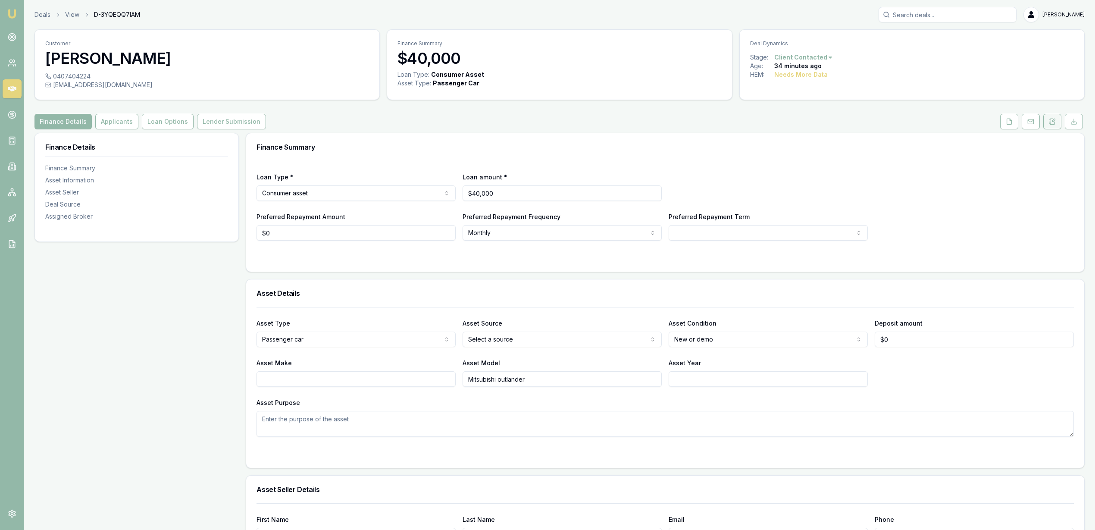
drag, startPoint x: 1060, startPoint y: 116, endPoint x: 1046, endPoint y: 122, distance: 14.8
click at [1060, 116] on button at bounding box center [1052, 122] width 18 height 16
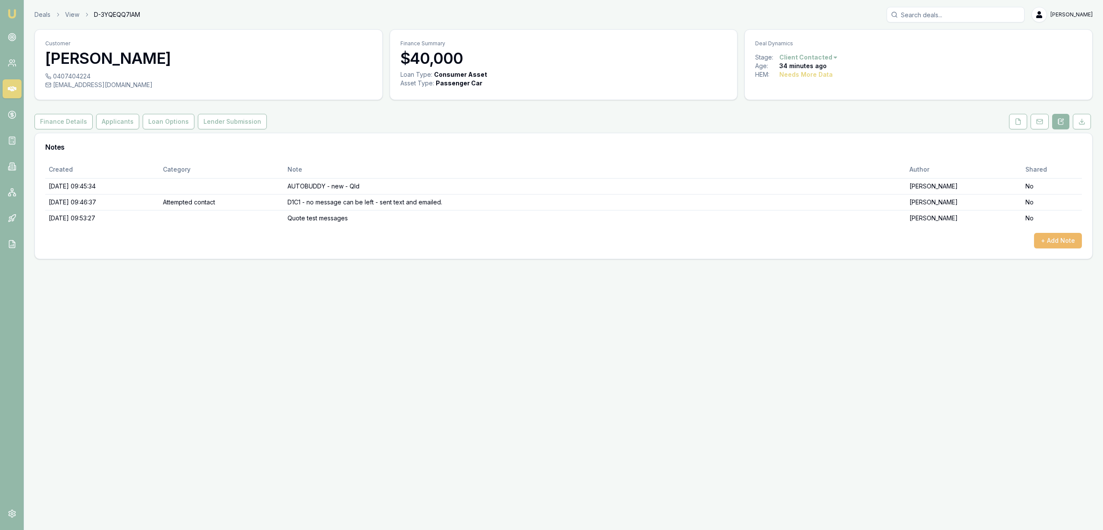
click at [1056, 237] on div "Created Category Note Author Shared [DATE] 09:45:34 AUTOBUDDY - new - Qld [PERS…" at bounding box center [563, 204] width 1036 height 87
click at [1060, 241] on button "+ Add Note" at bounding box center [1058, 241] width 48 height 16
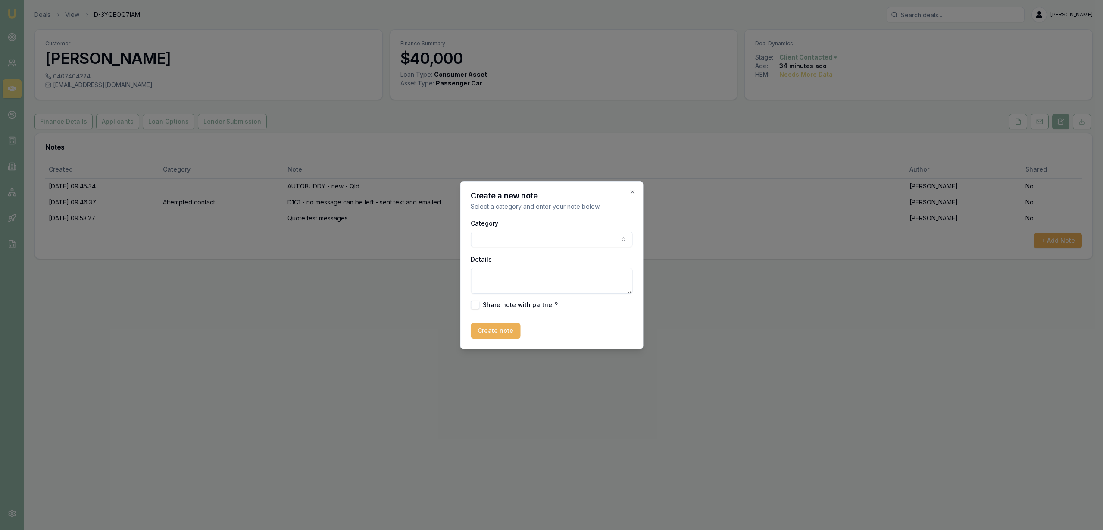
click at [530, 275] on textarea "Details" at bounding box center [552, 281] width 162 height 26
type textarea "Mitsubishi Outlander 7 seated."
click at [546, 239] on body "Emu Broker Deals View D-3YQEQQ7IAM [PERSON_NAME] Toggle Menu Customer [PERSON_N…" at bounding box center [551, 265] width 1103 height 530
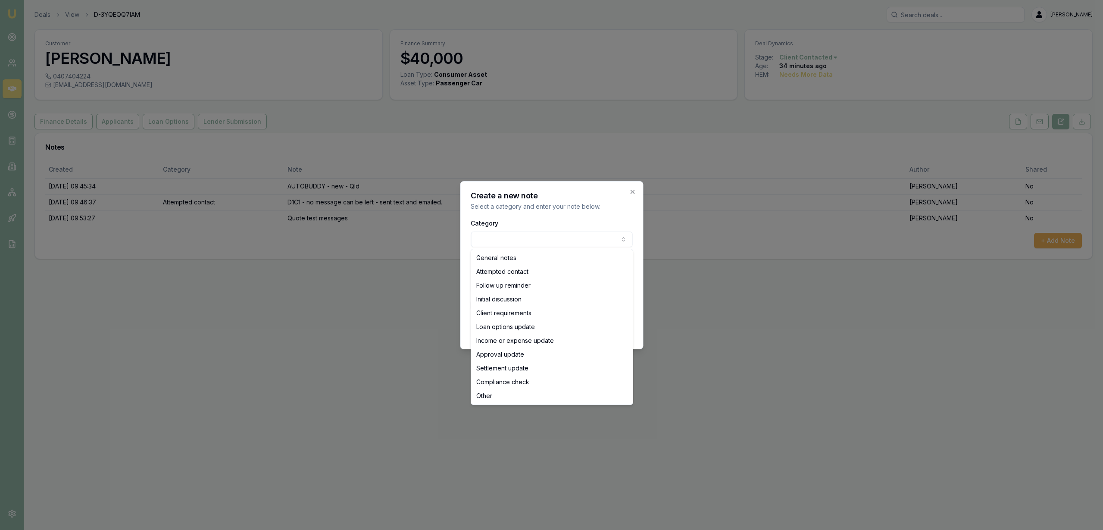
select select "INITIAL_DISCUSSION"
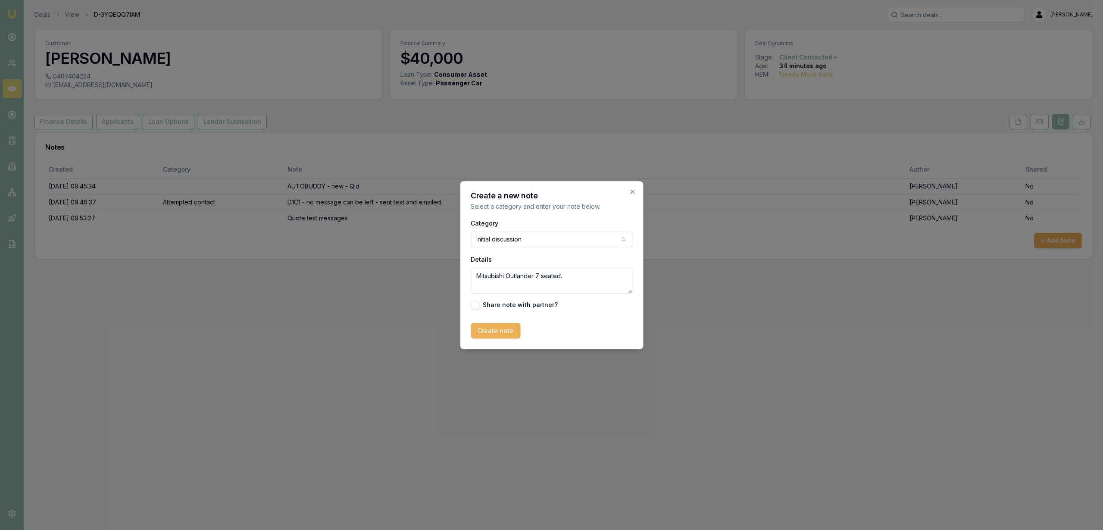
click at [593, 280] on textarea "Mitsubishi Outlander 7 seated." at bounding box center [552, 281] width 162 height 26
click at [599, 289] on textarea "Mitsubishi Outlander 7 seated. 4 year loan term - with option to pay out early …" at bounding box center [552, 281] width 162 height 26
type textarea "Mitsubishi Outlander 7 seated. 4 year loan term - with option to pay out early …"
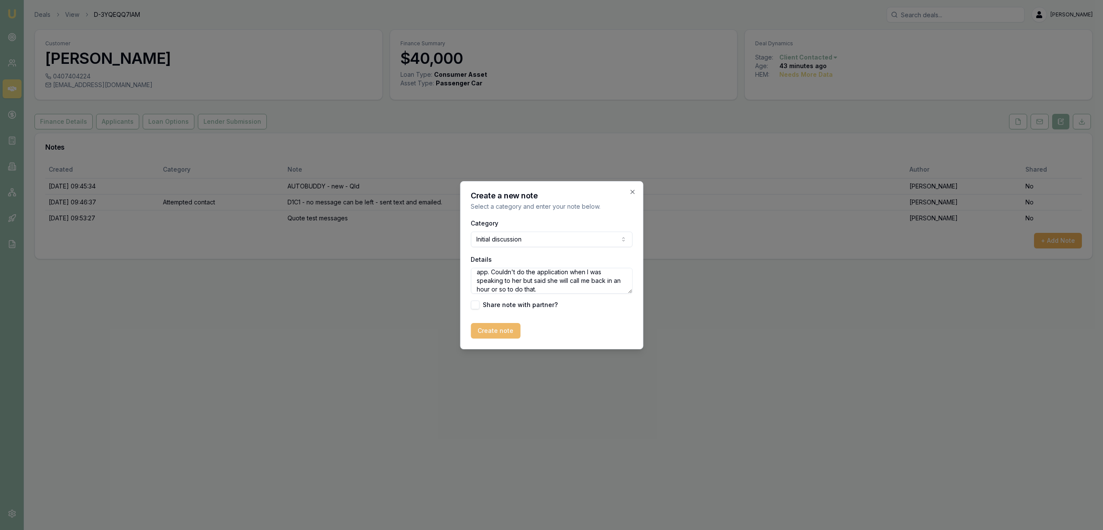
click at [506, 329] on button "Create note" at bounding box center [496, 331] width 50 height 16
